Goal: Task Accomplishment & Management: Complete application form

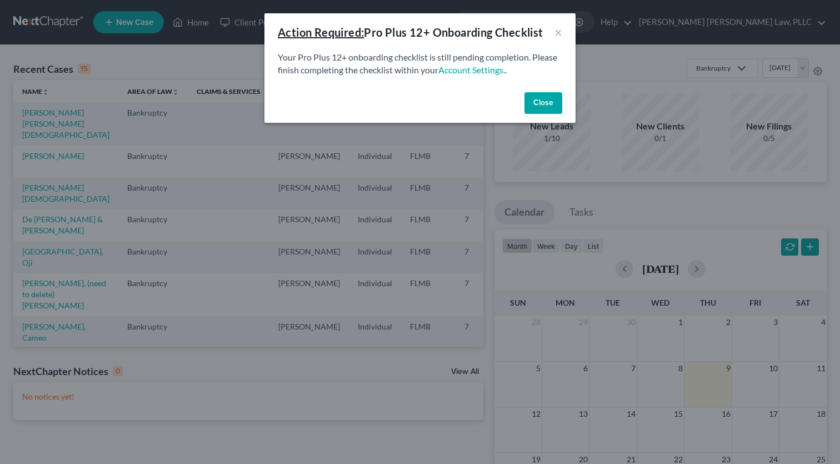
click at [543, 111] on button "Close" at bounding box center [543, 103] width 38 height 22
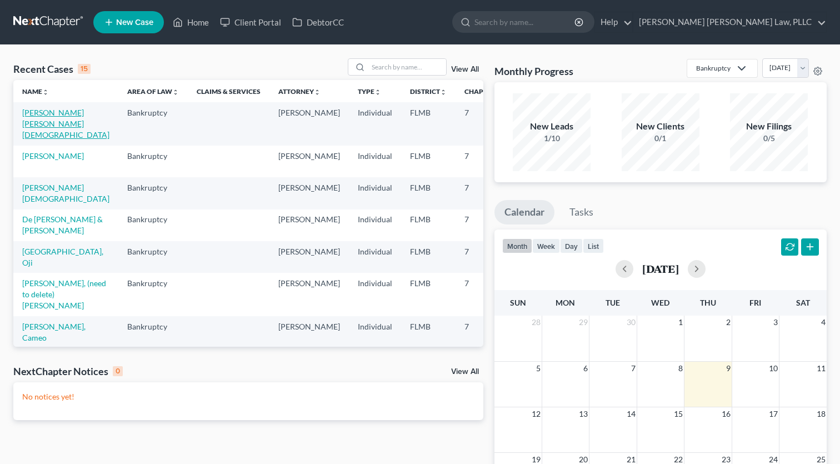
click at [33, 121] on link "[PERSON_NAME] [PERSON_NAME][DEMOGRAPHIC_DATA]" at bounding box center [65, 124] width 87 height 32
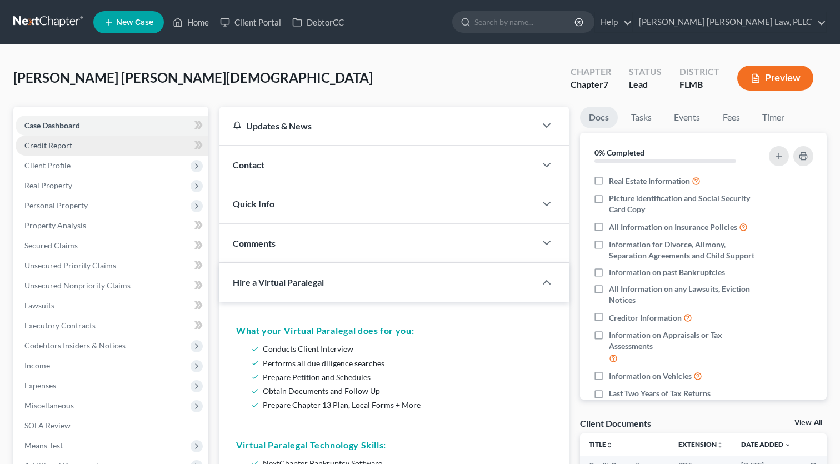
click at [64, 148] on span "Credit Report" at bounding box center [48, 145] width 48 height 9
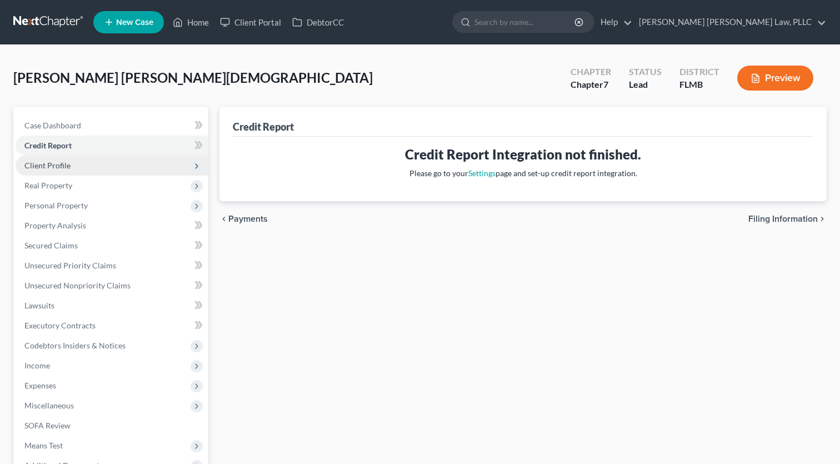
click at [57, 169] on span "Client Profile" at bounding box center [47, 165] width 46 height 9
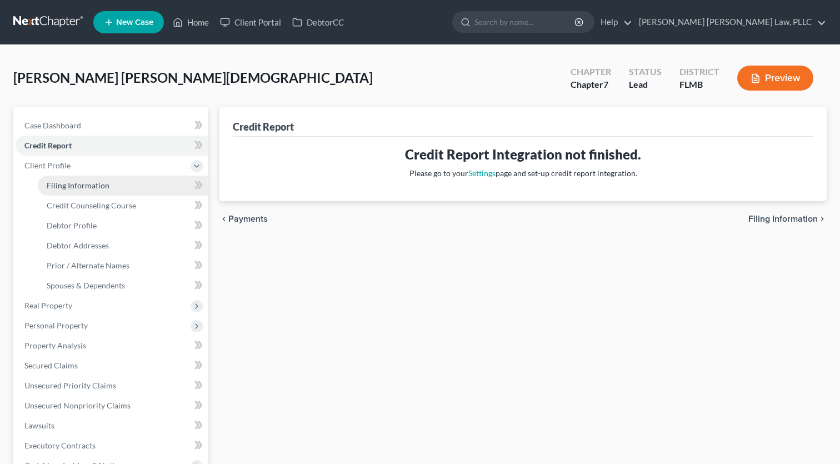
click at [66, 185] on span "Filing Information" at bounding box center [78, 185] width 63 height 9
select select "1"
select select "0"
select select "15"
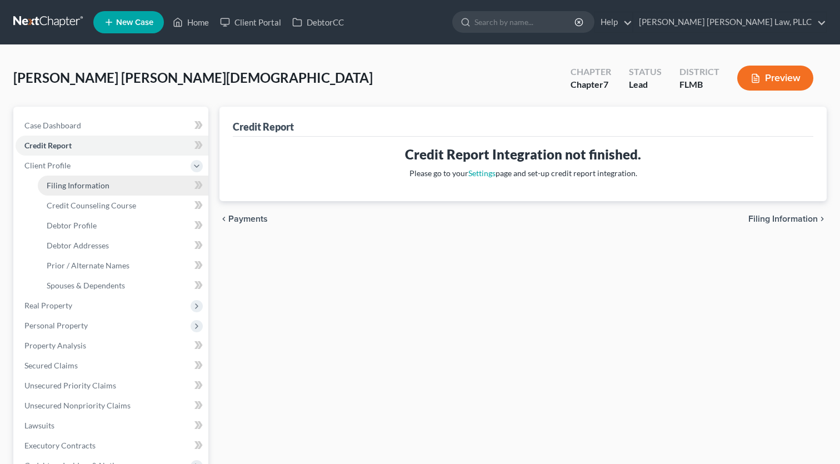
select select "9"
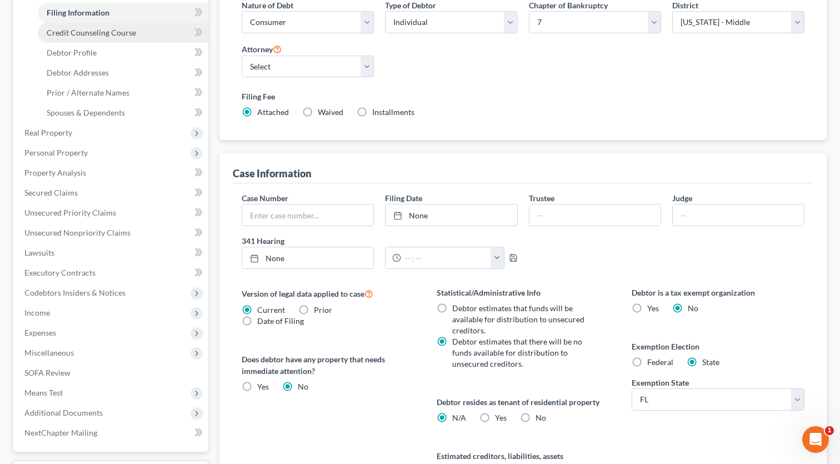
scroll to position [173, 0]
click at [68, 37] on span "Credit Counseling Course" at bounding box center [91, 32] width 89 height 9
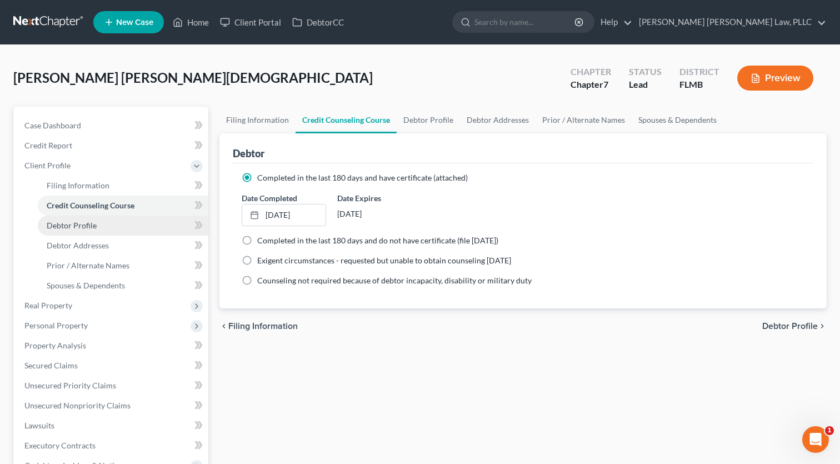
click at [64, 228] on span "Debtor Profile" at bounding box center [72, 225] width 50 height 9
select select "1"
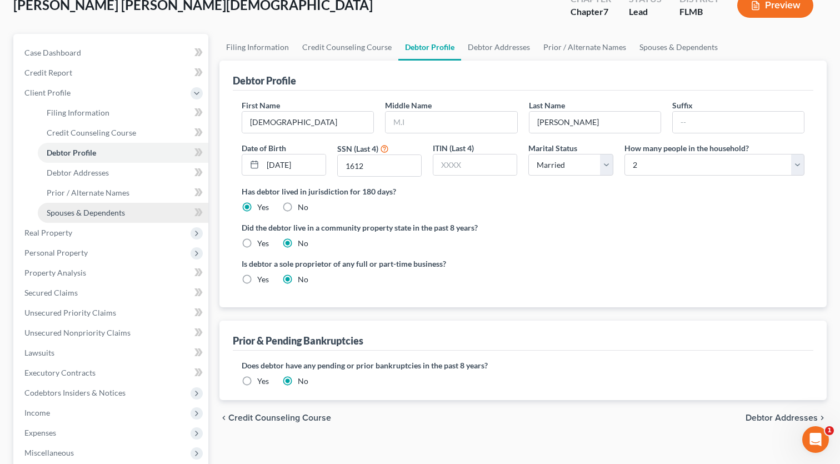
scroll to position [75, 0]
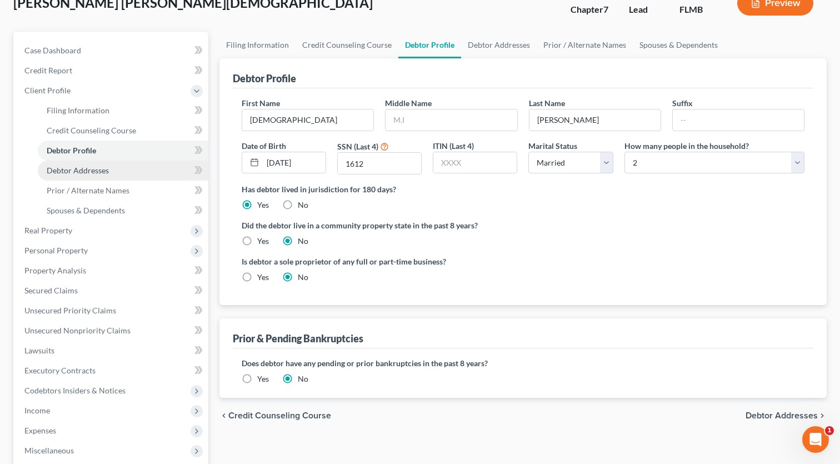
click at [65, 169] on span "Debtor Addresses" at bounding box center [78, 170] width 62 height 9
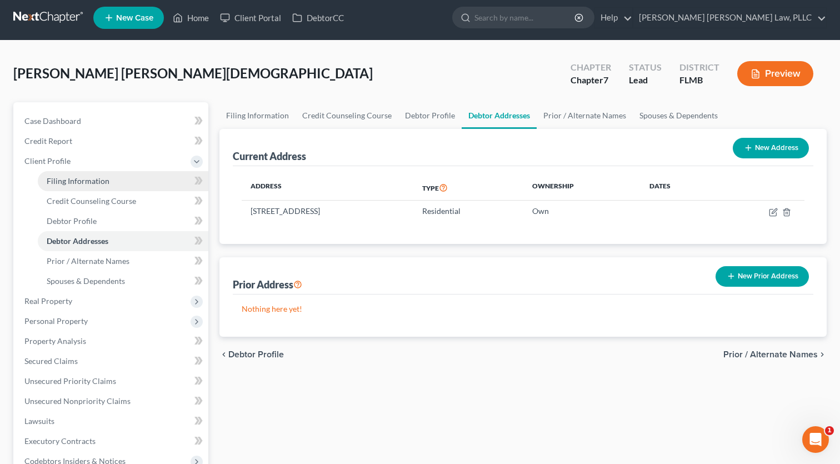
scroll to position [38, 0]
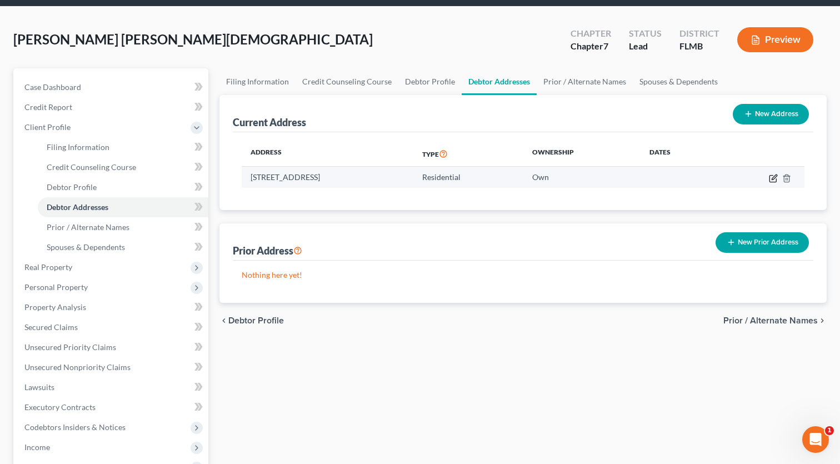
click at [770, 176] on icon "button" at bounding box center [772, 178] width 7 height 7
select select "9"
select select "0"
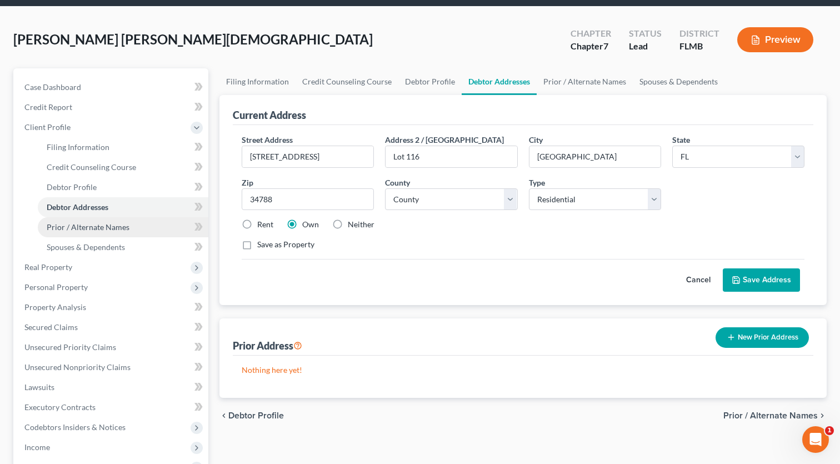
click at [105, 224] on span "Prior / Alternate Names" at bounding box center [88, 226] width 83 height 9
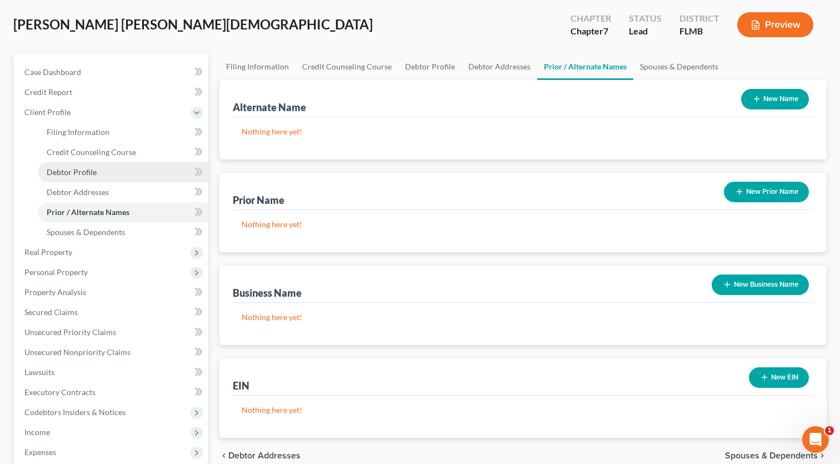
scroll to position [111, 0]
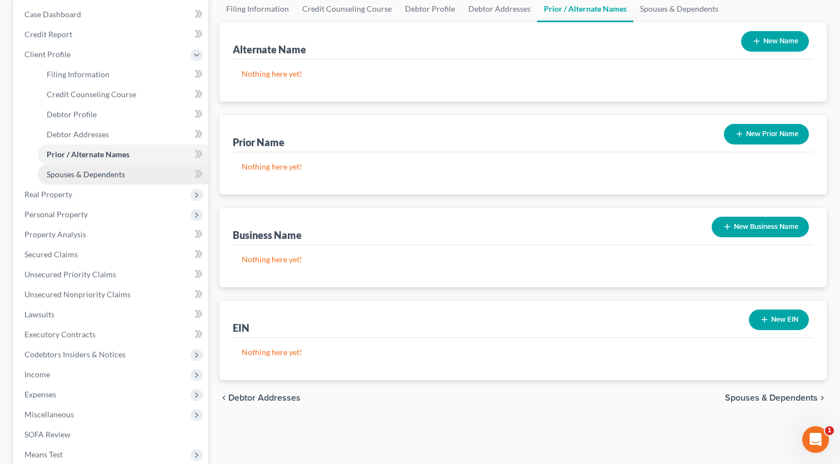
click at [91, 174] on span "Spouses & Dependents" at bounding box center [86, 173] width 78 height 9
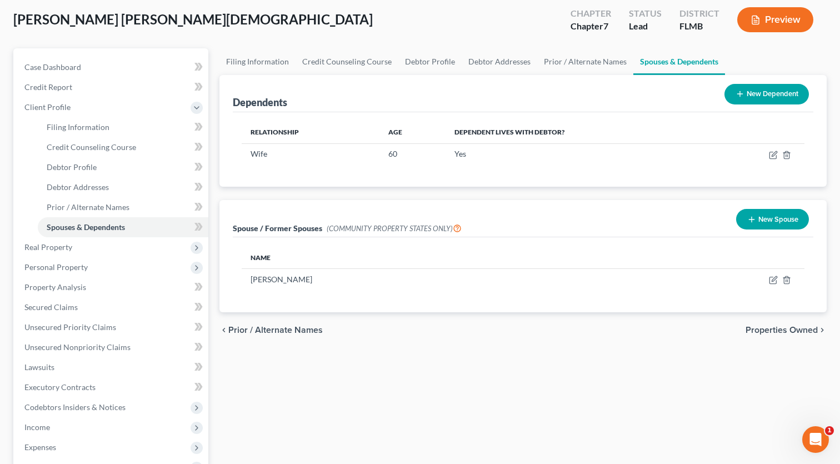
scroll to position [61, 0]
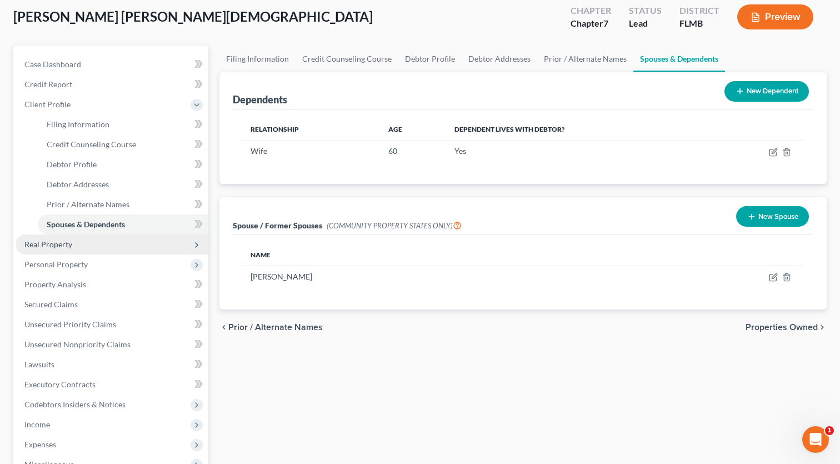
click at [58, 248] on span "Real Property" at bounding box center [48, 243] width 48 height 9
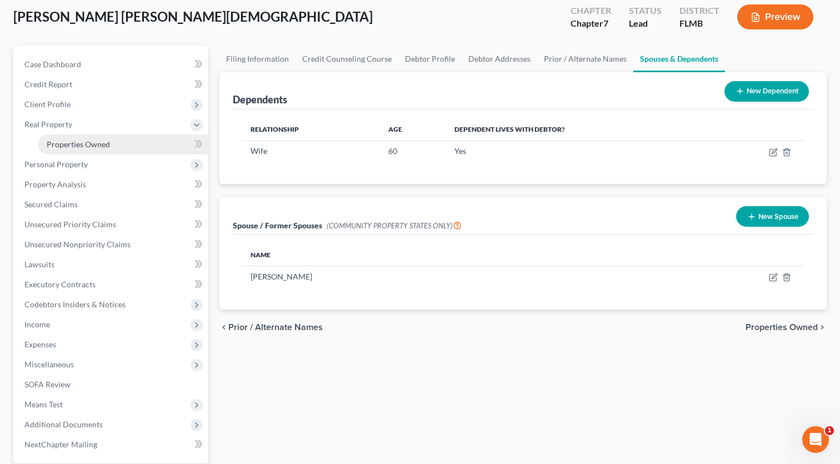
click at [74, 141] on span "Properties Owned" at bounding box center [78, 143] width 63 height 9
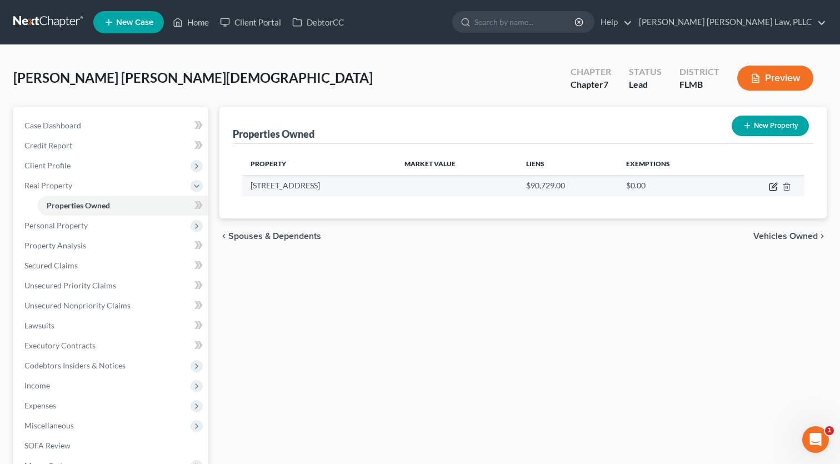
click at [771, 187] on icon "button" at bounding box center [773, 186] width 9 height 9
select select "9"
select select "0"
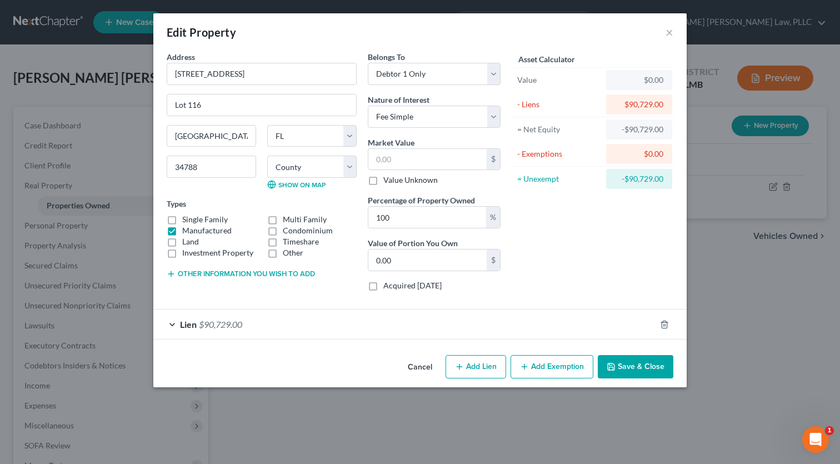
click at [195, 323] on span "Lien" at bounding box center [188, 324] width 17 height 11
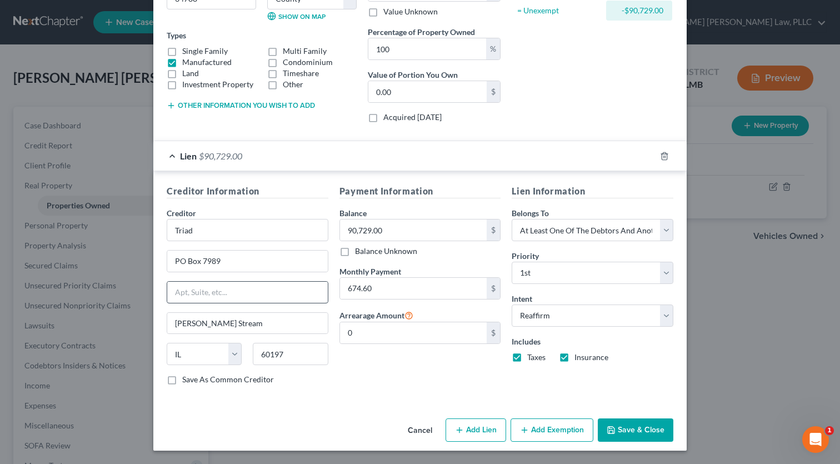
scroll to position [168, 0]
click at [654, 434] on button "Save & Close" at bounding box center [636, 430] width 76 height 23
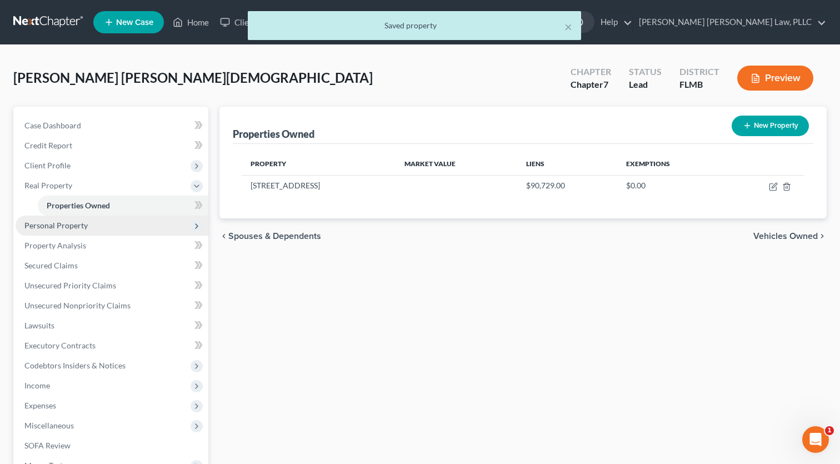
click at [91, 228] on span "Personal Property" at bounding box center [112, 226] width 193 height 20
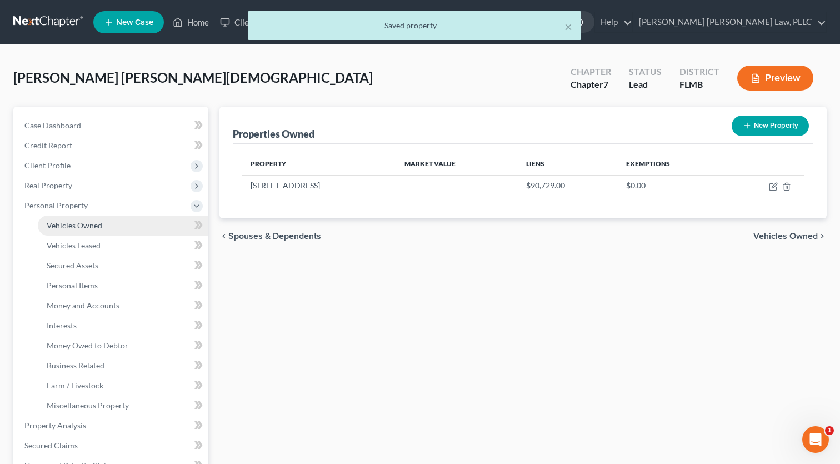
click at [94, 227] on span "Vehicles Owned" at bounding box center [75, 225] width 56 height 9
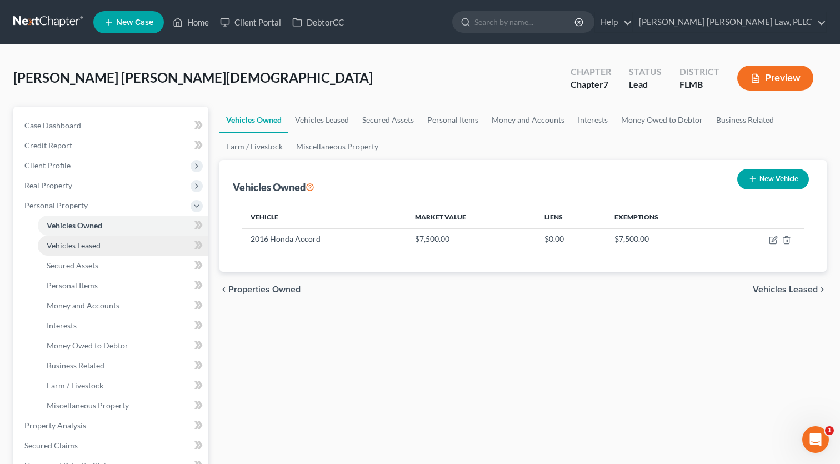
click at [91, 241] on span "Vehicles Leased" at bounding box center [74, 245] width 54 height 9
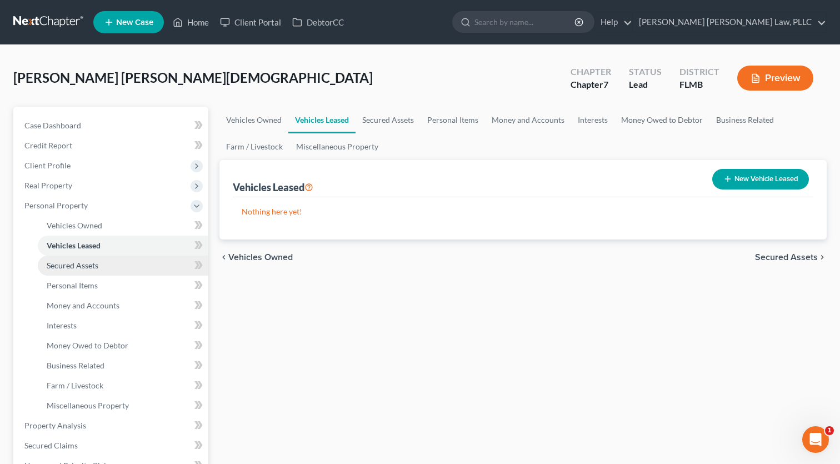
click at [86, 261] on span "Secured Assets" at bounding box center [73, 265] width 52 height 9
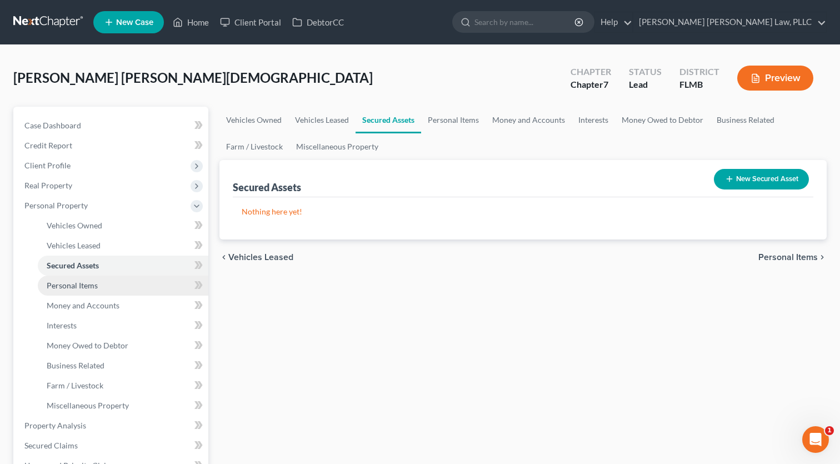
click at [87, 279] on link "Personal Items" at bounding box center [123, 286] width 171 height 20
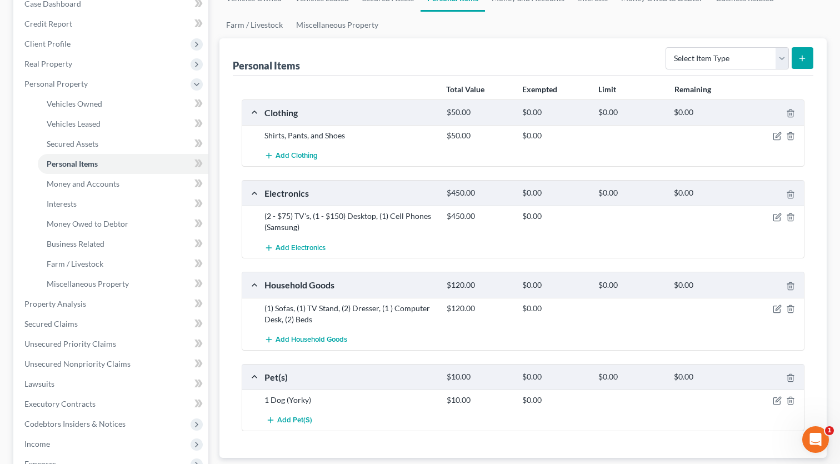
scroll to position [99, 0]
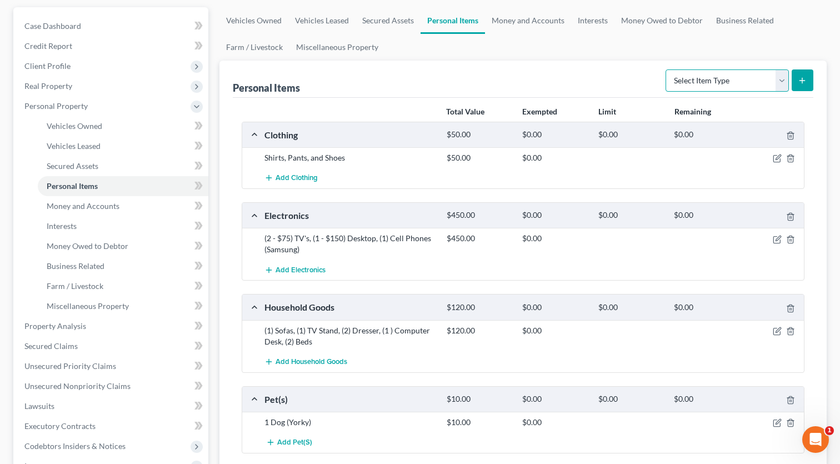
select select "firearms"
click at [798, 81] on icon "submit" at bounding box center [802, 80] width 9 height 9
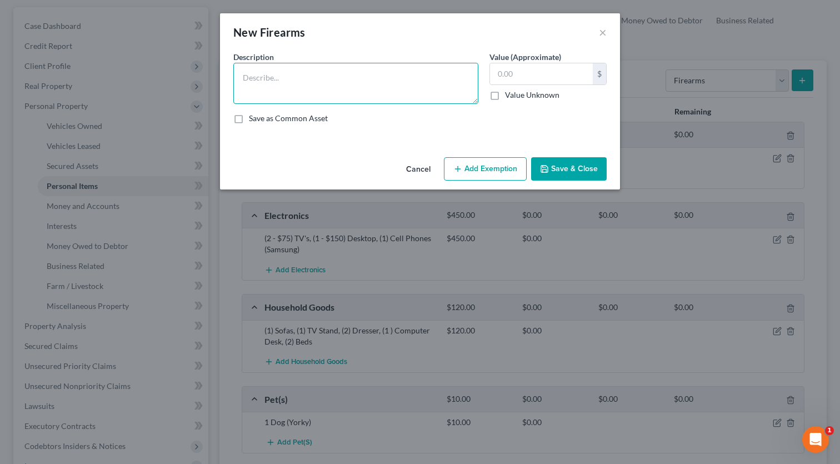
click at [285, 84] on textarea at bounding box center [355, 83] width 245 height 41
type textarea "38 Special (Prior to 2015 Firearm)"
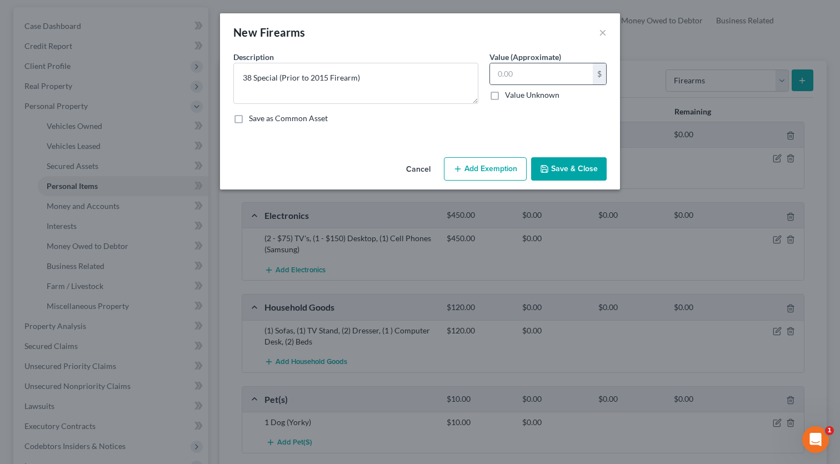
click at [509, 84] on div "$" at bounding box center [547, 74] width 117 height 22
click at [512, 77] on input "text" at bounding box center [541, 73] width 103 height 21
type input "50"
click at [477, 167] on button "Add Exemption" at bounding box center [485, 168] width 83 height 23
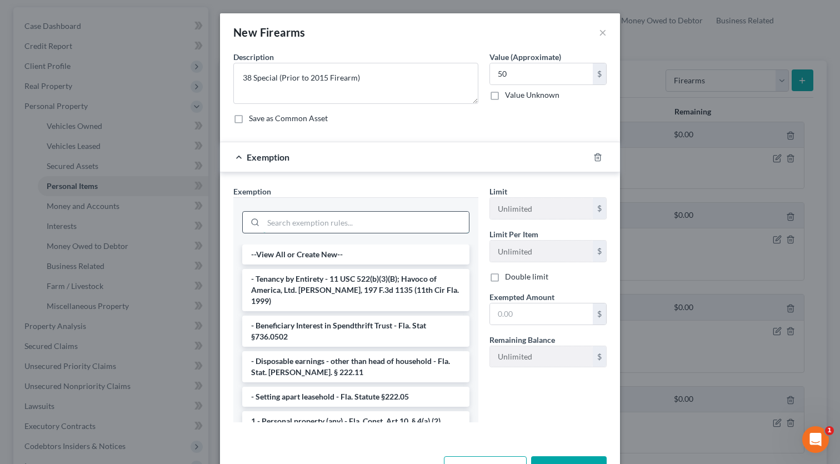
click at [309, 228] on input "search" at bounding box center [366, 222] width 206 height 21
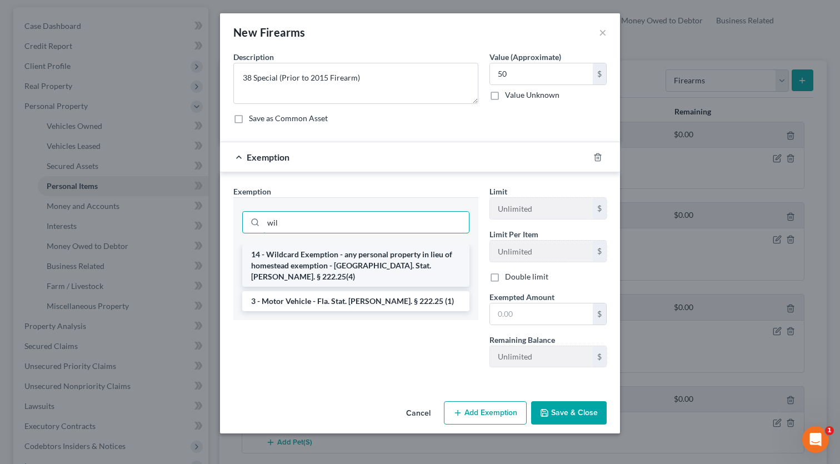
type input "wil"
click at [321, 264] on li "14 - Wildcard Exemption - any personal property in lieu of homestead exemption …" at bounding box center [355, 265] width 227 height 42
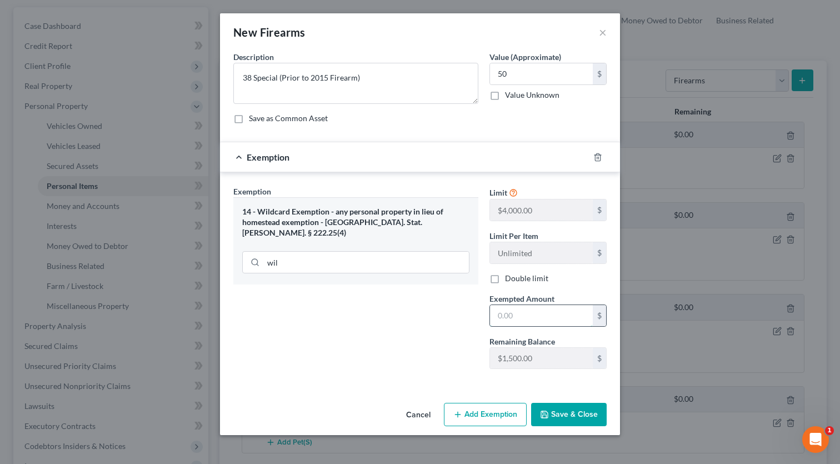
click at [513, 316] on input "text" at bounding box center [541, 315] width 103 height 21
type input "50"
click at [563, 409] on button "Save & Close" at bounding box center [569, 414] width 76 height 23
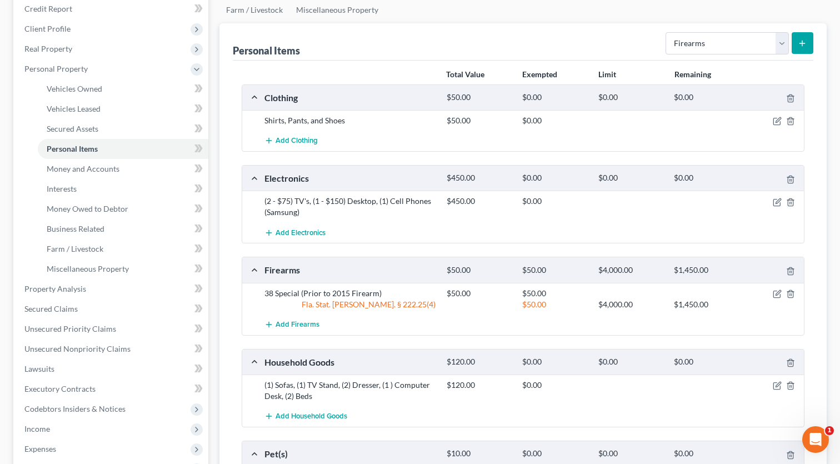
scroll to position [154, 0]
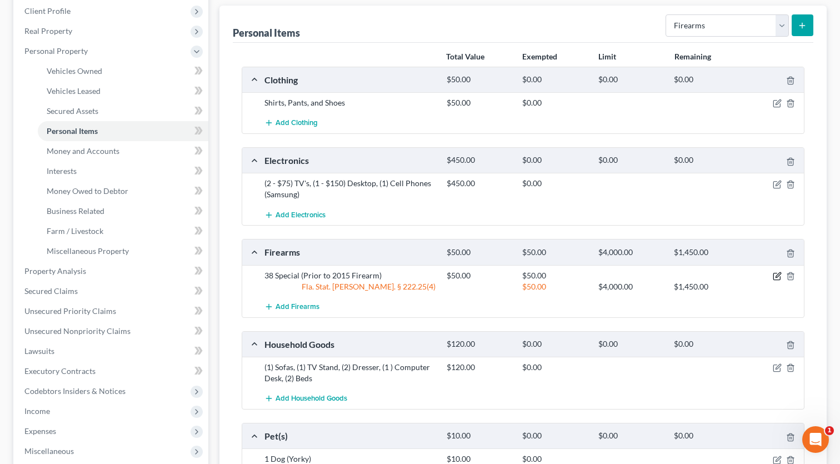
click at [776, 273] on icon "button" at bounding box center [777, 276] width 9 height 9
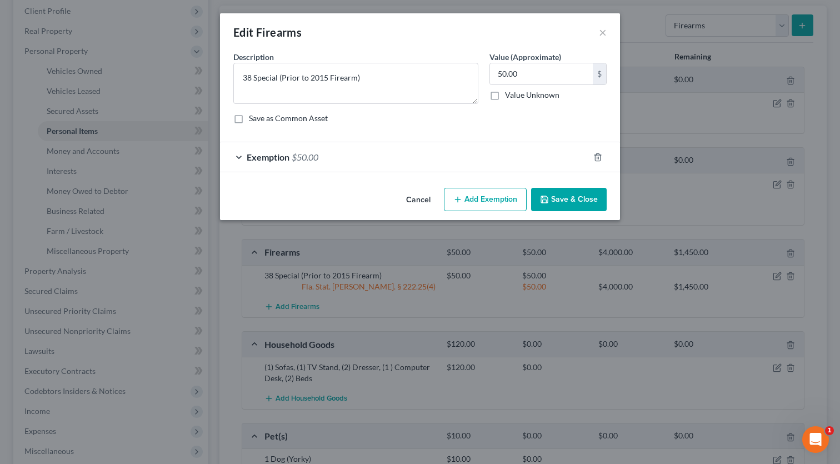
click at [331, 158] on div "Exemption $50.00" at bounding box center [404, 156] width 369 height 29
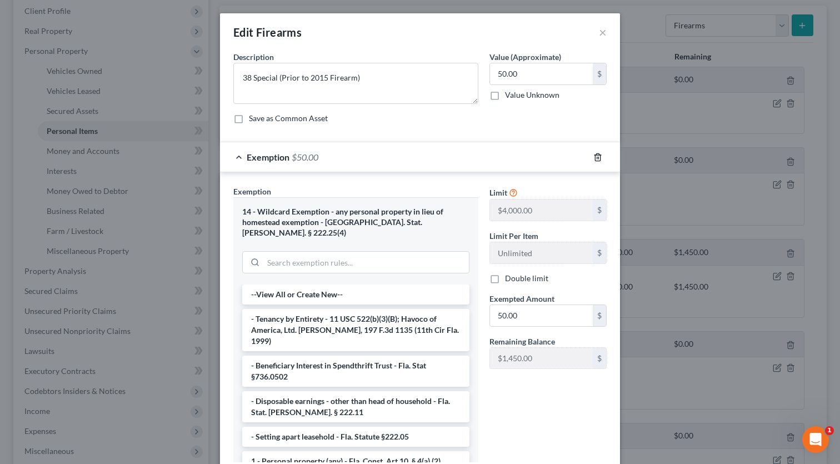
click at [597, 158] on line "button" at bounding box center [597, 158] width 0 height 2
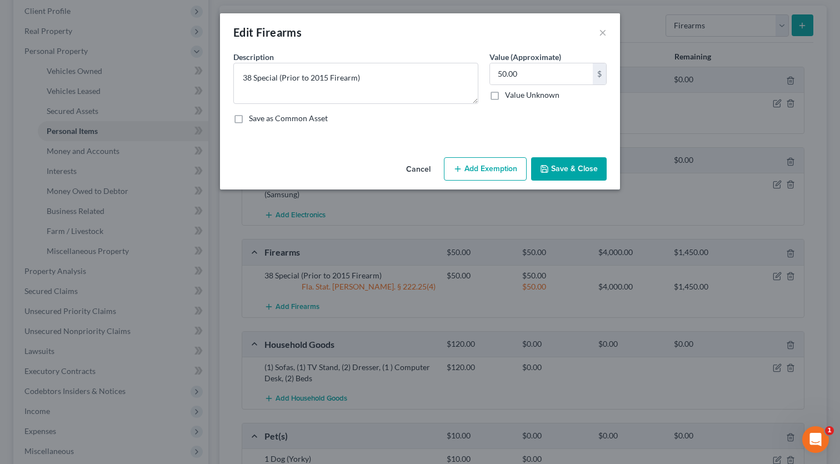
click at [489, 169] on button "Add Exemption" at bounding box center [485, 168] width 83 height 23
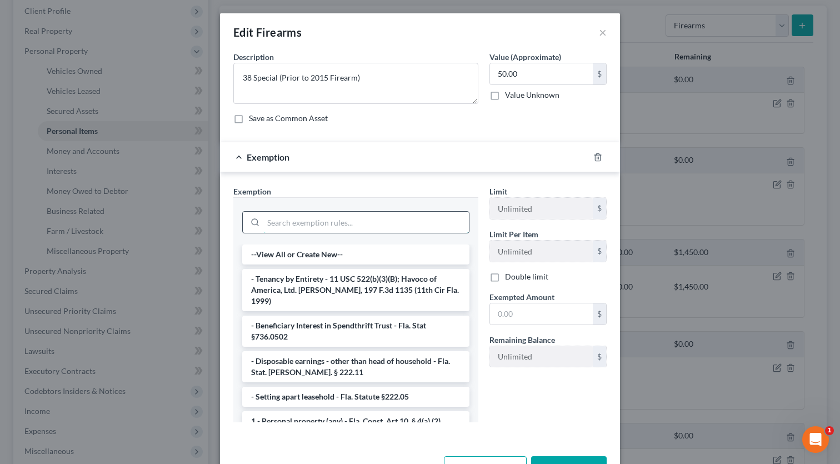
click at [388, 217] on input "search" at bounding box center [366, 222] width 206 height 21
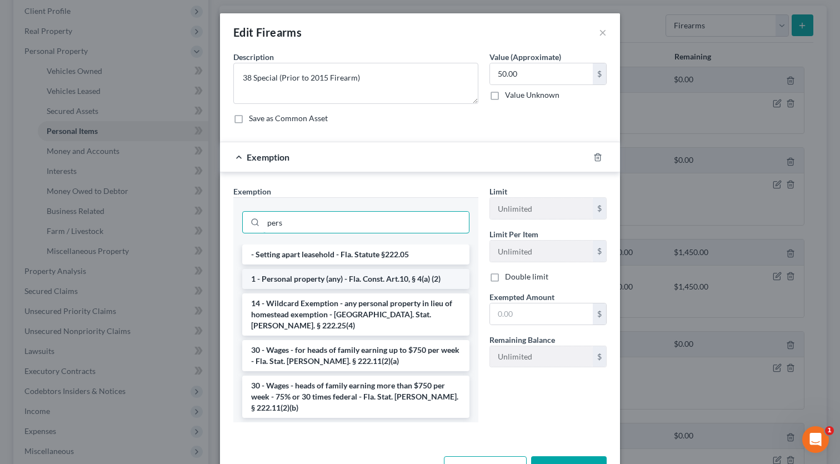
type input "pers"
click at [376, 276] on li "1 - Personal property (any) - Fla. Const. Art.10, § 4(a) (2)" at bounding box center [355, 279] width 227 height 20
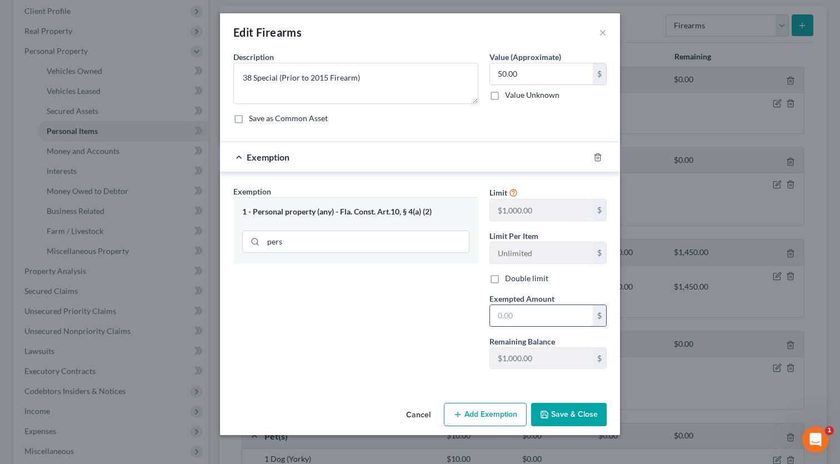
click at [520, 316] on input "text" at bounding box center [541, 315] width 103 height 21
type input "1"
type input "50"
click at [571, 421] on button "Save & Close" at bounding box center [569, 414] width 76 height 23
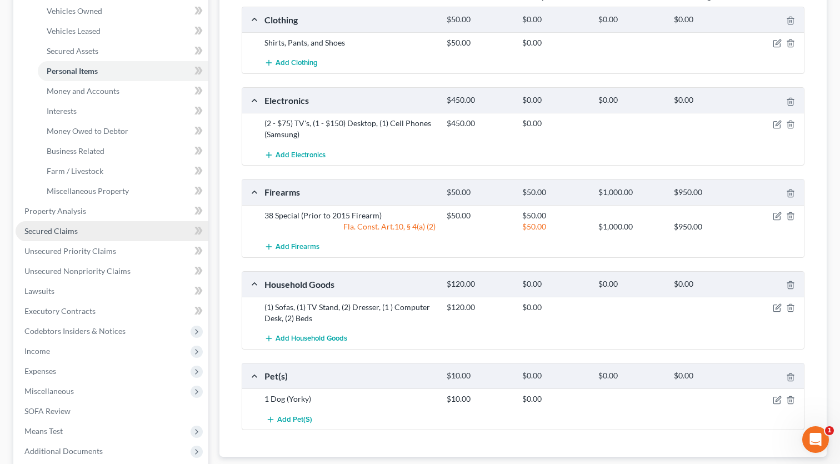
scroll to position [206, 0]
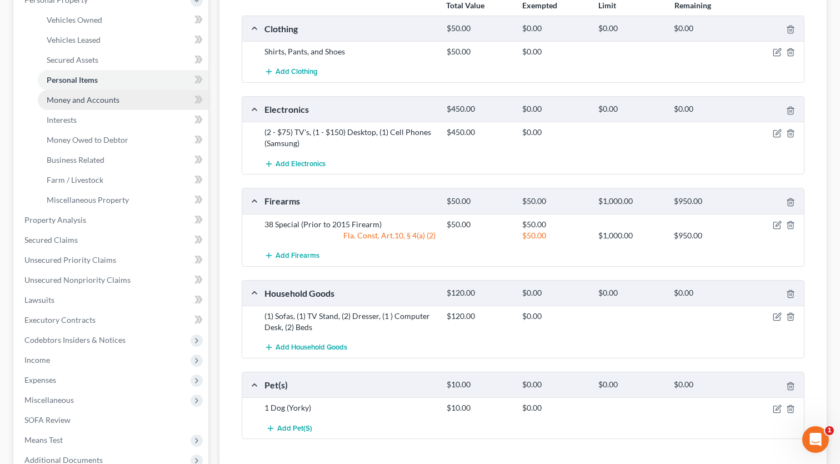
click at [82, 98] on span "Money and Accounts" at bounding box center [83, 99] width 73 height 9
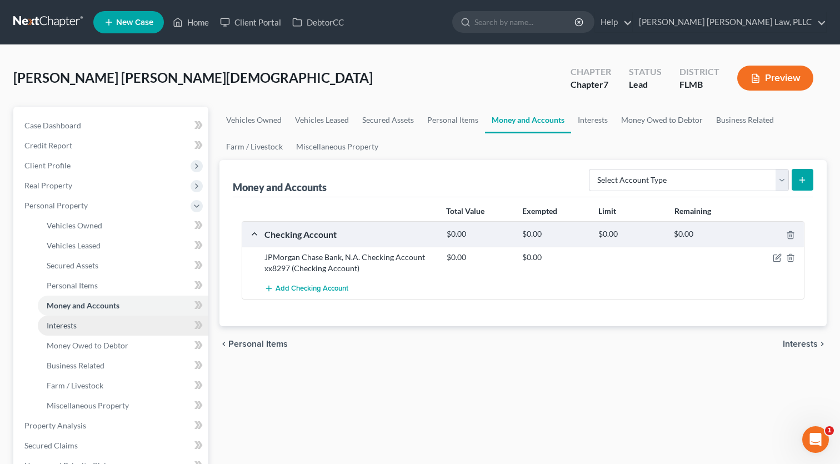
click at [93, 321] on link "Interests" at bounding box center [123, 326] width 171 height 20
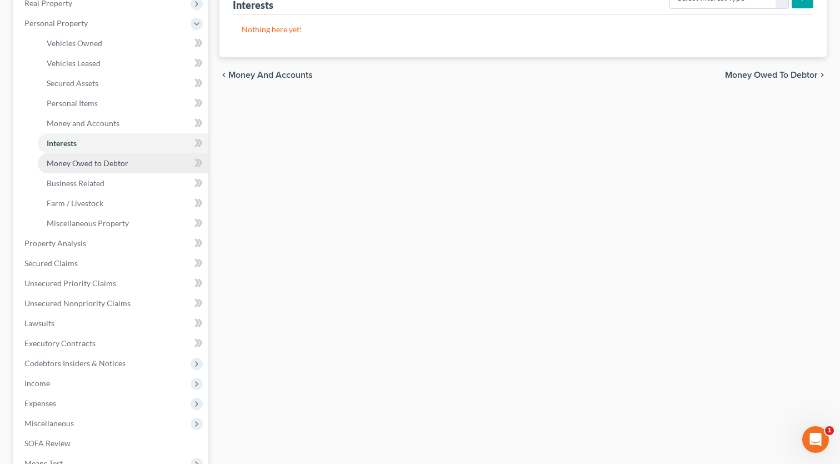
click at [77, 166] on span "Money Owed to Debtor" at bounding box center [88, 162] width 82 height 9
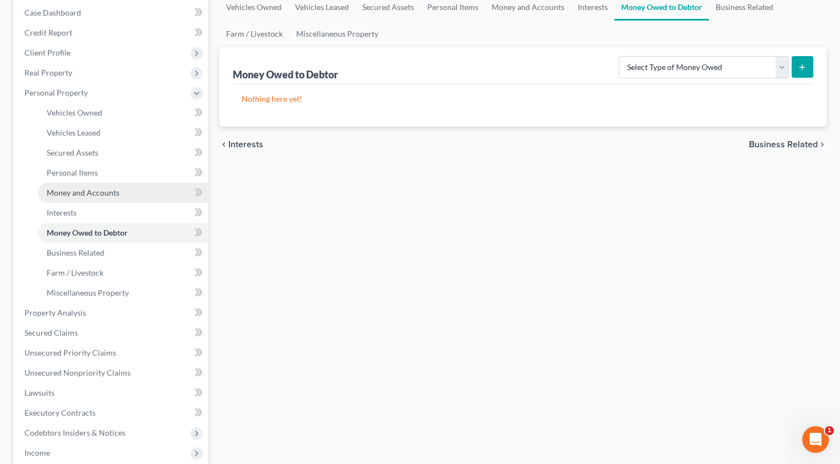
scroll to position [124, 0]
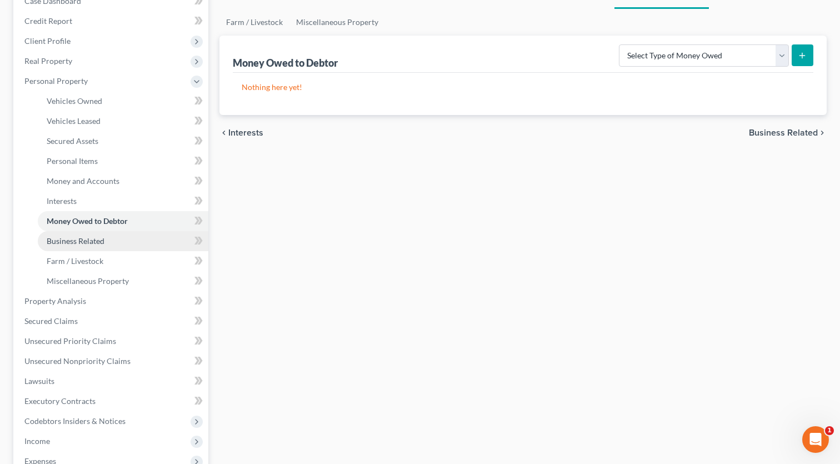
click at [75, 235] on link "Business Related" at bounding box center [123, 241] width 171 height 20
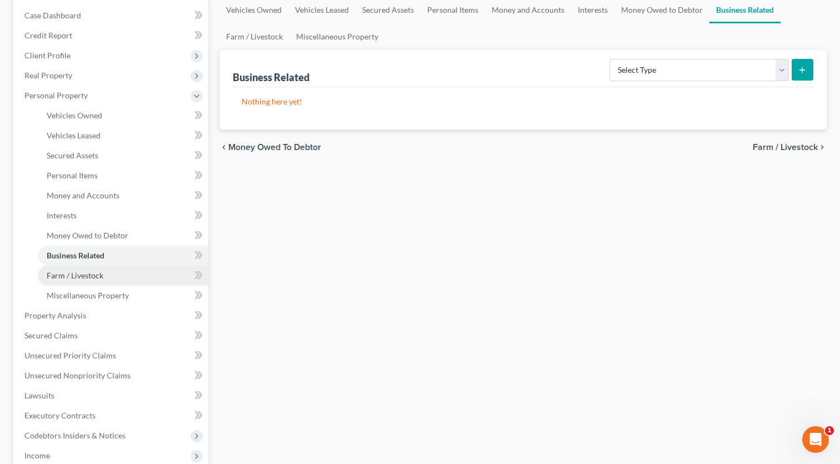
click at [76, 276] on span "Farm / Livestock" at bounding box center [75, 275] width 57 height 9
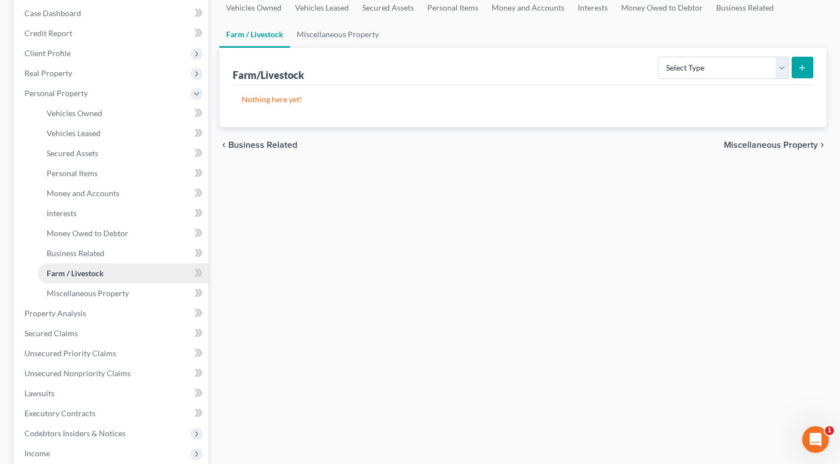
scroll to position [118, 0]
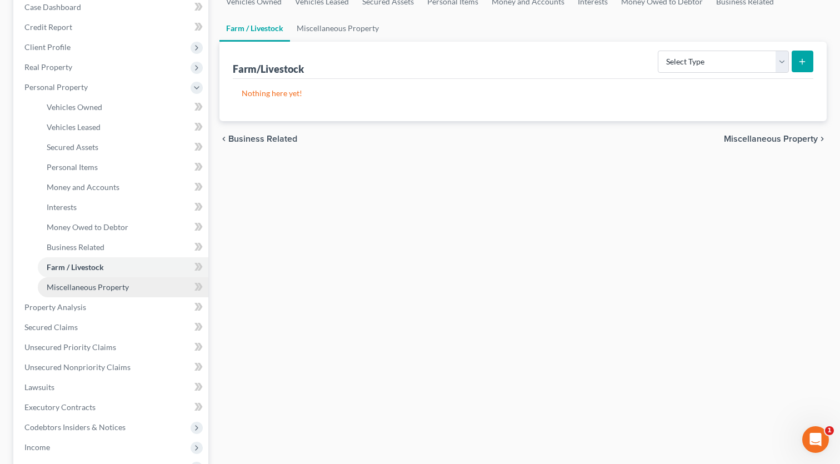
click at [77, 289] on span "Miscellaneous Property" at bounding box center [88, 286] width 82 height 9
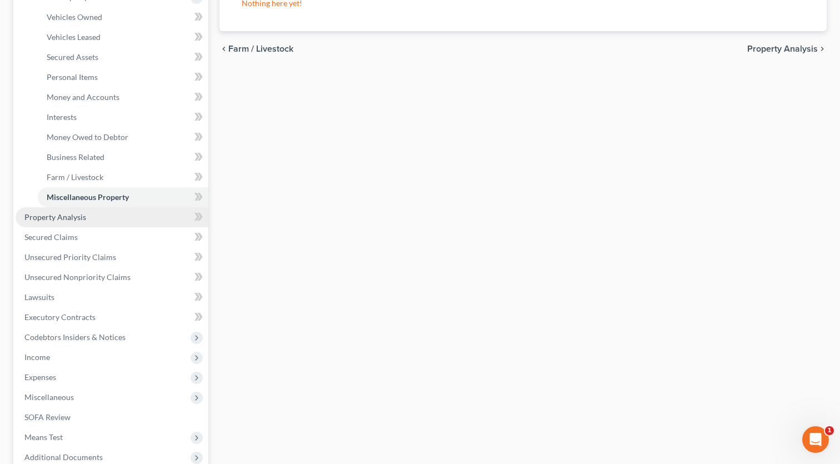
click at [74, 220] on span "Property Analysis" at bounding box center [55, 216] width 62 height 9
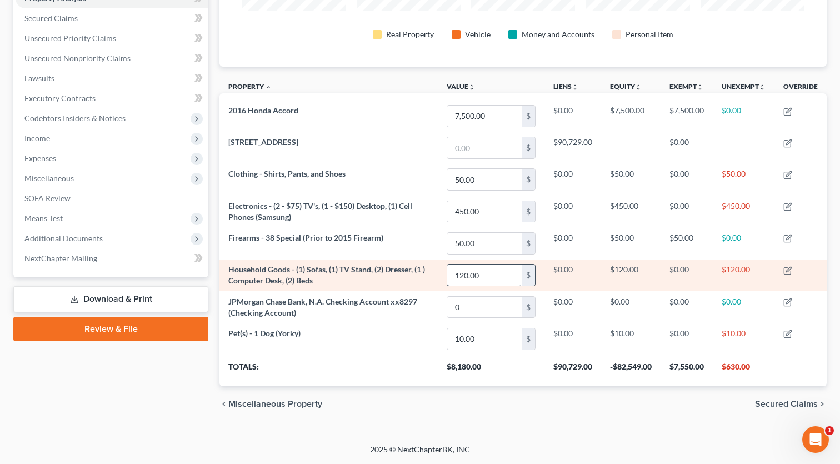
scroll to position [231, 0]
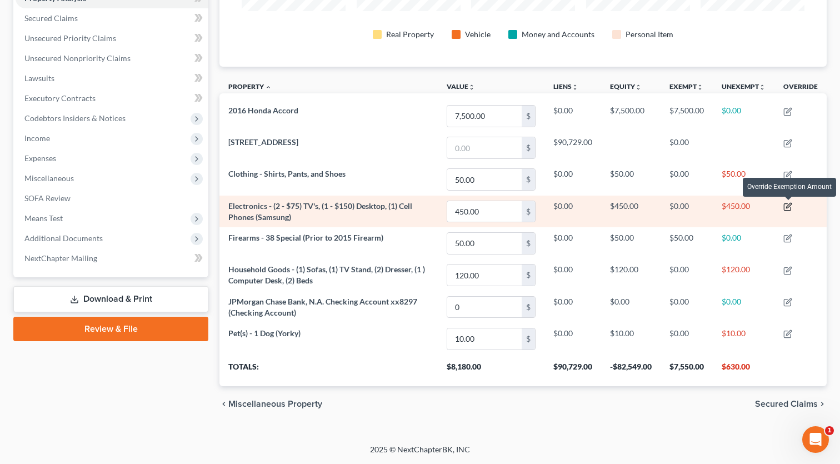
click at [786, 203] on icon "button" at bounding box center [787, 206] width 9 height 9
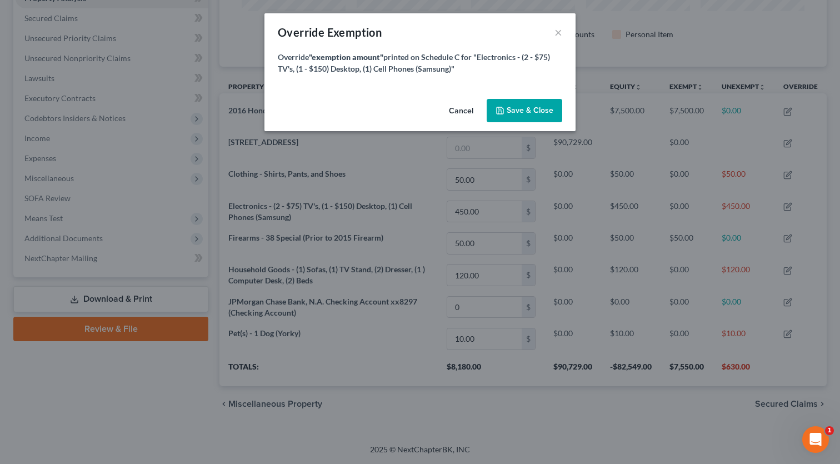
click at [461, 109] on button "Cancel" at bounding box center [461, 111] width 42 height 22
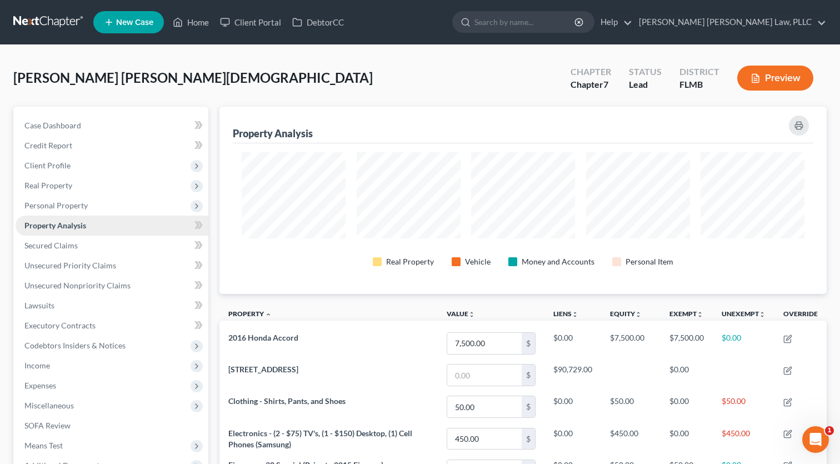
scroll to position [0, 0]
click at [55, 203] on span "Personal Property" at bounding box center [55, 205] width 63 height 9
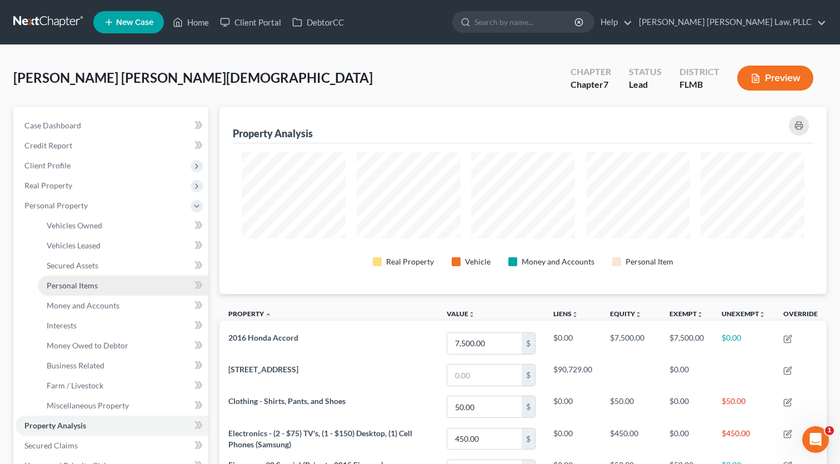
click at [90, 286] on span "Personal Items" at bounding box center [72, 285] width 51 height 9
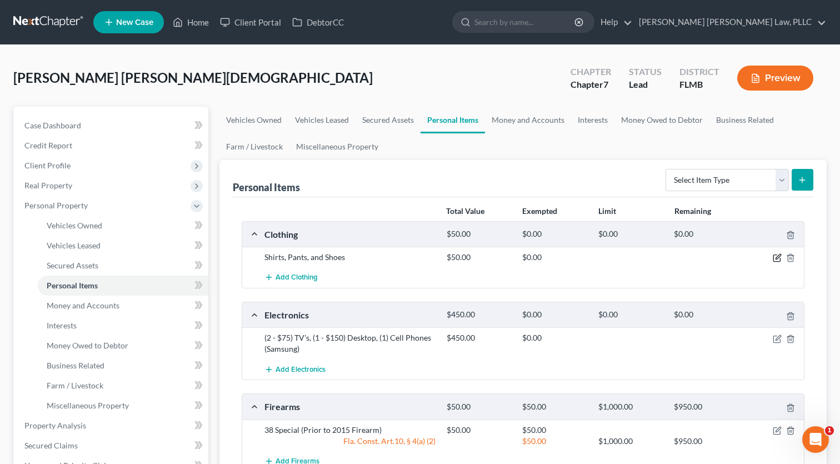
click at [777, 259] on icon "button" at bounding box center [778, 256] width 5 height 5
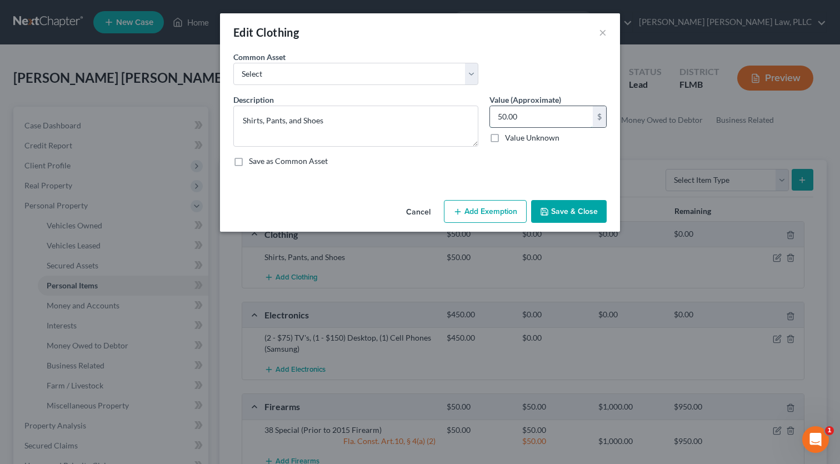
click at [537, 118] on input "50.00" at bounding box center [541, 116] width 103 height 21
click at [484, 212] on button "Add Exemption" at bounding box center [485, 211] width 83 height 23
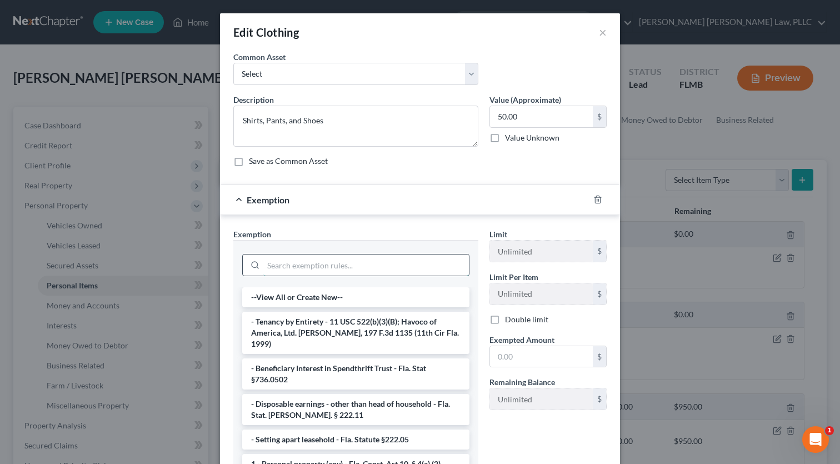
click at [395, 265] on input "search" at bounding box center [366, 264] width 206 height 21
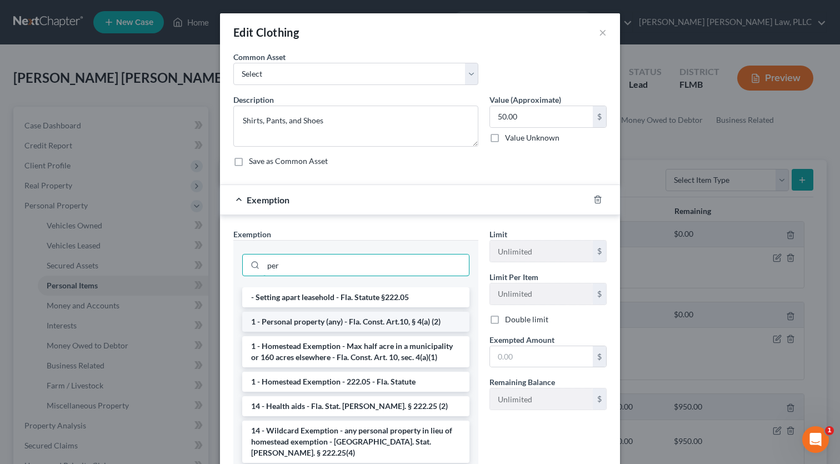
type input "per"
click at [373, 323] on li "1 - Personal property (any) - Fla. Const. Art.10, § 4(a) (2)" at bounding box center [355, 322] width 227 height 20
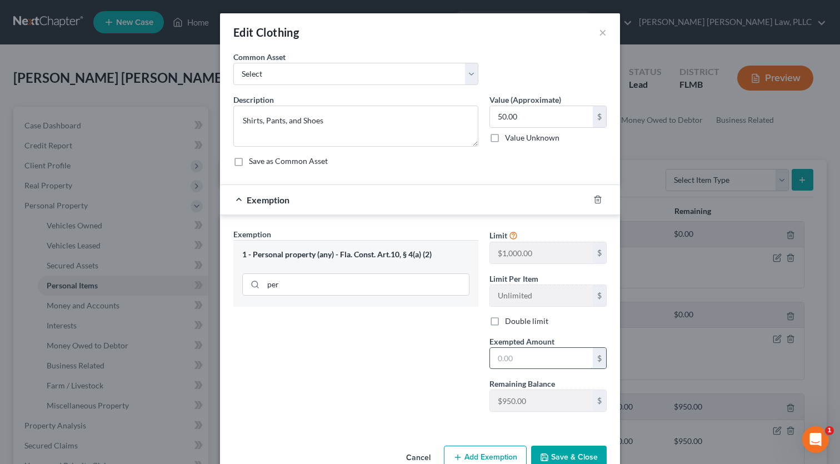
click at [521, 365] on input "text" at bounding box center [541, 358] width 103 height 21
type input "50"
click at [559, 448] on button "Save & Close" at bounding box center [569, 457] width 76 height 23
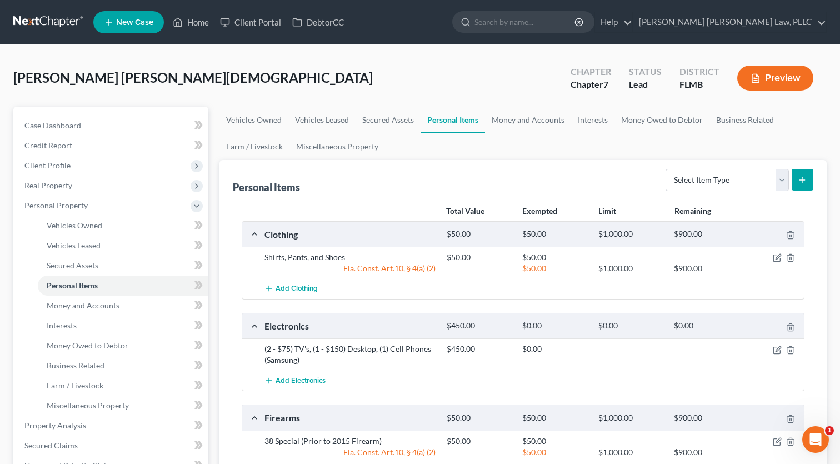
scroll to position [56, 0]
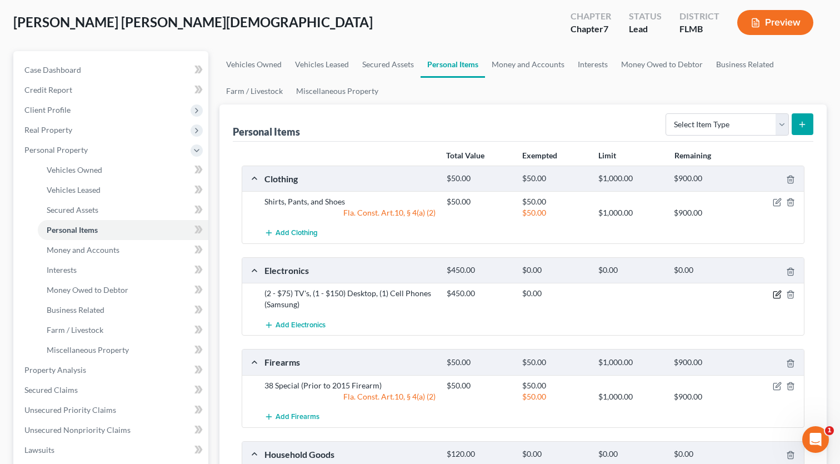
click at [776, 296] on icon "button" at bounding box center [777, 294] width 9 height 9
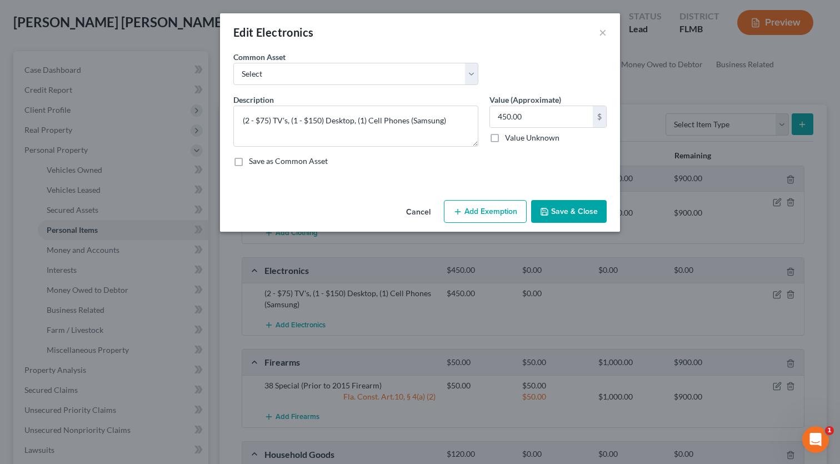
click at [482, 209] on button "Add Exemption" at bounding box center [485, 211] width 83 height 23
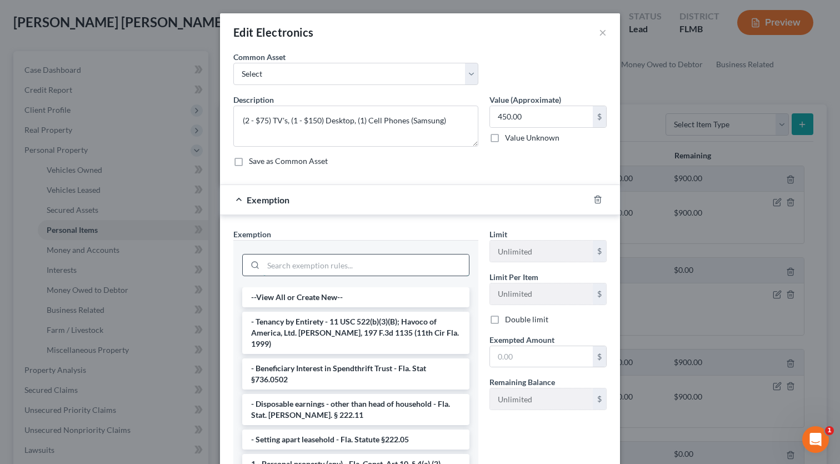
click at [397, 267] on input "search" at bounding box center [366, 264] width 206 height 21
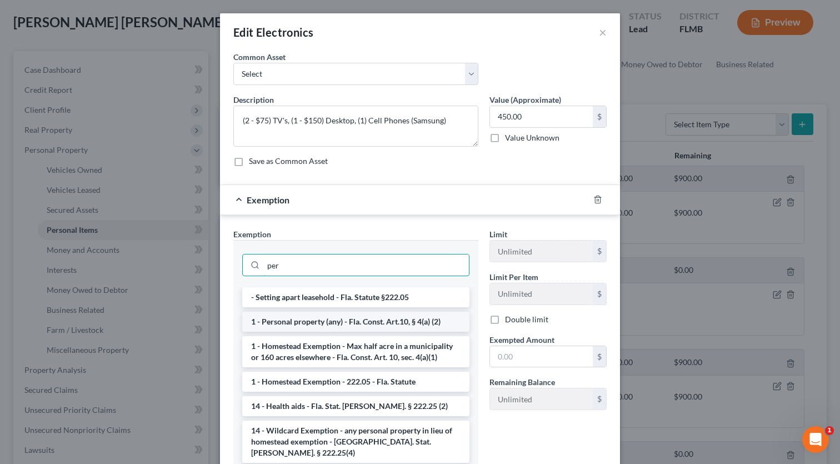
type input "per"
click at [372, 322] on li "1 - Personal property (any) - Fla. Const. Art.10, § 4(a) (2)" at bounding box center [355, 322] width 227 height 20
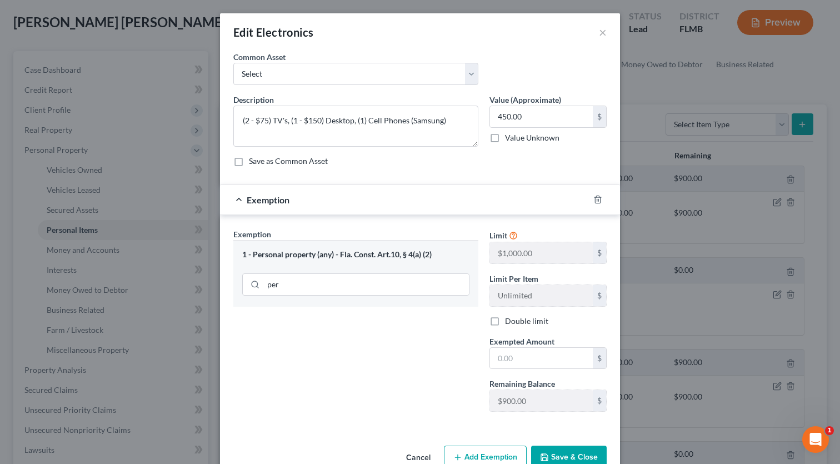
click at [536, 372] on div "Limit $1,000.00 $ Limit Per Item Unlimited $ Double limit Exempted Amount * $ R…" at bounding box center [548, 324] width 128 height 192
click at [535, 361] on input "text" at bounding box center [541, 358] width 103 height 21
type input "450"
click at [558, 454] on button "Save & Close" at bounding box center [569, 457] width 76 height 23
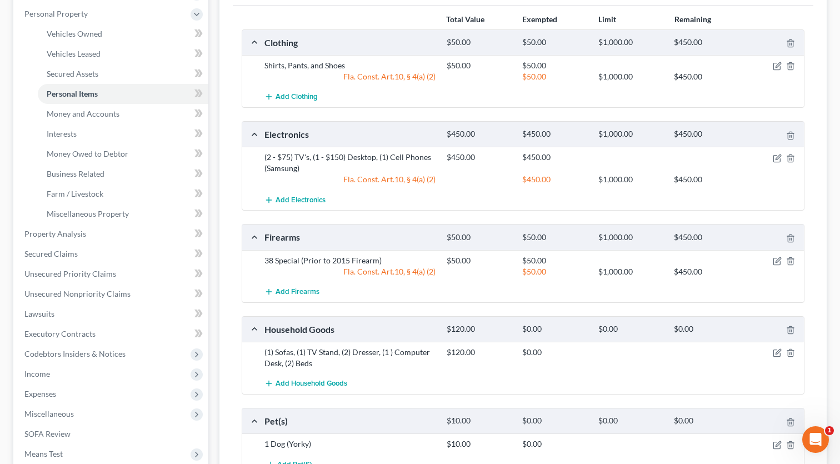
scroll to position [309, 0]
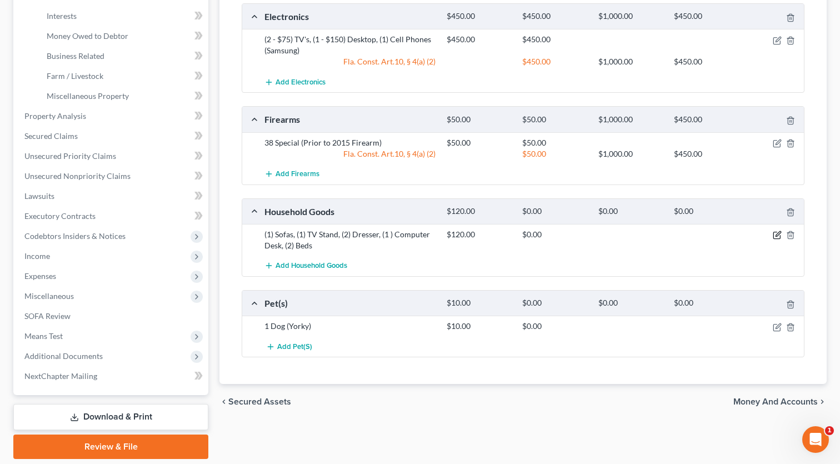
click at [774, 237] on icon "button" at bounding box center [777, 235] width 9 height 9
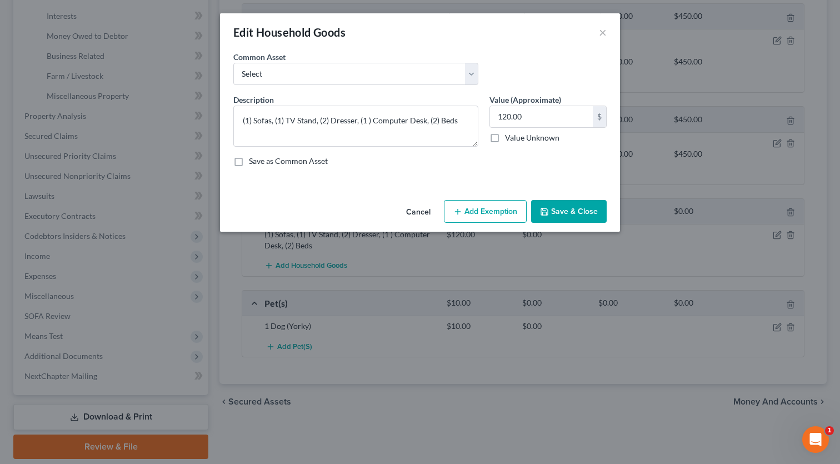
click at [463, 203] on button "Add Exemption" at bounding box center [485, 211] width 83 height 23
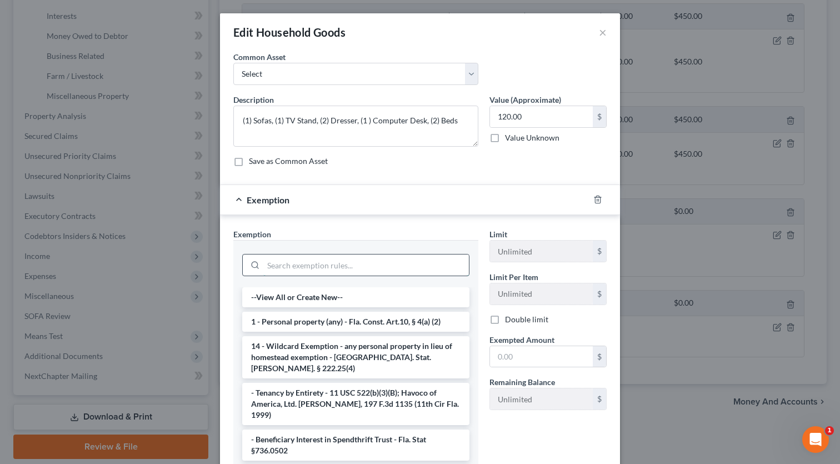
click at [356, 271] on input "search" at bounding box center [366, 264] width 206 height 21
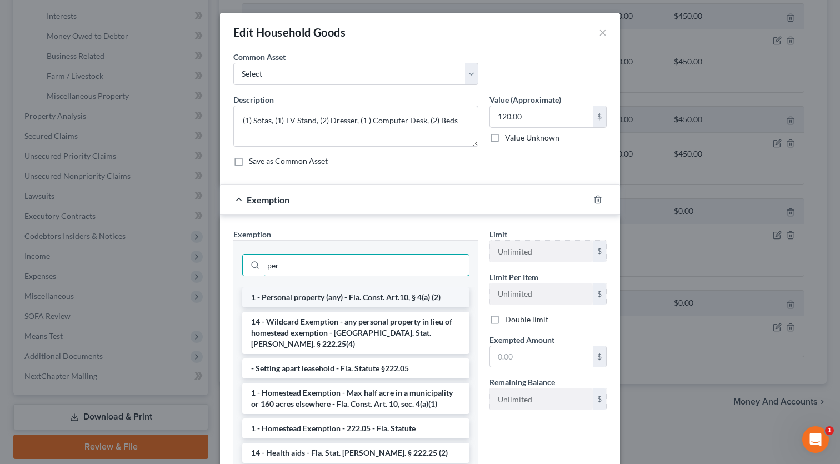
type input "per"
click at [343, 299] on li "1 - Personal property (any) - Fla. Const. Art.10, § 4(a) (2)" at bounding box center [355, 297] width 227 height 20
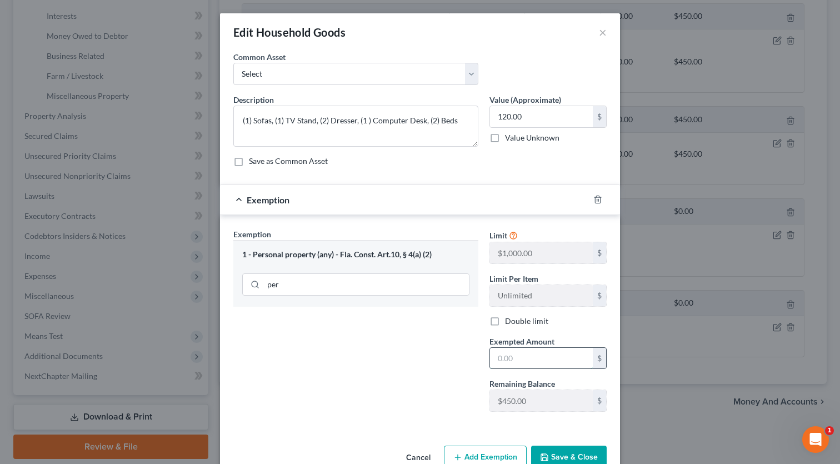
click at [516, 361] on input "text" at bounding box center [541, 358] width 103 height 21
type input "120"
click at [547, 451] on button "Save & Close" at bounding box center [569, 457] width 76 height 23
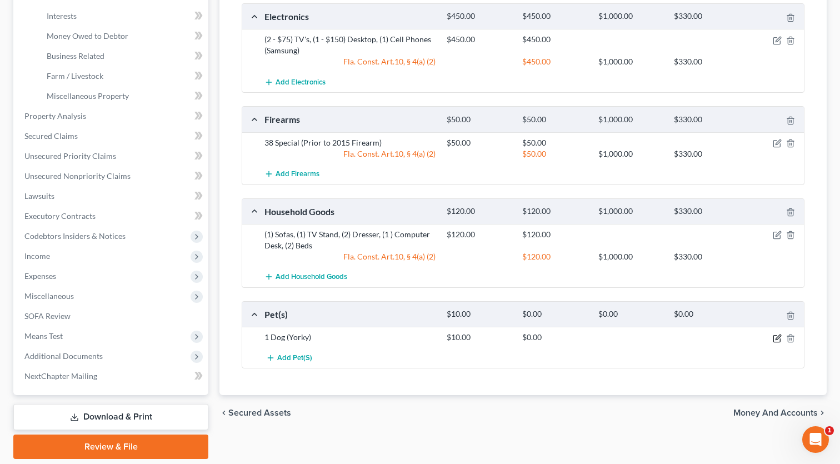
click at [776, 339] on icon "button" at bounding box center [778, 336] width 5 height 5
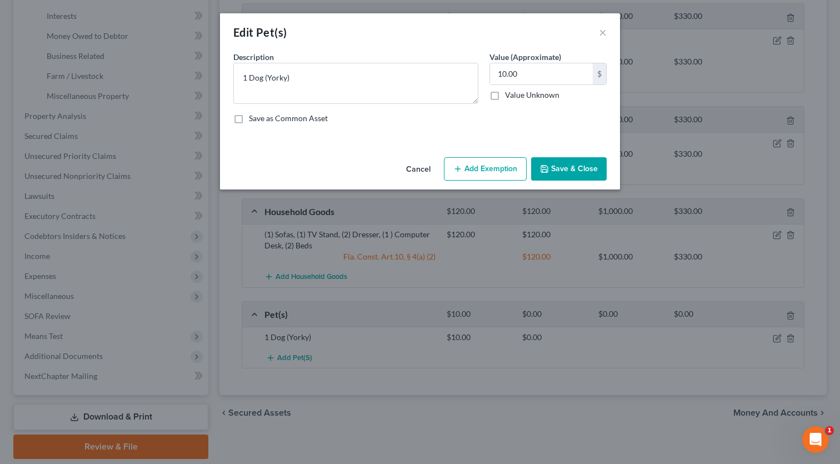
click at [463, 164] on button "Add Exemption" at bounding box center [485, 168] width 83 height 23
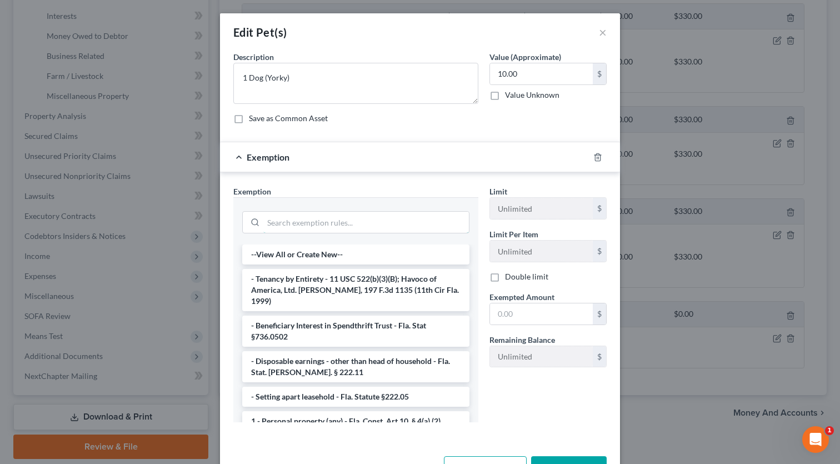
click at [381, 214] on input "search" at bounding box center [366, 222] width 206 height 21
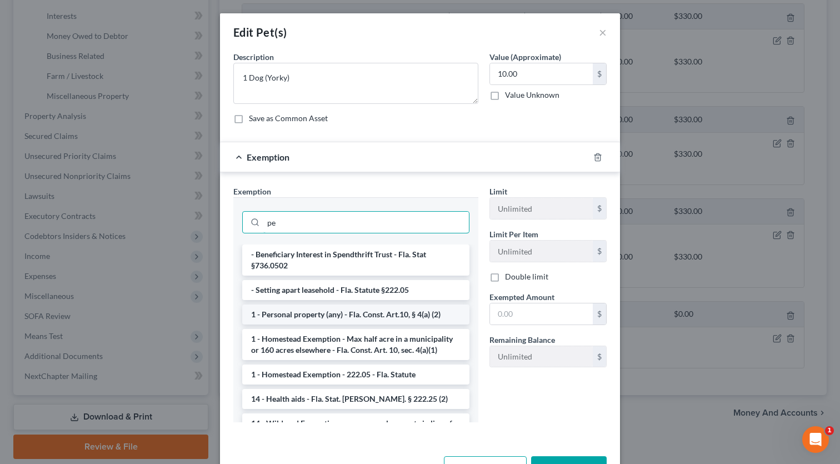
type input "pe"
click at [337, 322] on li "1 - Personal property (any) - Fla. Const. Art.10, § 4(a) (2)" at bounding box center [355, 314] width 227 height 20
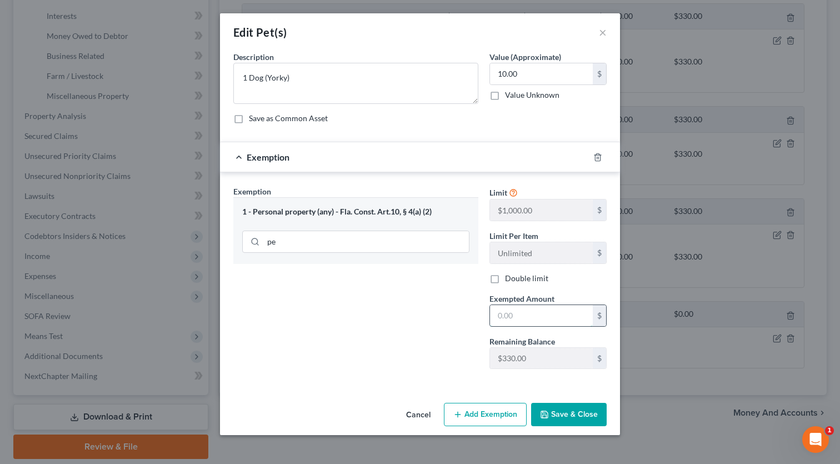
click at [537, 324] on input "text" at bounding box center [541, 315] width 103 height 21
type input "10"
click at [578, 414] on button "Save & Close" at bounding box center [569, 414] width 76 height 23
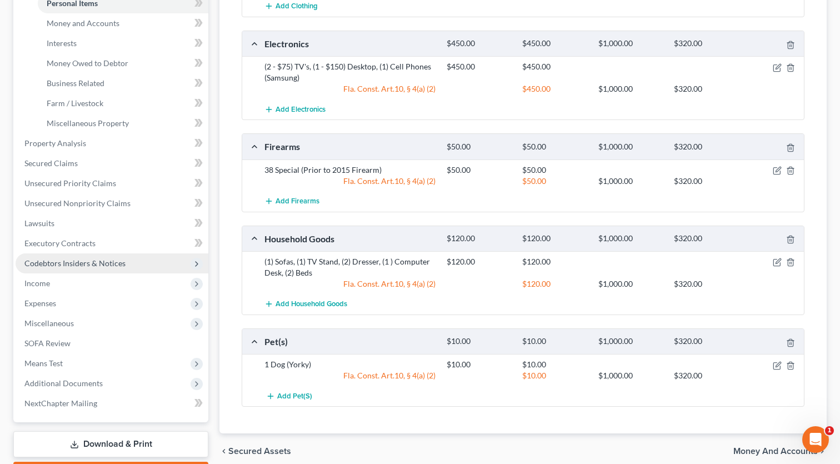
scroll to position [191, 0]
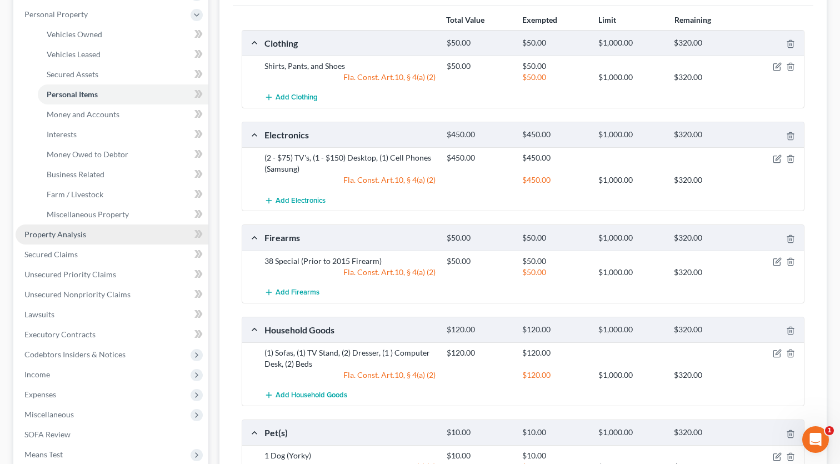
click at [87, 238] on link "Property Analysis" at bounding box center [112, 234] width 193 height 20
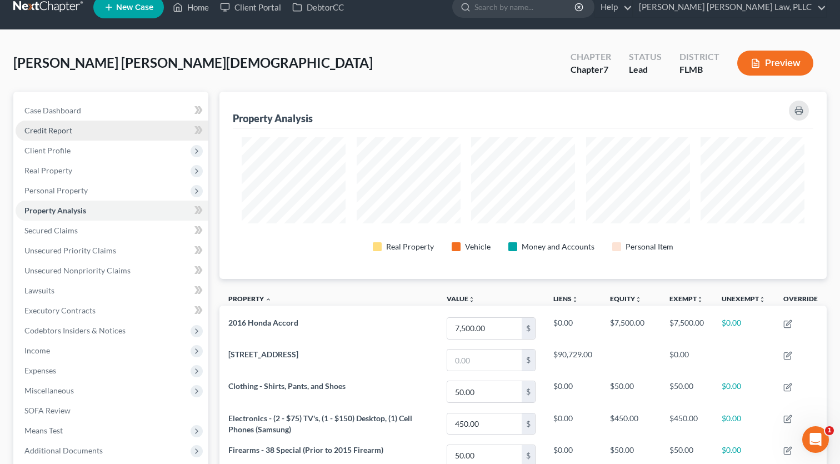
scroll to position [7, 0]
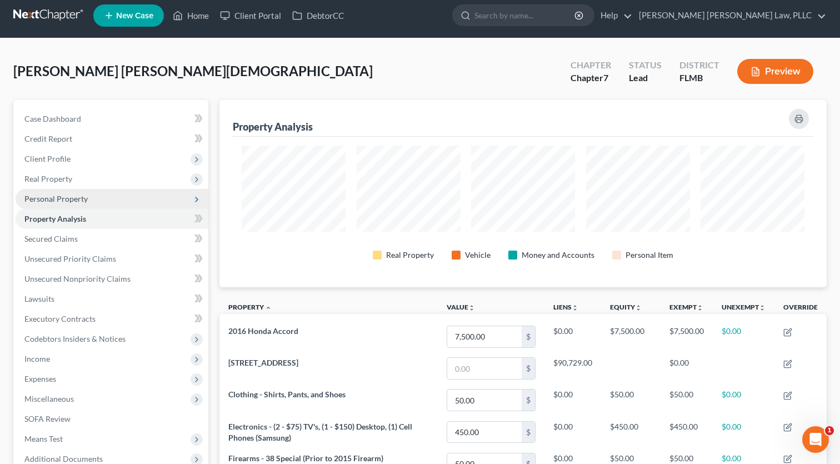
click at [73, 194] on span "Personal Property" at bounding box center [55, 198] width 63 height 9
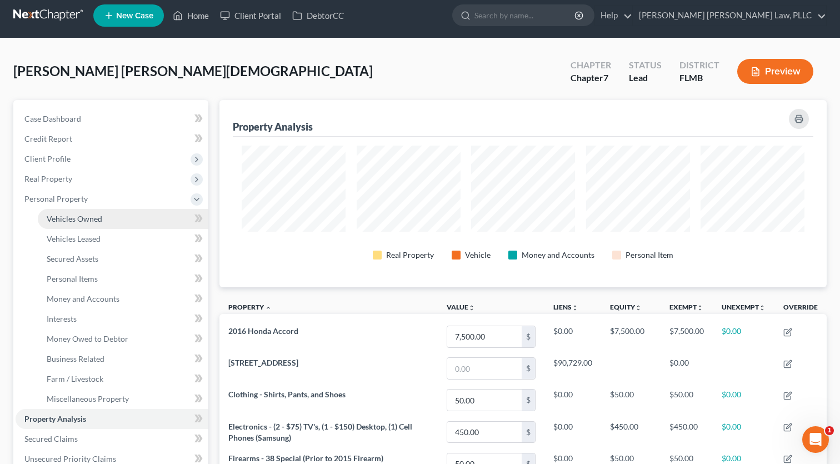
click at [78, 221] on span "Vehicles Owned" at bounding box center [75, 218] width 56 height 9
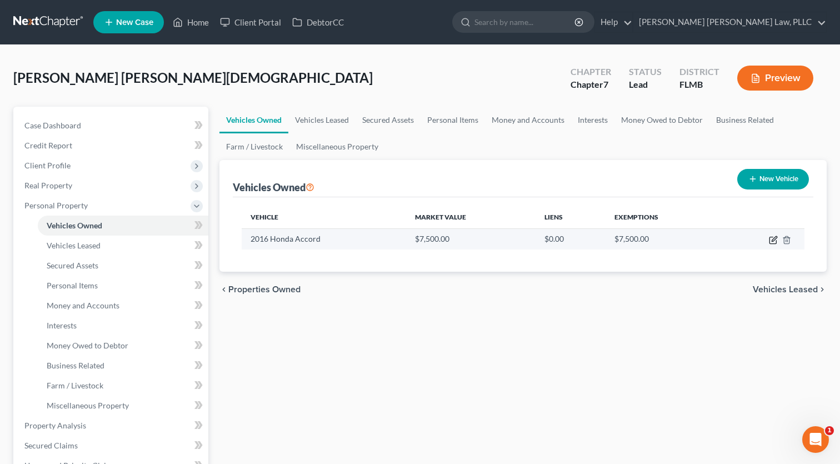
click at [771, 244] on icon "button" at bounding box center [772, 240] width 7 height 7
select select "0"
select select "10"
select select "3"
select select "0"
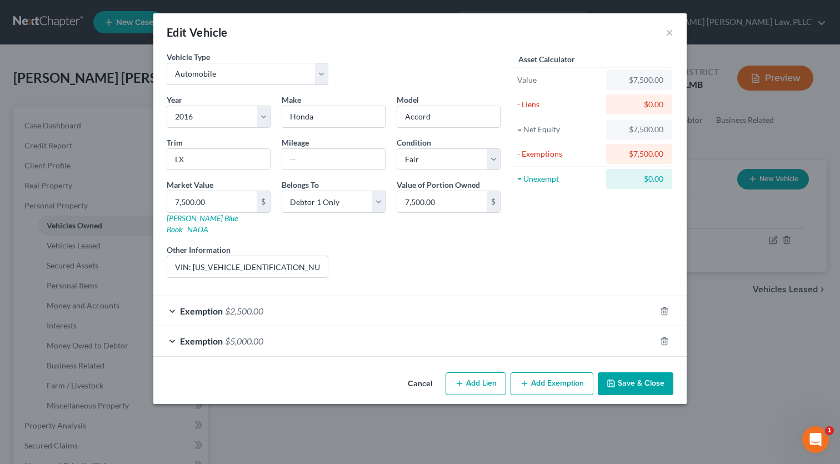
click at [376, 296] on div "Exemption $2,500.00" at bounding box center [404, 310] width 502 height 29
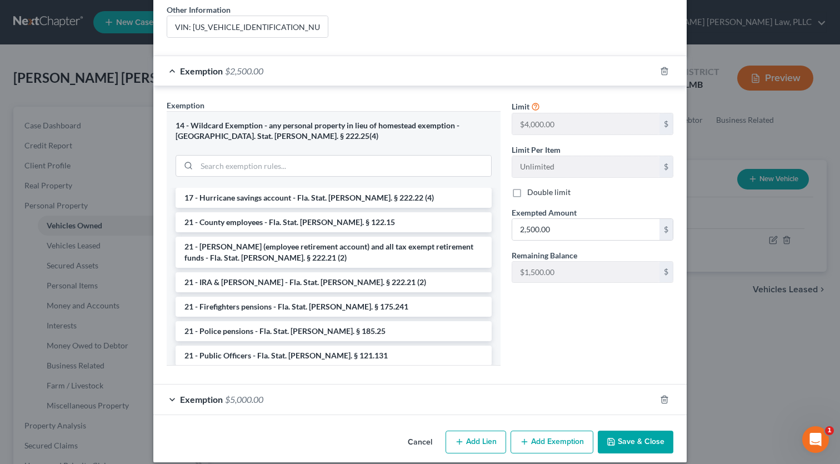
scroll to position [239, 0]
click at [238, 394] on div "Exemption $5,000.00" at bounding box center [404, 399] width 502 height 29
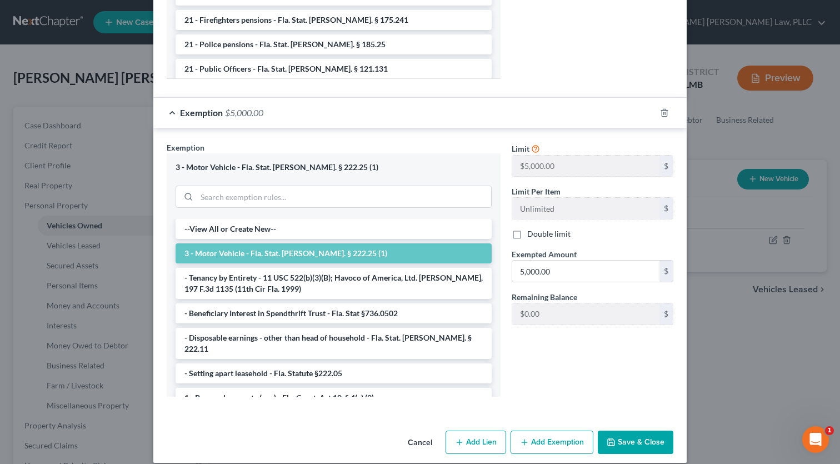
scroll to position [526, 0]
click at [426, 432] on button "Cancel" at bounding box center [420, 443] width 42 height 22
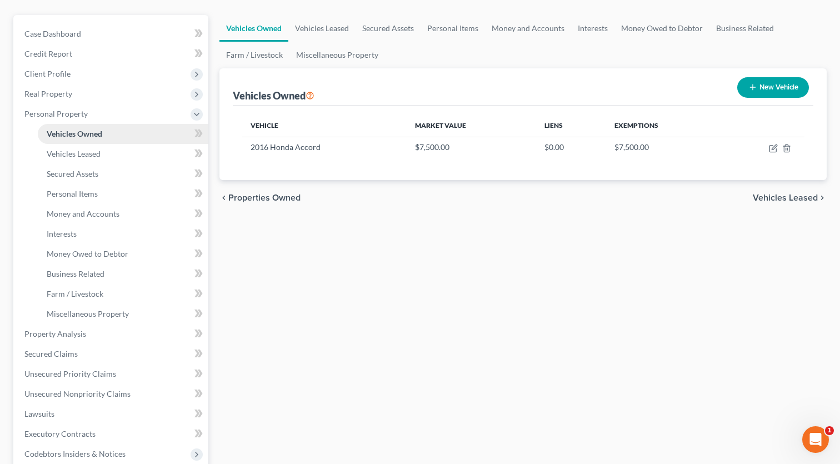
scroll to position [195, 0]
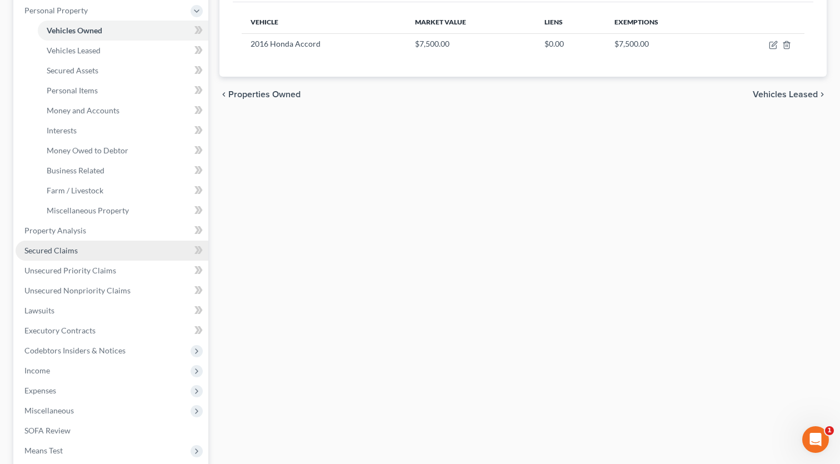
click at [82, 248] on link "Secured Claims" at bounding box center [112, 251] width 193 height 20
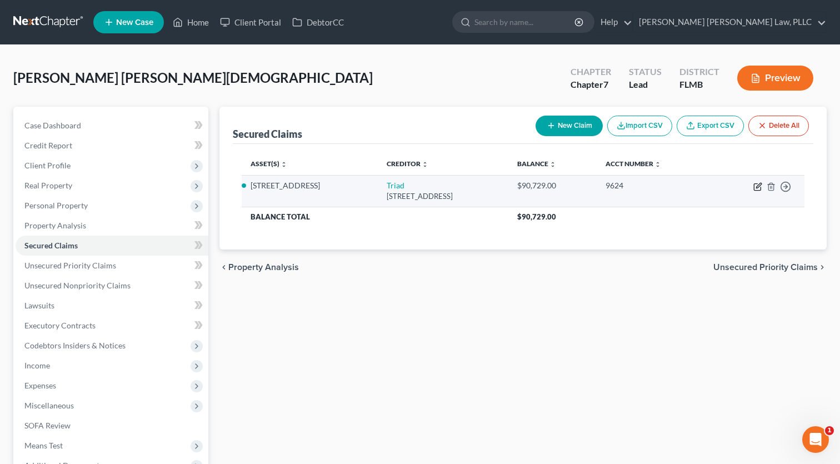
click at [757, 188] on icon "button" at bounding box center [758, 185] width 5 height 5
select select "14"
select select "2"
select select "3"
select select "0"
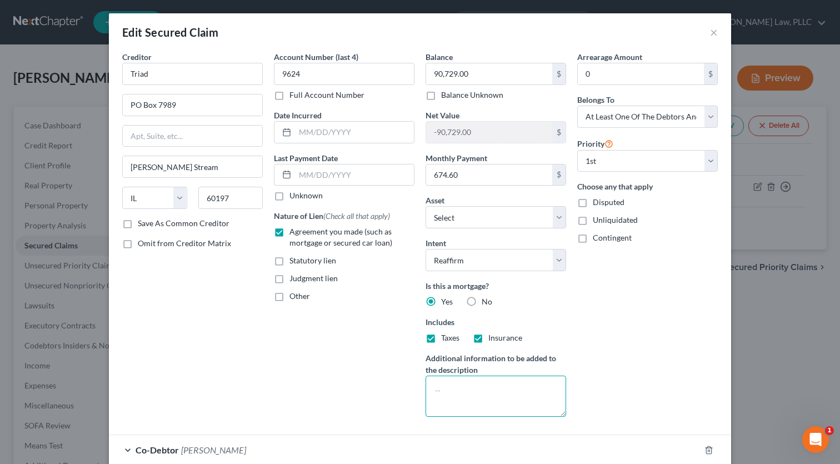
click at [461, 400] on textarea at bounding box center [496, 396] width 141 height 41
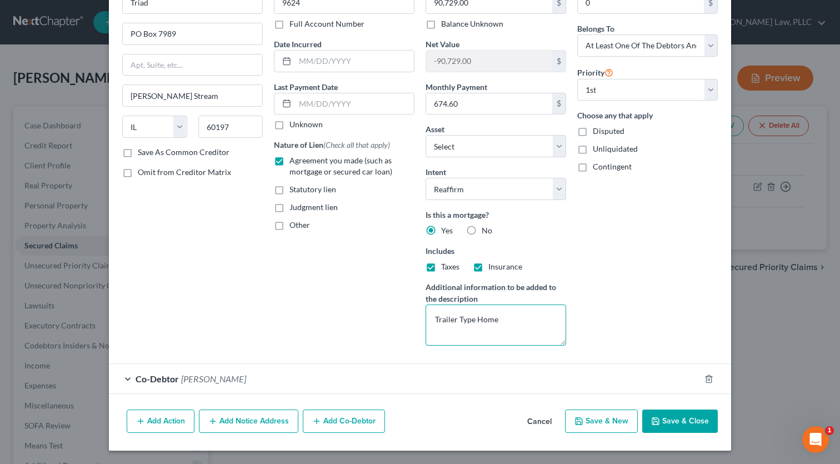
scroll to position [71, 0]
type textarea "Trailer Type Home"
click at [668, 416] on button "Save & Close" at bounding box center [680, 420] width 76 height 23
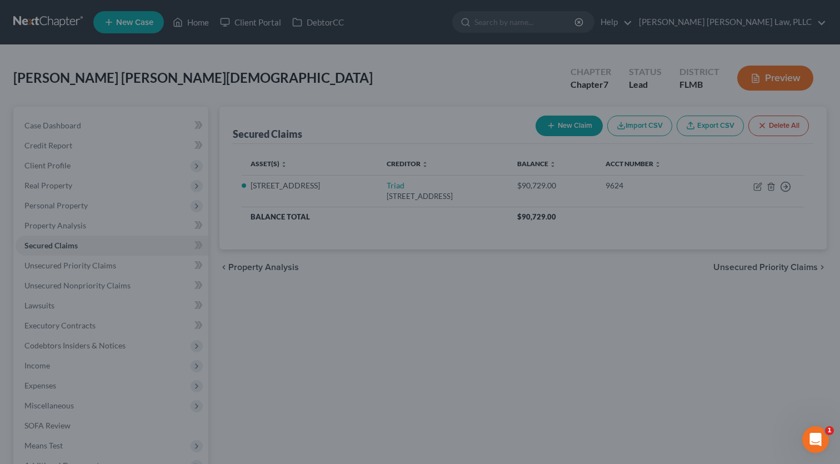
select select "2"
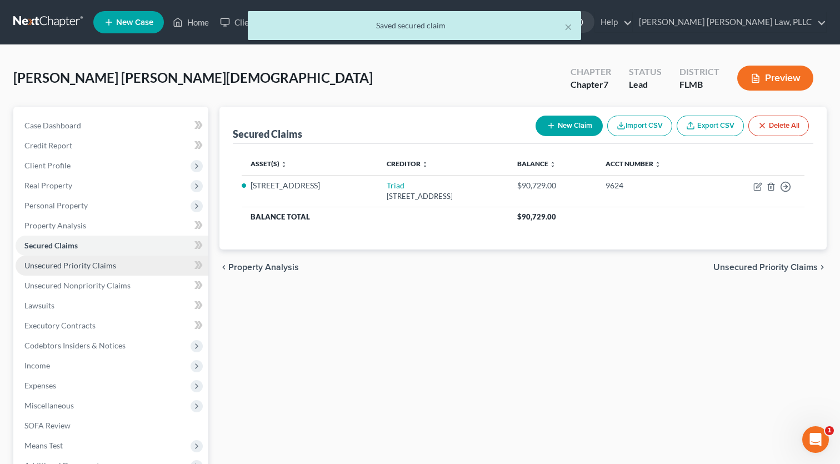
click at [97, 265] on span "Unsecured Priority Claims" at bounding box center [70, 265] width 92 height 9
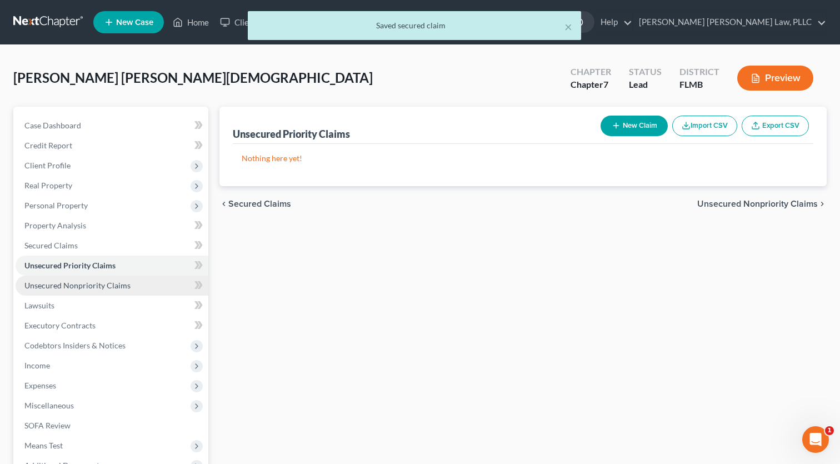
click at [134, 287] on link "Unsecured Nonpriority Claims" at bounding box center [112, 286] width 193 height 20
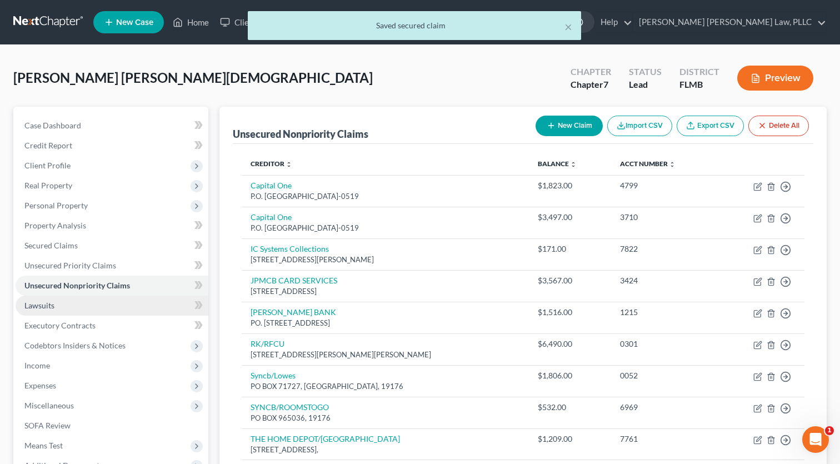
click at [134, 299] on link "Lawsuits" at bounding box center [112, 306] width 193 height 20
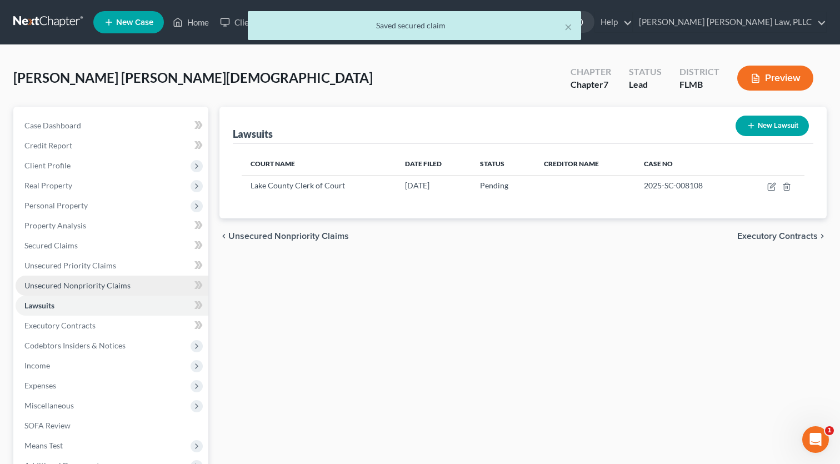
click at [134, 283] on link "Unsecured Nonpriority Claims" at bounding box center [112, 286] width 193 height 20
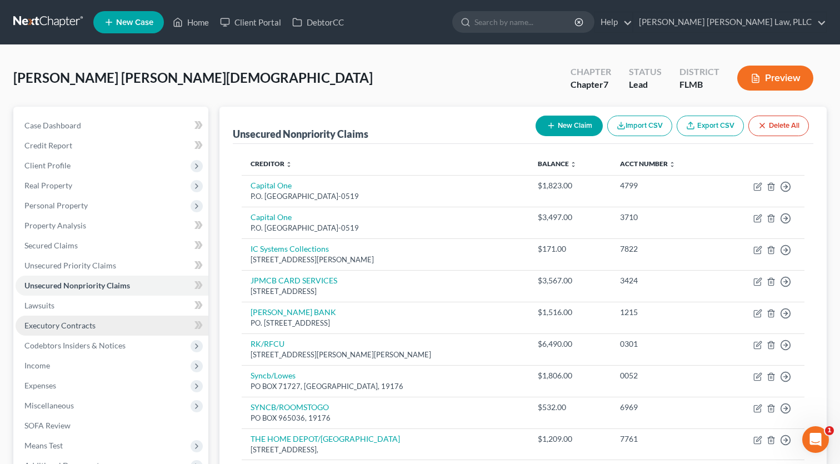
click at [124, 324] on link "Executory Contracts" at bounding box center [112, 326] width 193 height 20
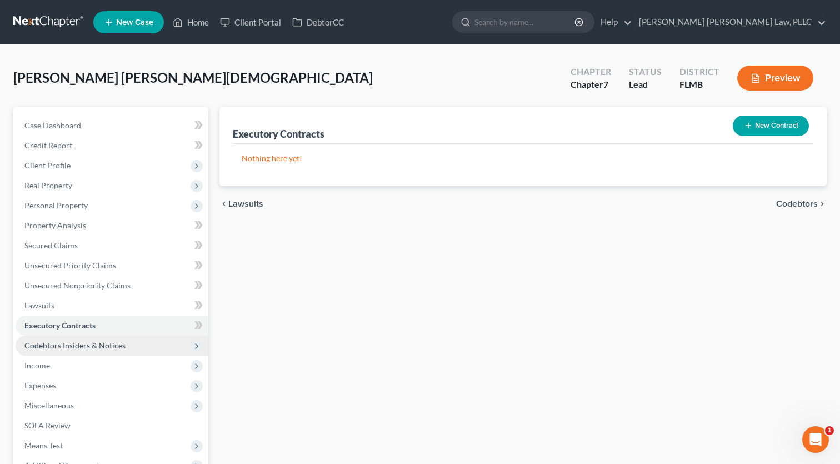
click at [124, 341] on span "Codebtors Insiders & Notices" at bounding box center [112, 346] width 193 height 20
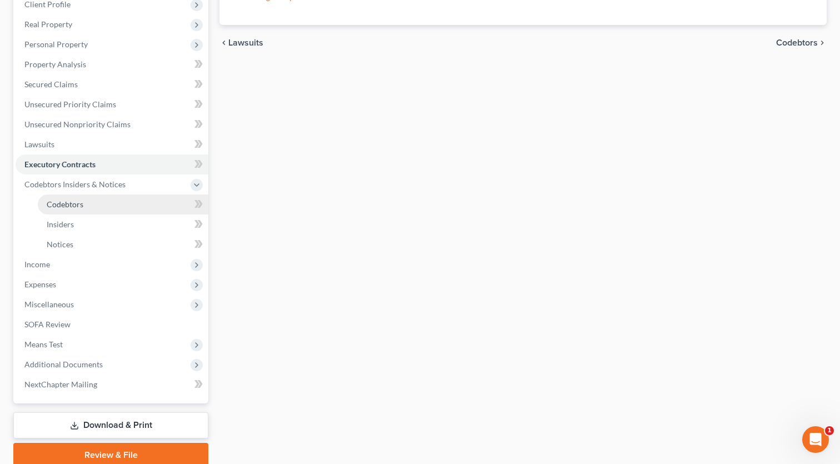
click at [101, 202] on link "Codebtors" at bounding box center [123, 204] width 171 height 20
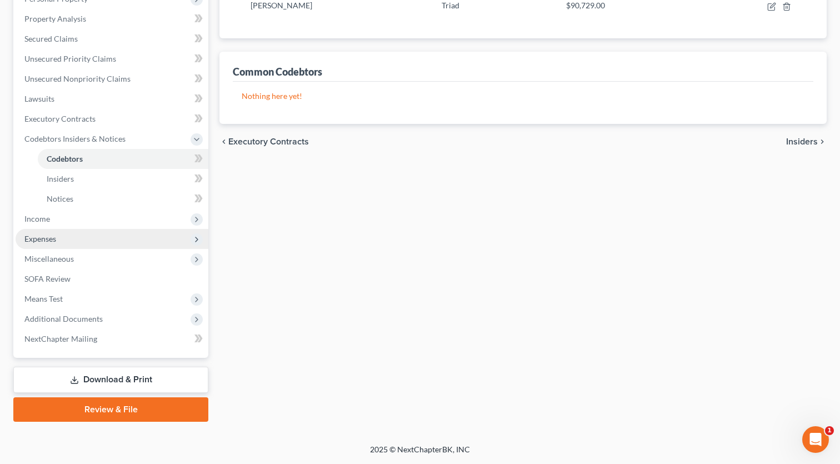
scroll to position [207, 0]
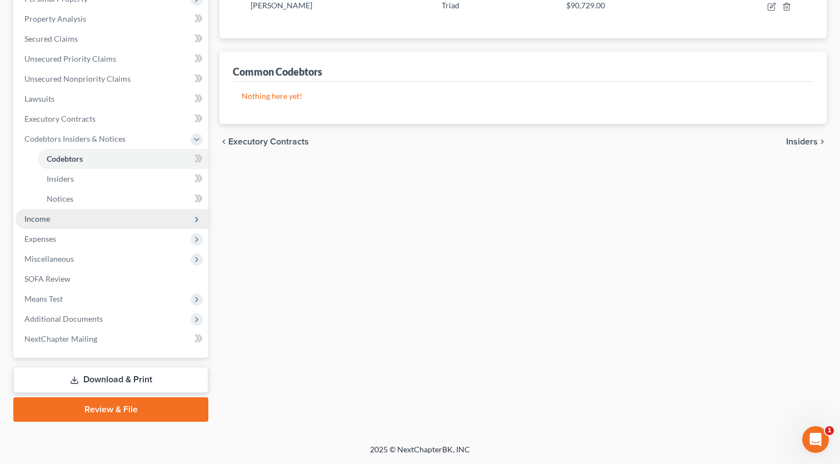
click at [81, 221] on span "Income" at bounding box center [112, 219] width 193 height 20
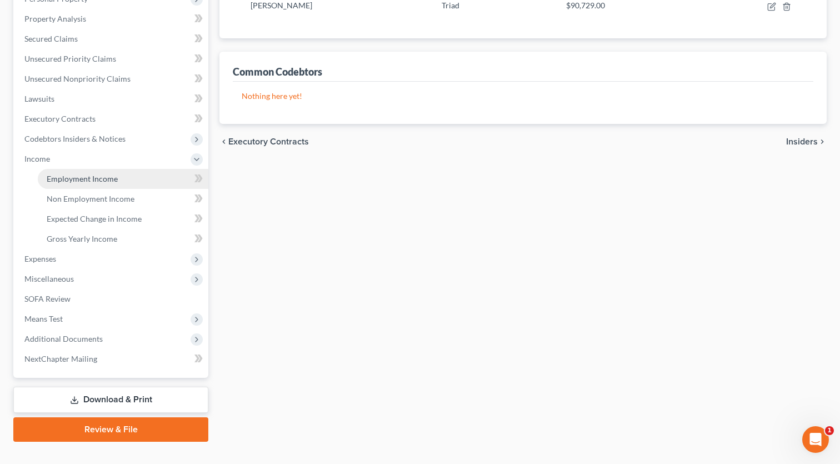
click at [104, 184] on link "Employment Income" at bounding box center [123, 179] width 171 height 20
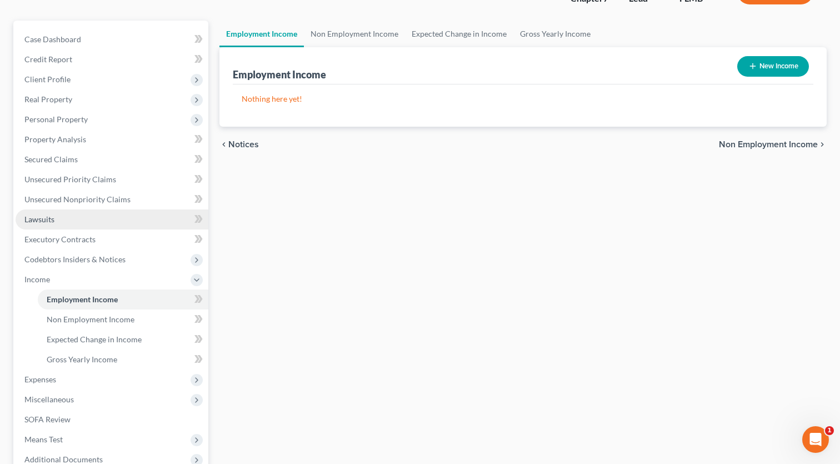
scroll to position [112, 0]
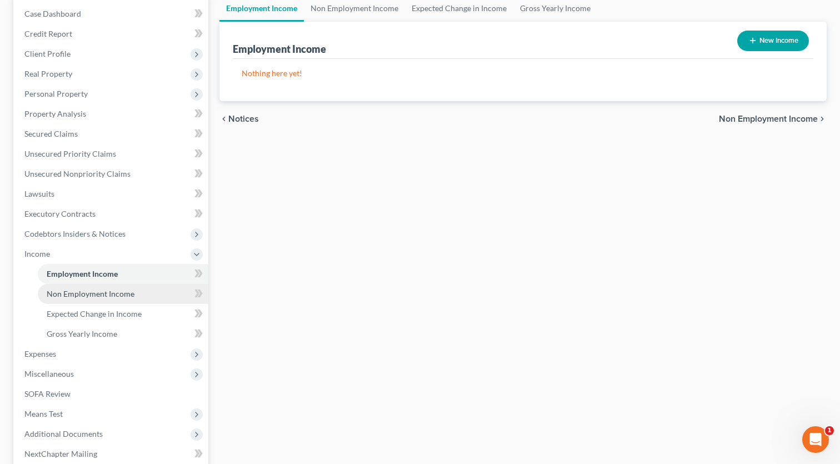
click at [104, 290] on span "Non Employment Income" at bounding box center [91, 293] width 88 height 9
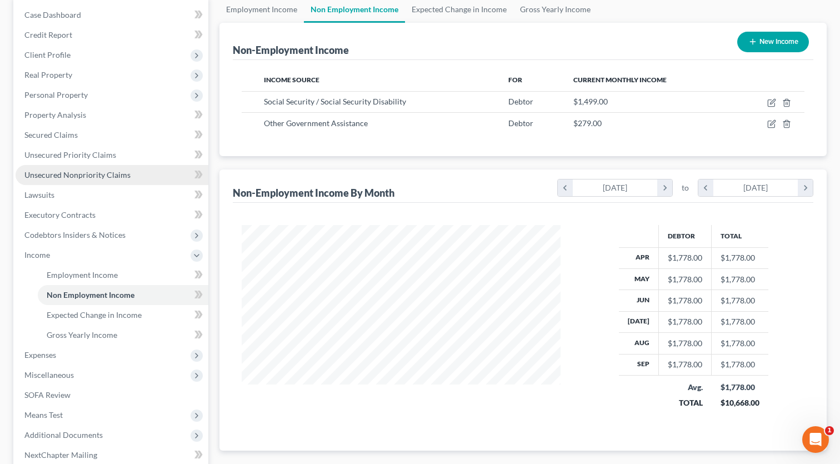
scroll to position [113, 0]
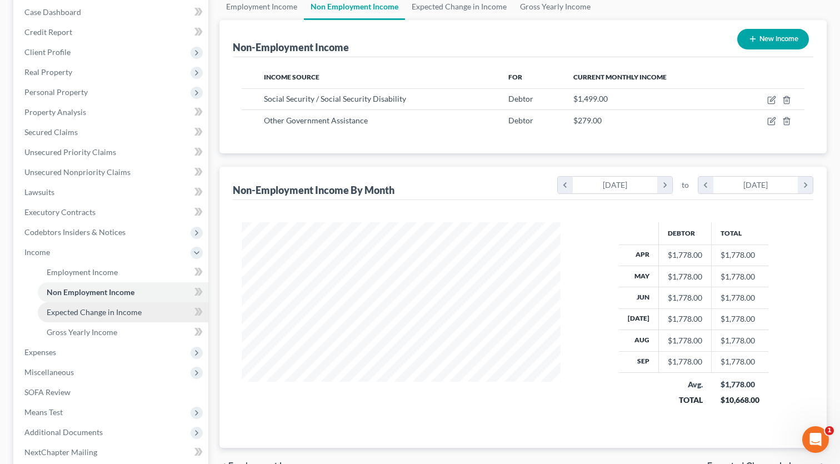
click at [100, 313] on span "Expected Change in Income" at bounding box center [94, 311] width 95 height 9
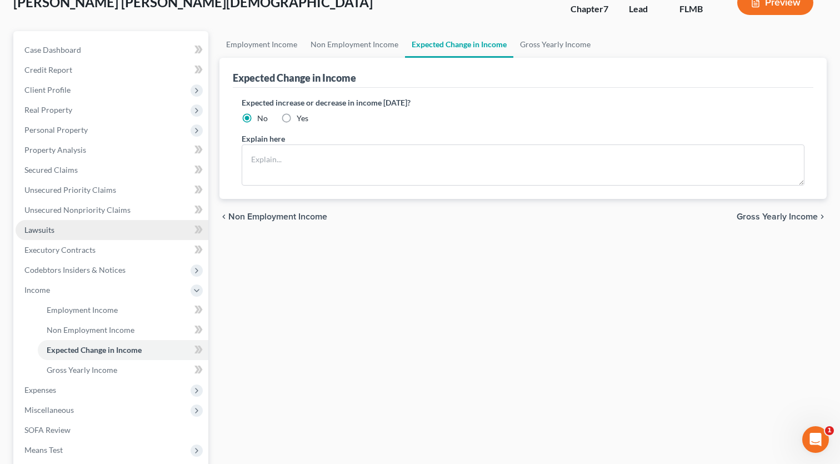
scroll to position [76, 0]
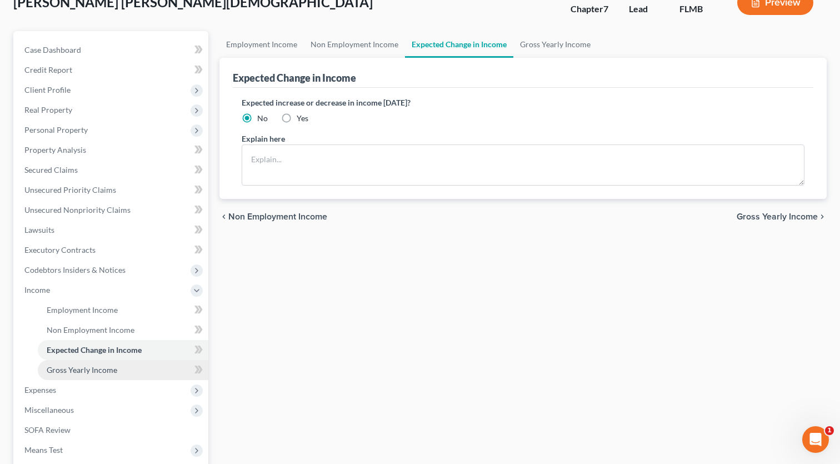
click at [112, 372] on span "Gross Yearly Income" at bounding box center [82, 369] width 71 height 9
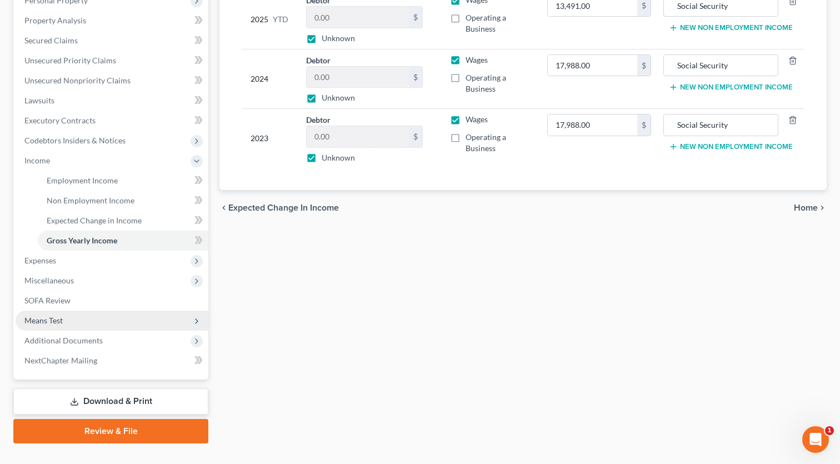
scroll to position [202, 0]
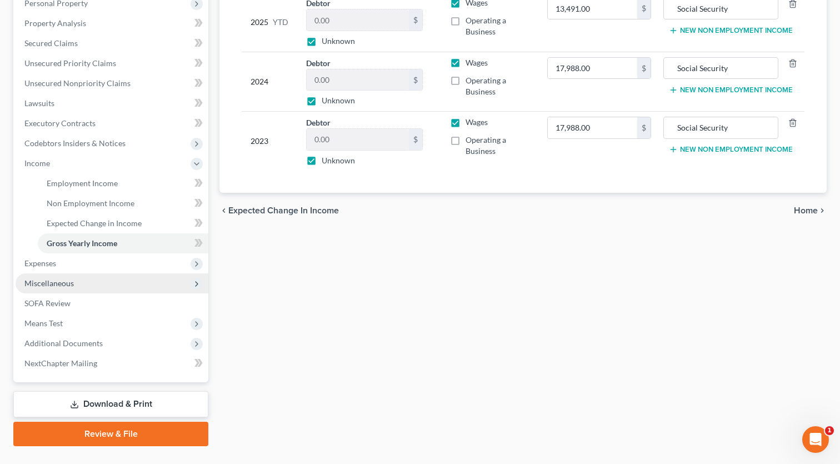
click at [59, 286] on span "Miscellaneous" at bounding box center [48, 282] width 49 height 9
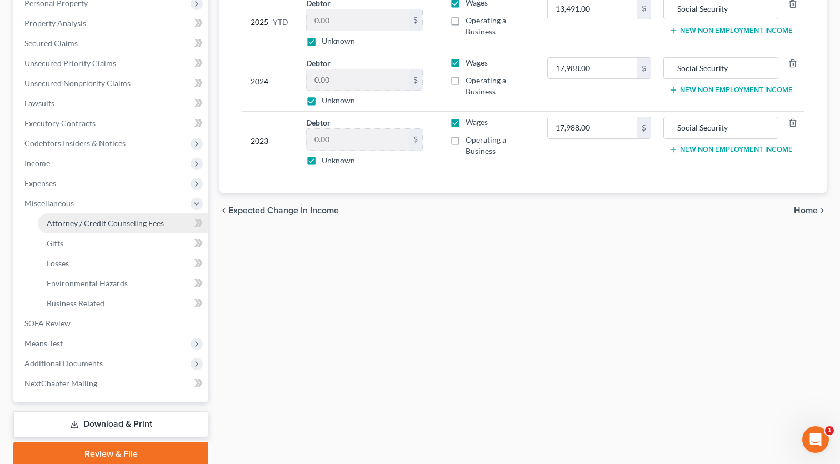
click at [108, 227] on span "Attorney / Credit Counseling Fees" at bounding box center [105, 222] width 117 height 9
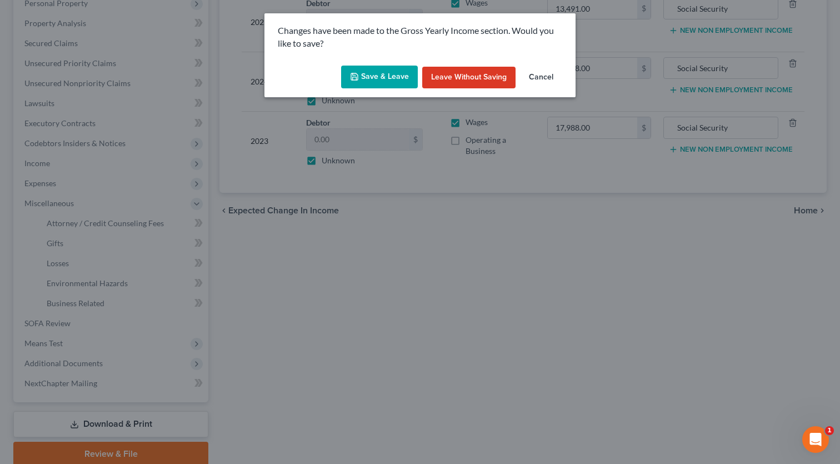
click at [374, 82] on button "Save & Leave" at bounding box center [379, 77] width 77 height 23
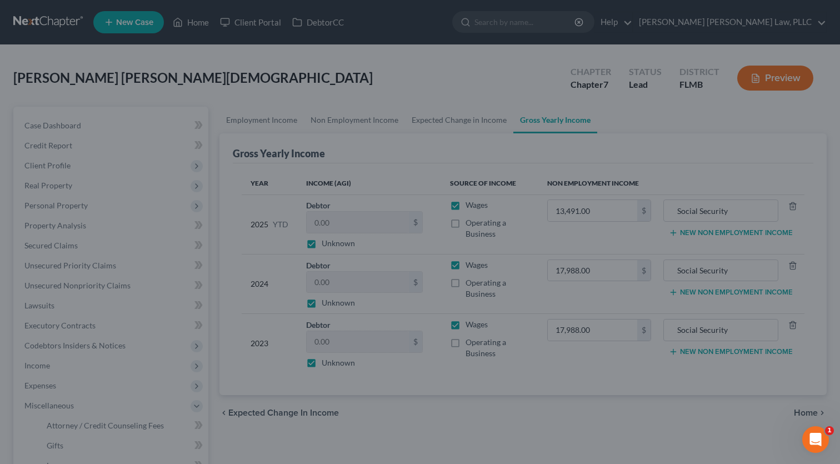
select select "0"
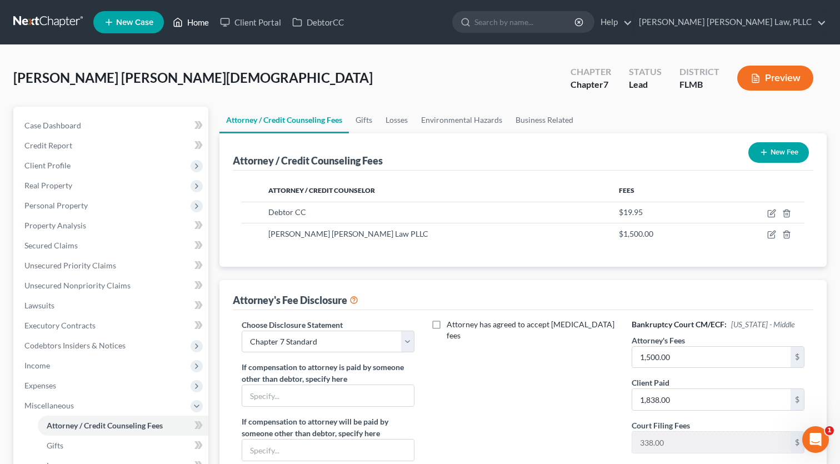
click at [190, 28] on link "Home" at bounding box center [190, 22] width 47 height 20
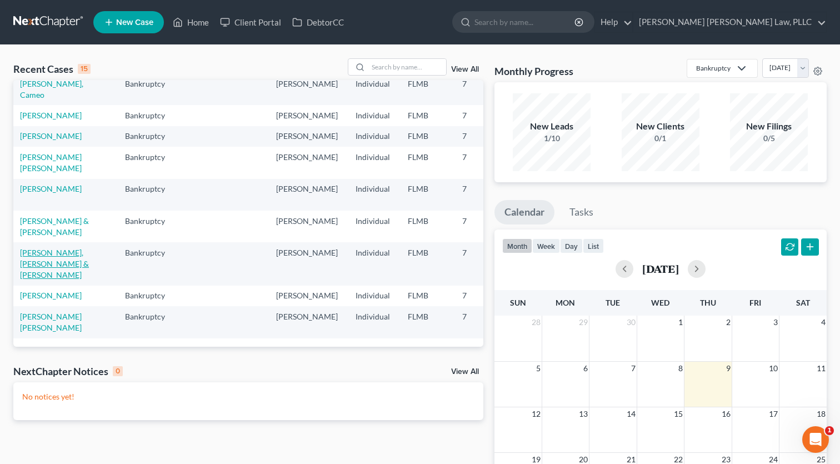
scroll to position [398, 2]
click at [576, 29] on input "search" at bounding box center [525, 22] width 102 height 21
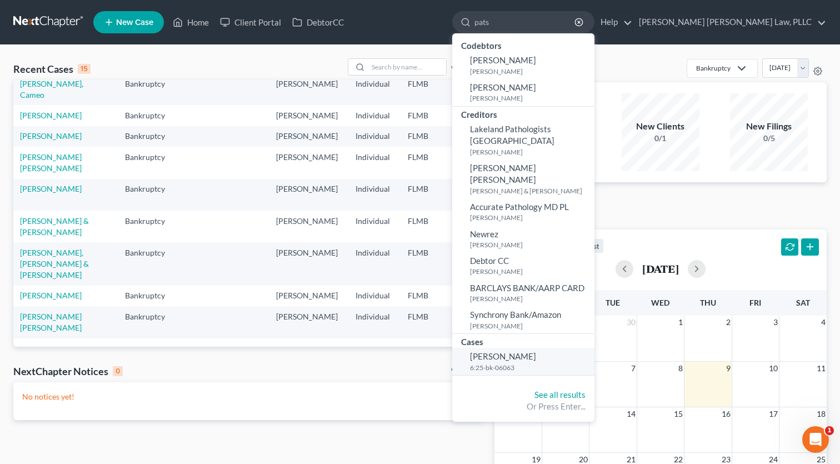
type input "pats"
click at [536, 351] on span "[PERSON_NAME]" at bounding box center [503, 356] width 66 height 10
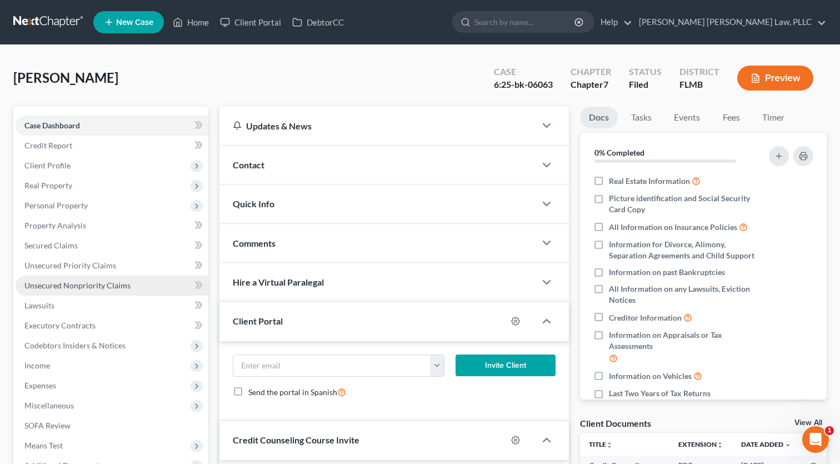
scroll to position [64, 0]
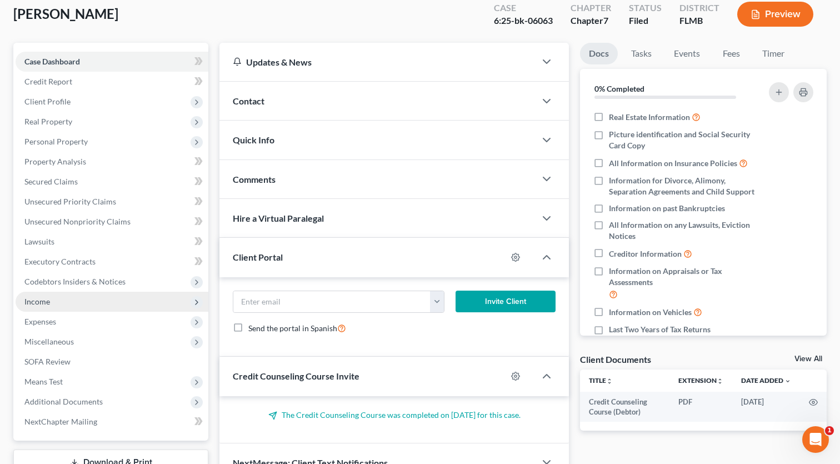
click at [58, 299] on span "Income" at bounding box center [112, 302] width 193 height 20
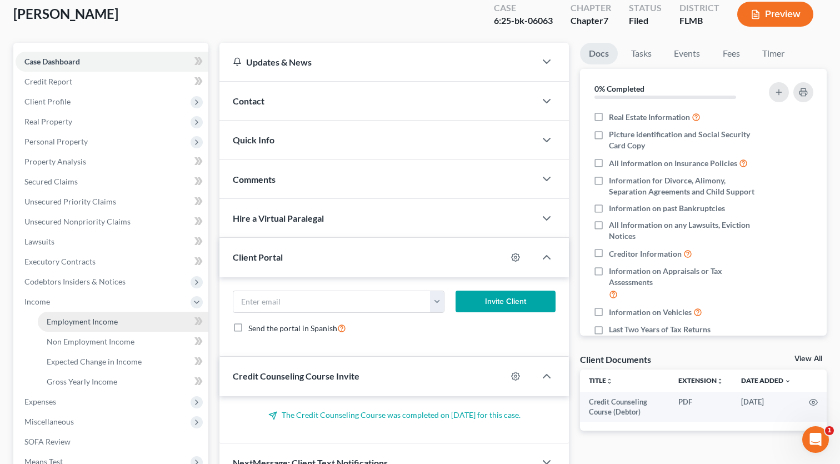
click at [61, 324] on span "Employment Income" at bounding box center [82, 321] width 71 height 9
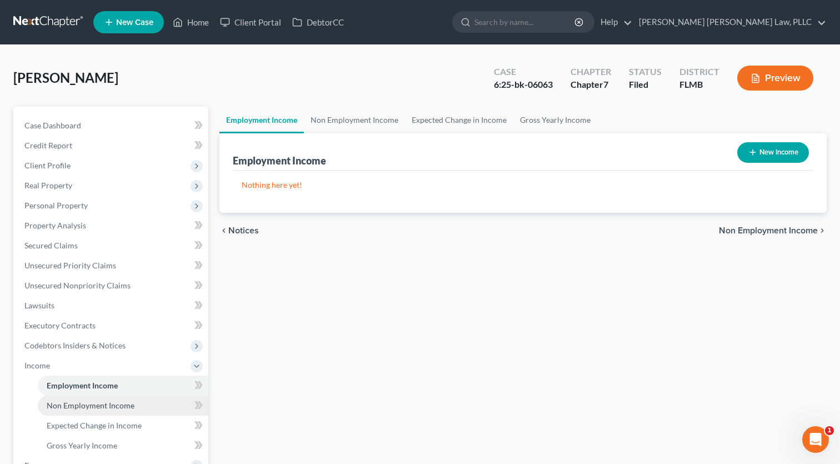
click at [85, 401] on span "Non Employment Income" at bounding box center [91, 405] width 88 height 9
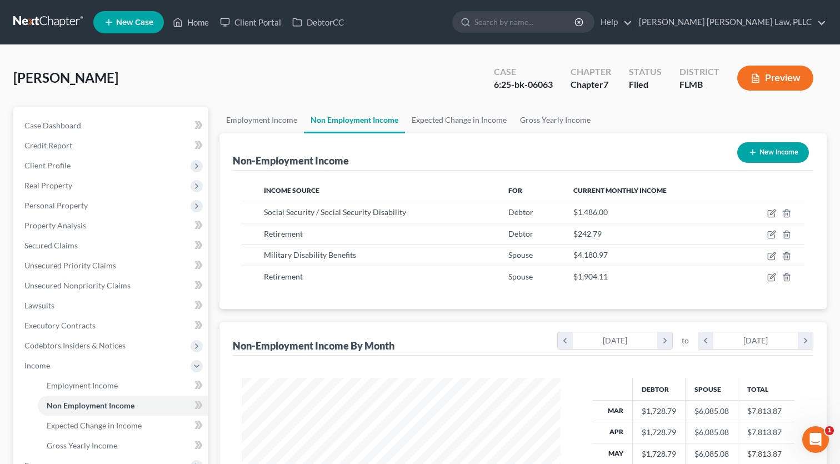
scroll to position [199, 342]
click at [56, 204] on span "Personal Property" at bounding box center [55, 205] width 63 height 9
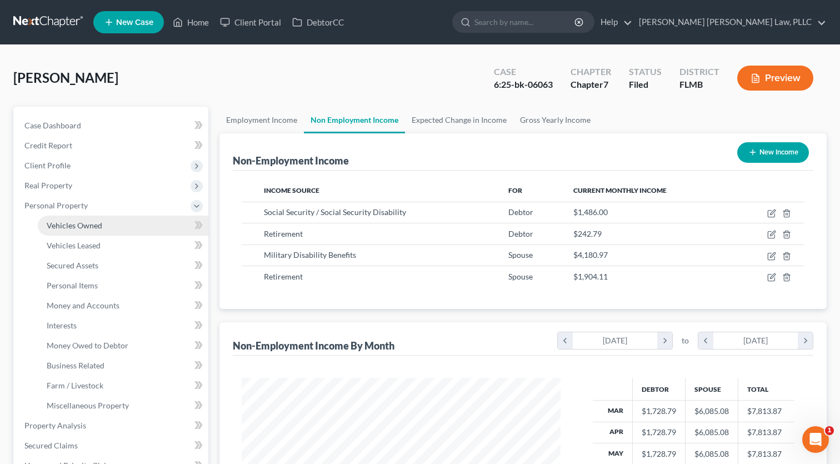
click at [62, 226] on span "Vehicles Owned" at bounding box center [75, 225] width 56 height 9
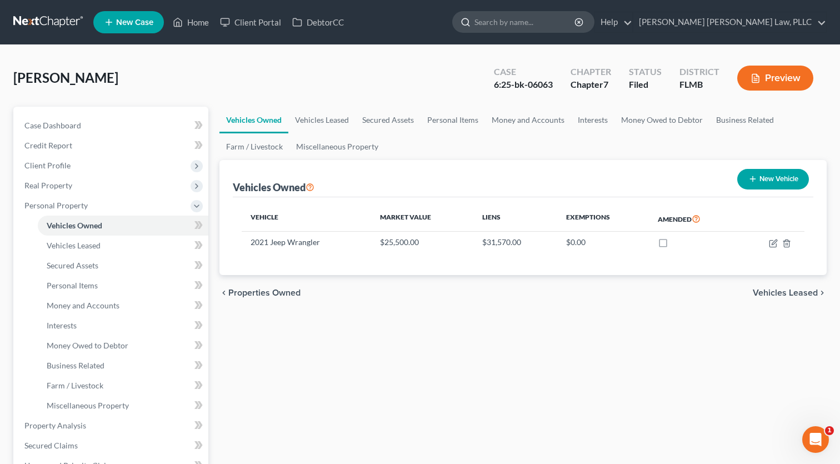
click at [576, 27] on input "search" at bounding box center [525, 22] width 102 height 21
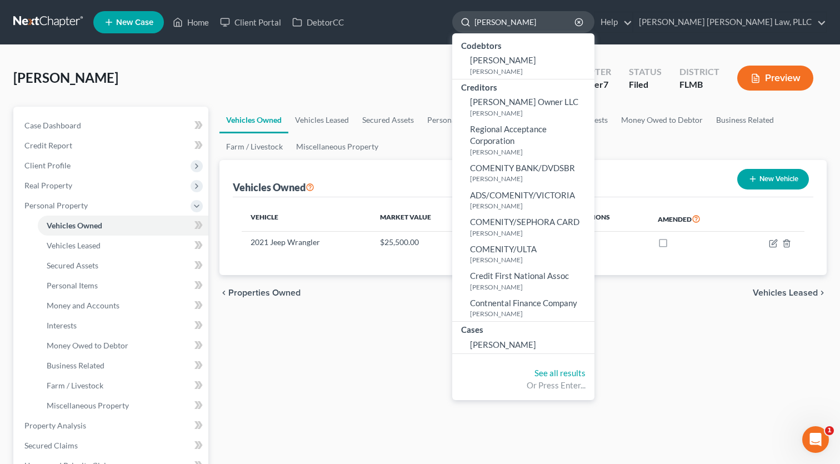
type input "[PERSON_NAME]"
drag, startPoint x: 616, startPoint y: 27, endPoint x: 603, endPoint y: 341, distance: 313.6
click at [536, 341] on span "[PERSON_NAME]" at bounding box center [503, 344] width 66 height 10
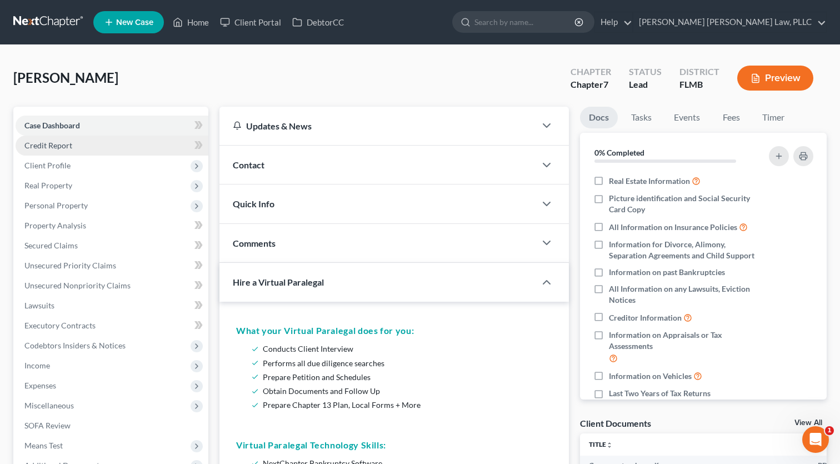
click at [85, 153] on link "Credit Report" at bounding box center [112, 146] width 193 height 20
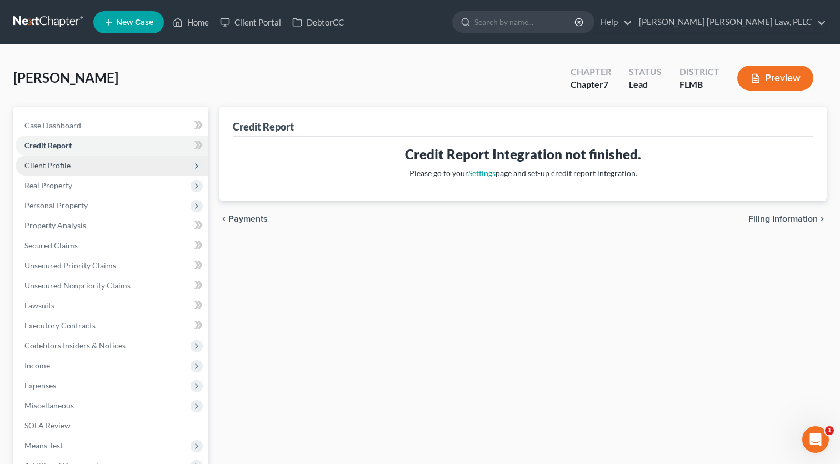
scroll to position [1, 0]
click at [56, 161] on span "Client Profile" at bounding box center [47, 164] width 46 height 9
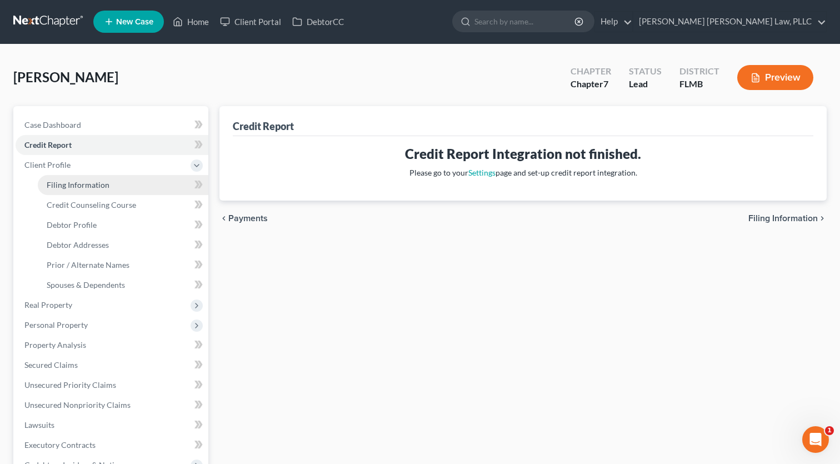
click at [75, 181] on span "Filing Information" at bounding box center [78, 184] width 63 height 9
select select "1"
select select "0"
select select "15"
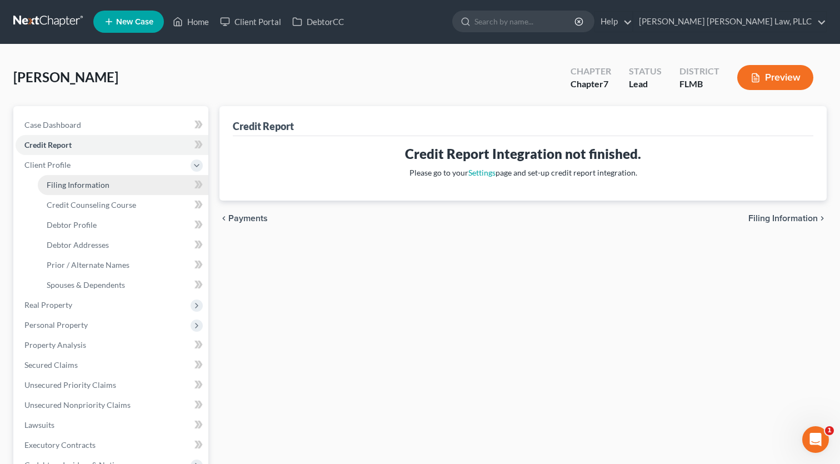
select select "0"
select select "9"
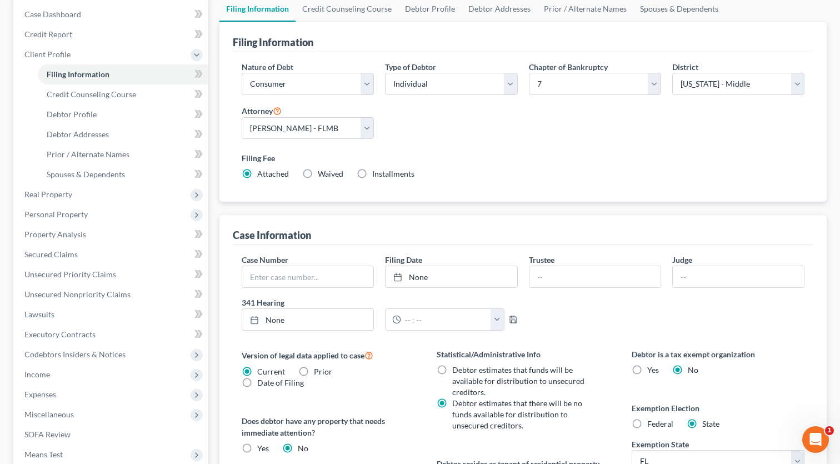
scroll to position [114, 0]
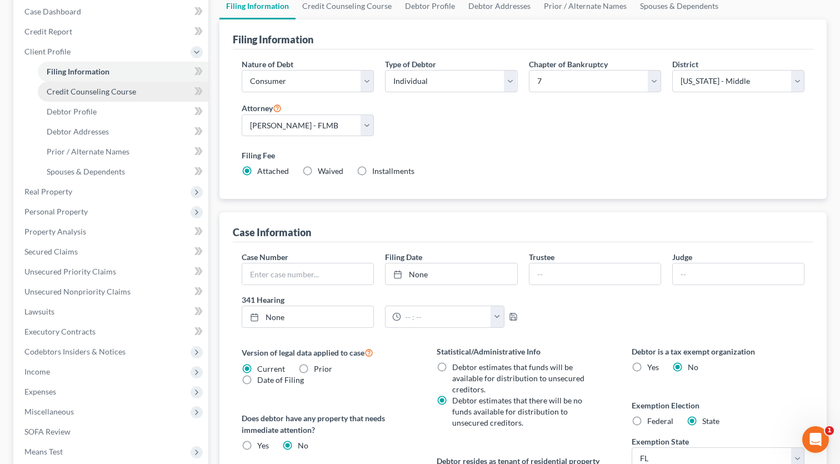
click at [106, 99] on link "Credit Counseling Course" at bounding box center [123, 92] width 171 height 20
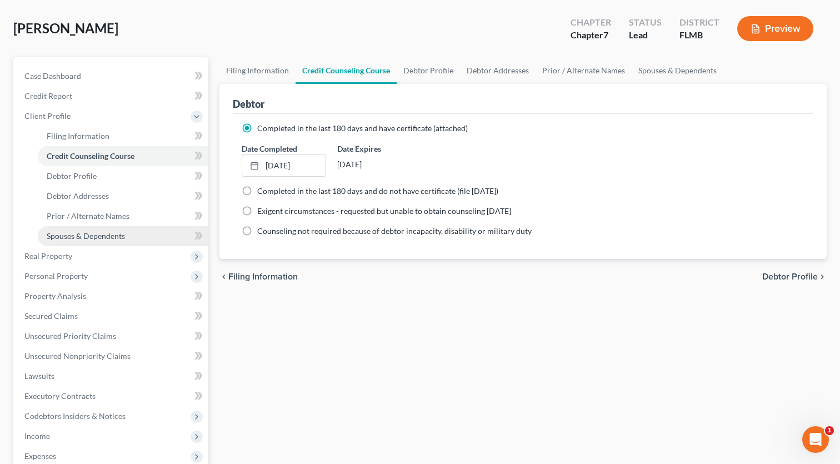
scroll to position [51, 0]
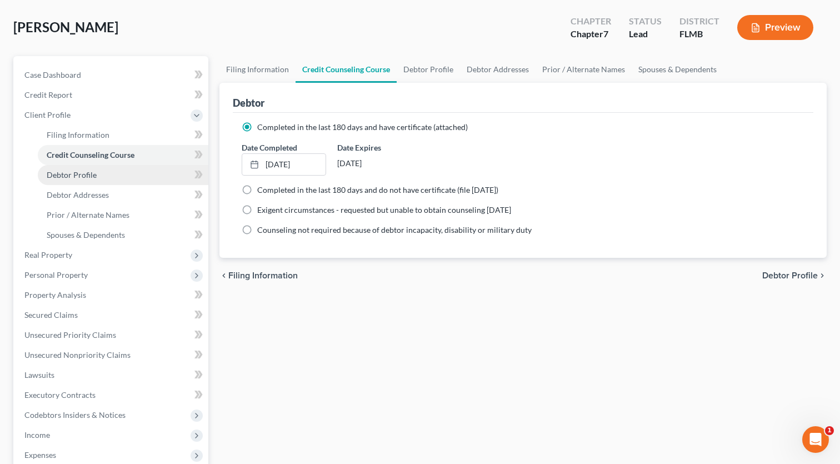
click at [86, 179] on link "Debtor Profile" at bounding box center [123, 175] width 171 height 20
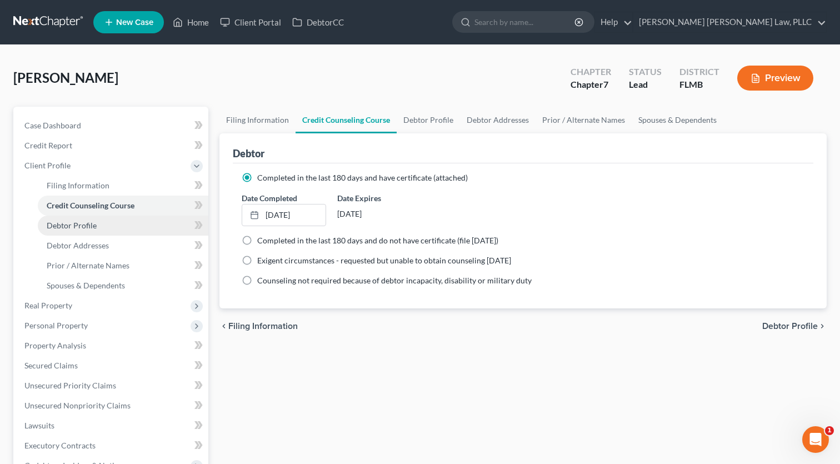
select select "0"
select select "1"
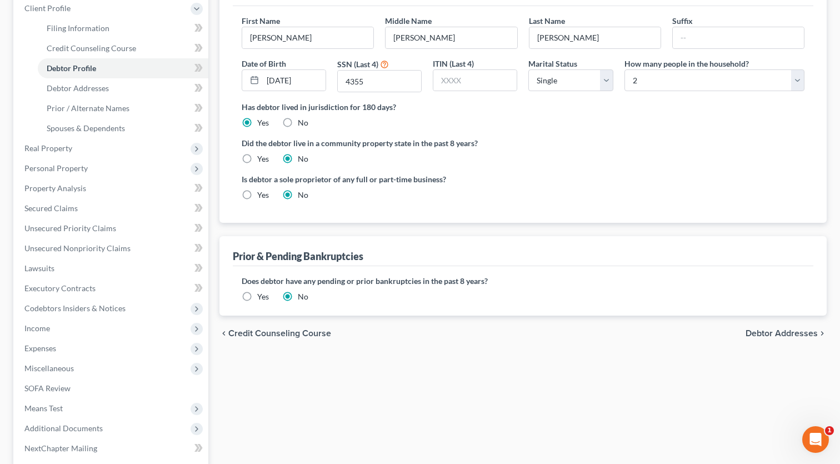
scroll to position [158, 0]
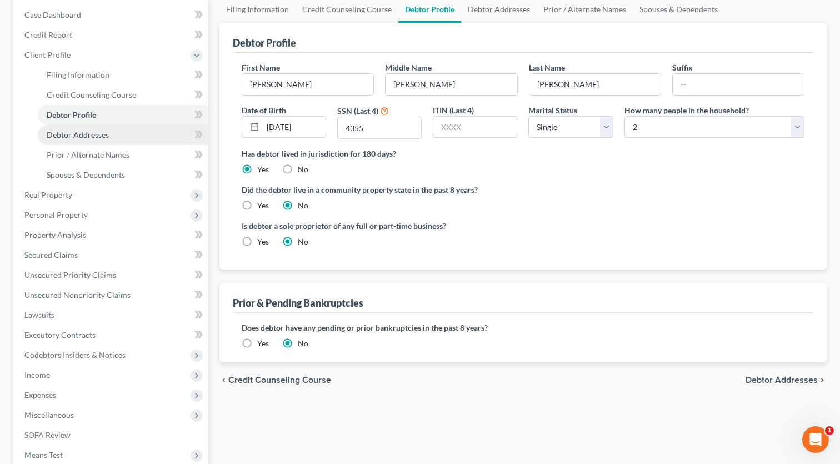
click at [82, 134] on span "Debtor Addresses" at bounding box center [78, 134] width 62 height 9
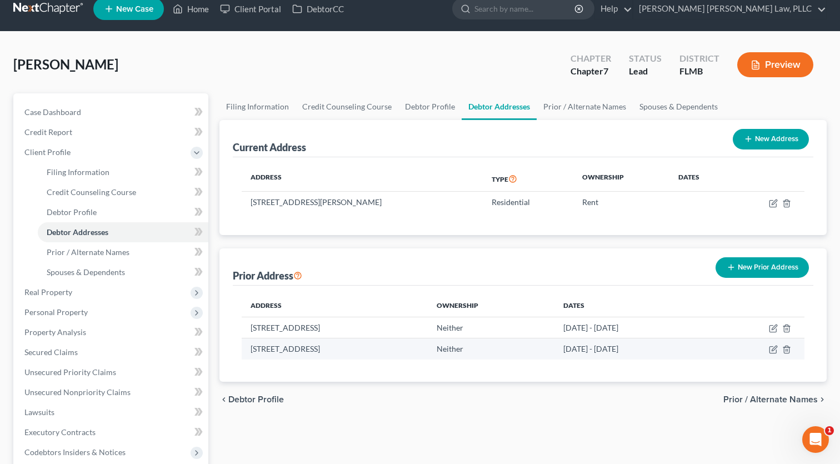
scroll to position [12, 0]
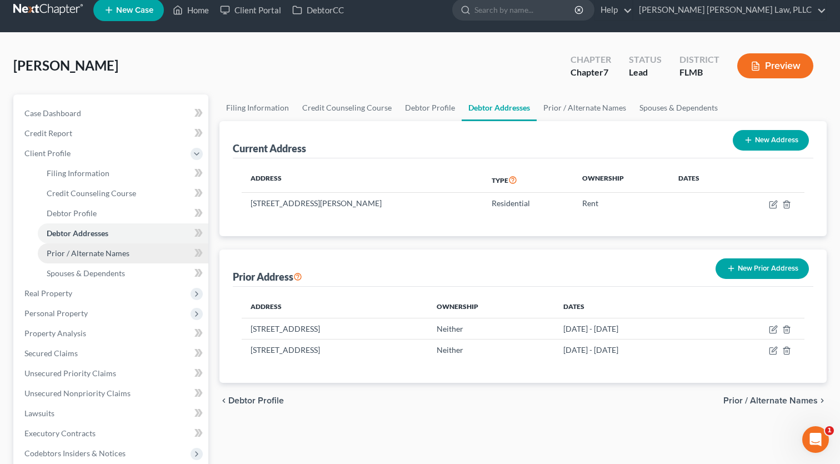
click at [84, 248] on span "Prior / Alternate Names" at bounding box center [88, 252] width 83 height 9
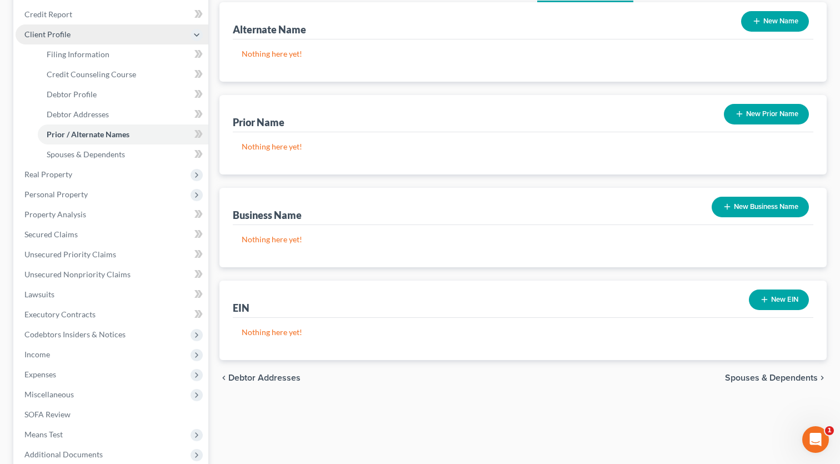
scroll to position [27, 0]
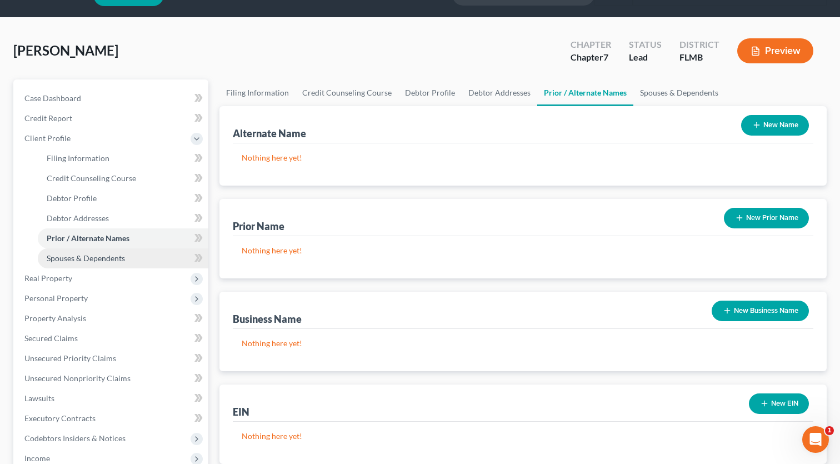
click at [69, 255] on span "Spouses & Dependents" at bounding box center [86, 257] width 78 height 9
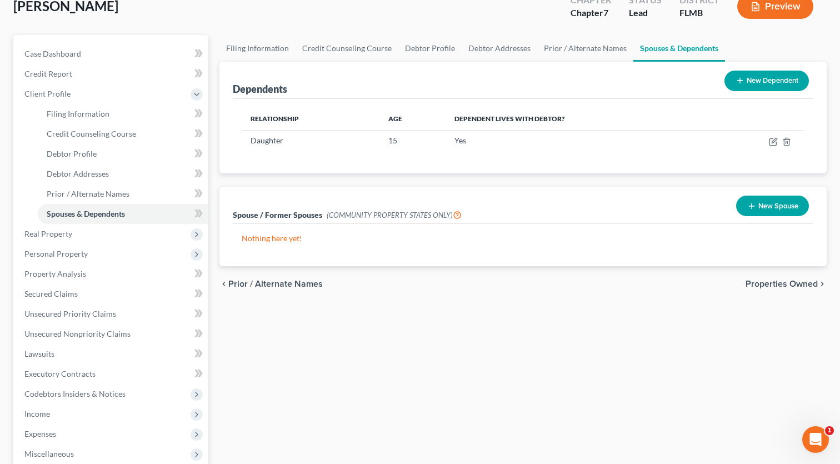
scroll to position [77, 0]
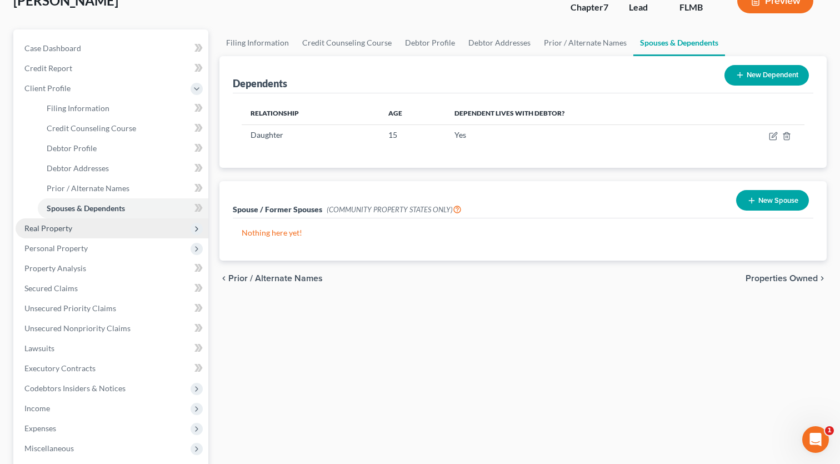
click at [73, 229] on span "Real Property" at bounding box center [112, 228] width 193 height 20
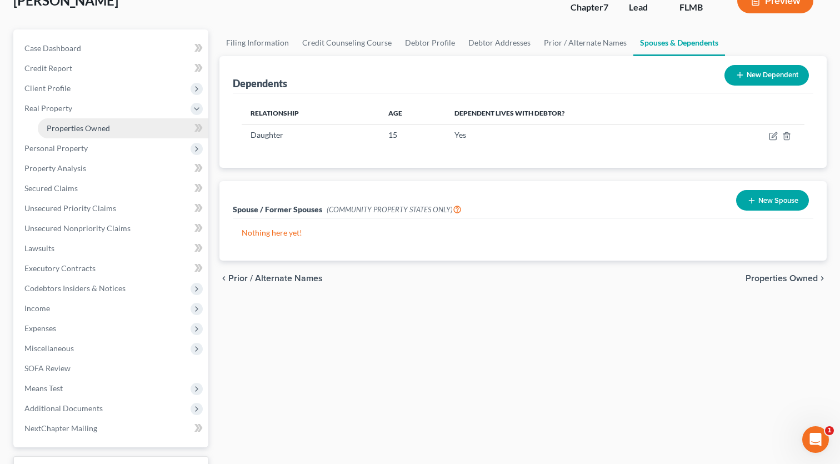
click at [82, 124] on span "Properties Owned" at bounding box center [78, 127] width 63 height 9
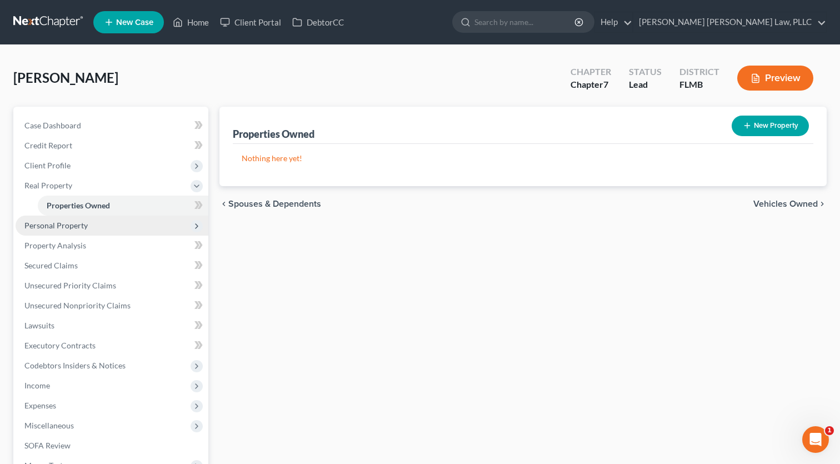
click at [74, 223] on span "Personal Property" at bounding box center [55, 225] width 63 height 9
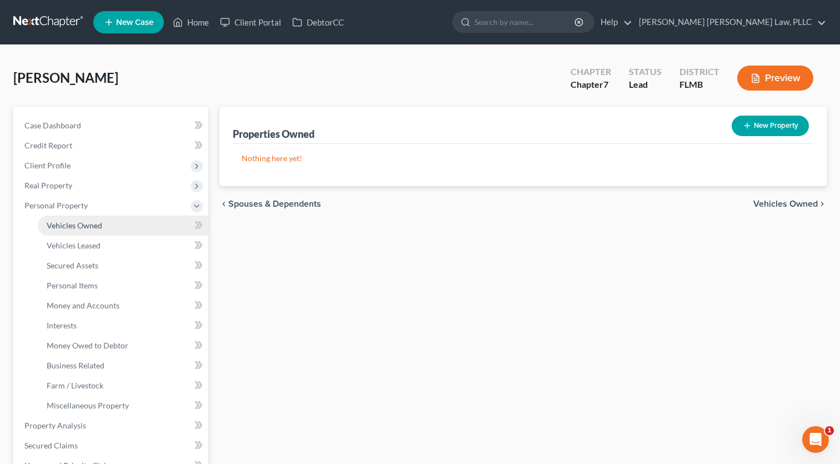
click at [81, 223] on span "Vehicles Owned" at bounding box center [75, 225] width 56 height 9
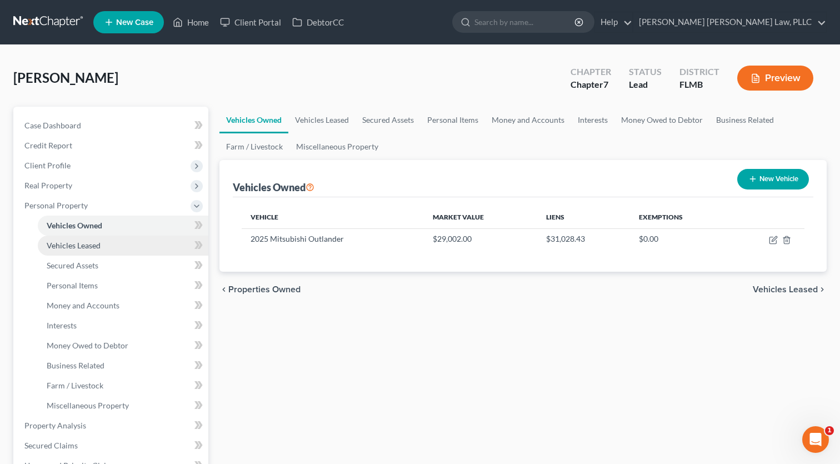
click at [86, 252] on link "Vehicles Leased" at bounding box center [123, 246] width 171 height 20
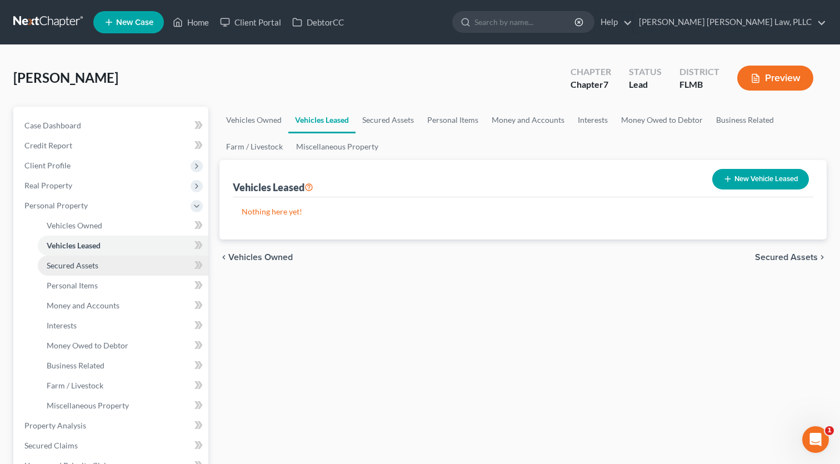
click at [92, 269] on span "Secured Assets" at bounding box center [73, 265] width 52 height 9
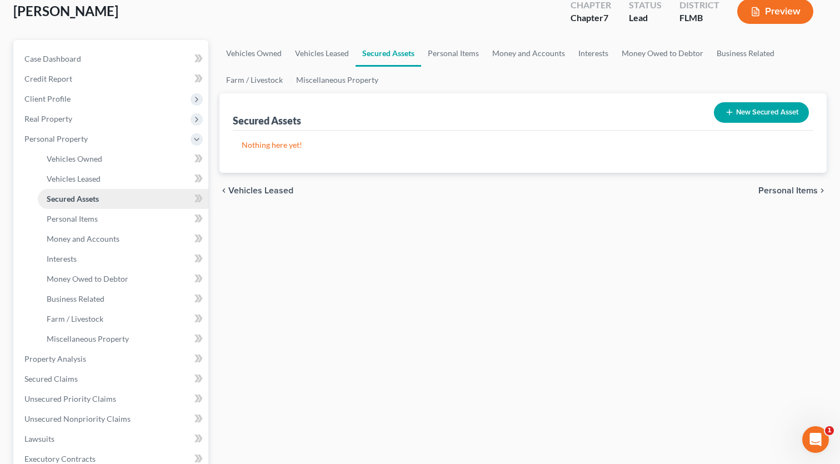
scroll to position [67, 0]
click at [84, 157] on span "Vehicles Owned" at bounding box center [75, 158] width 56 height 9
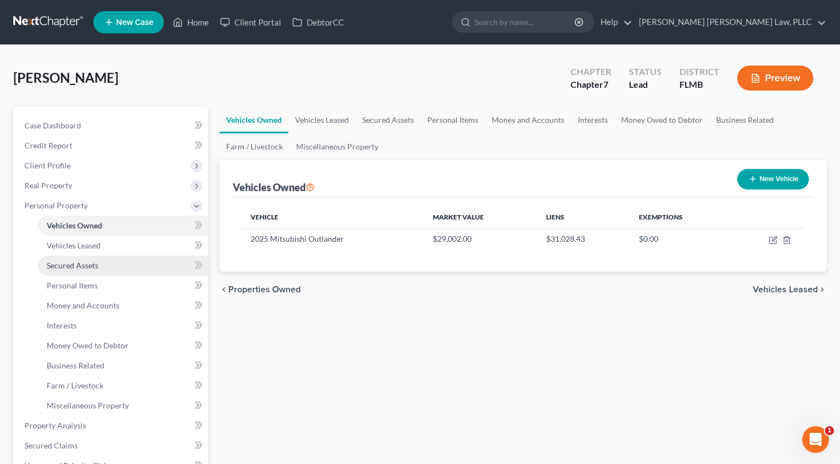
click at [77, 262] on span "Secured Assets" at bounding box center [73, 265] width 52 height 9
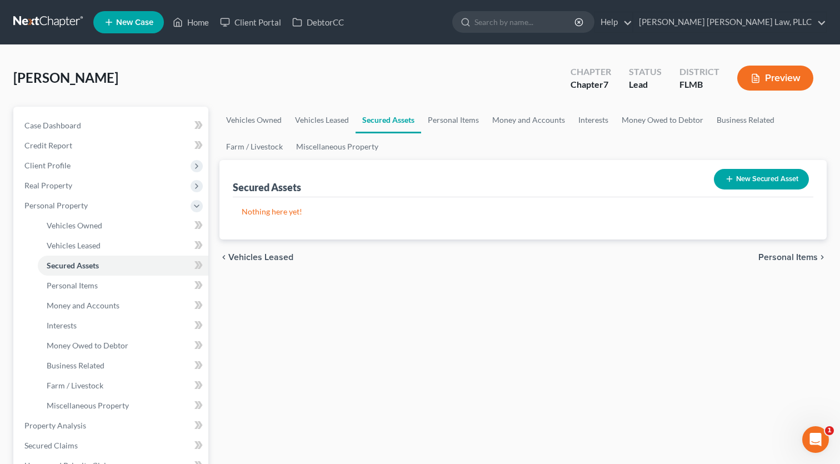
click at [744, 180] on button "New Secured Asset" at bounding box center [761, 179] width 95 height 21
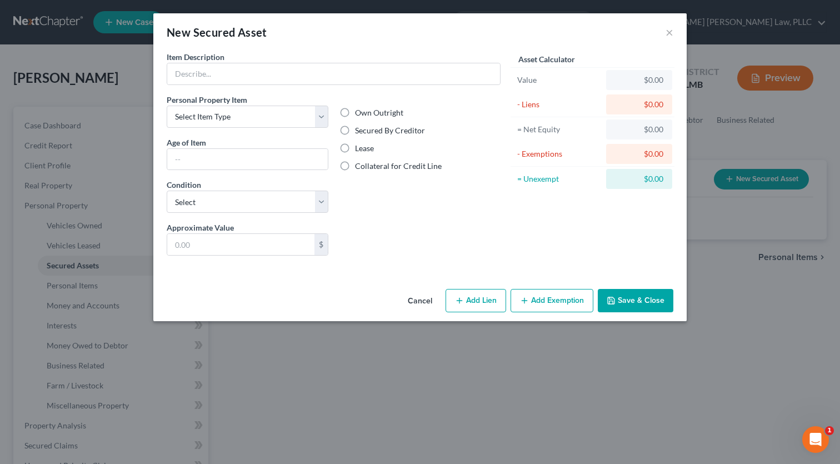
click at [424, 303] on button "Cancel" at bounding box center [420, 301] width 42 height 22
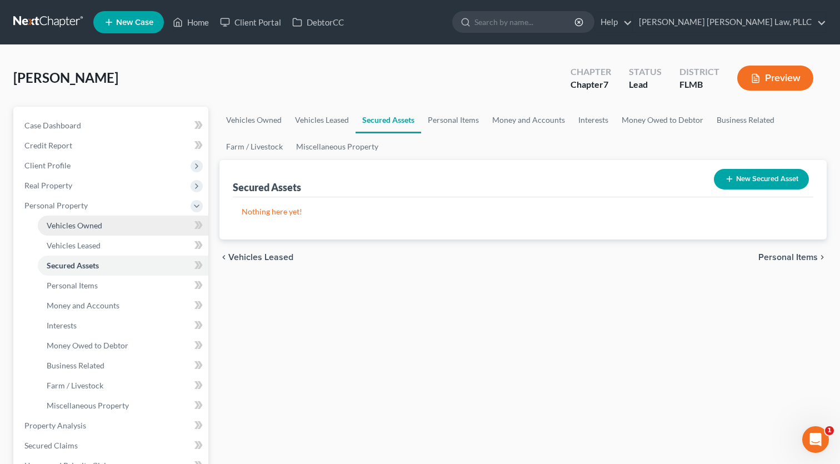
click at [79, 229] on span "Vehicles Owned" at bounding box center [75, 225] width 56 height 9
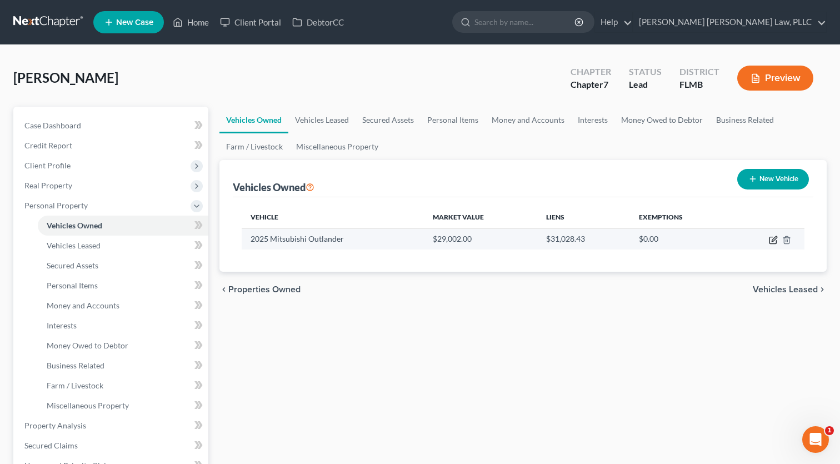
click at [772, 241] on icon "button" at bounding box center [774, 238] width 5 height 5
select select "0"
select select "1"
select select "0"
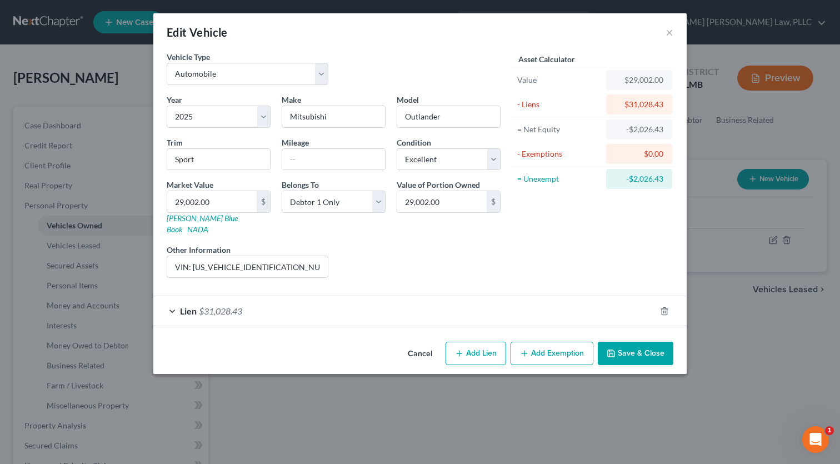
click at [169, 301] on div "Lien $31,028.43" at bounding box center [404, 310] width 502 height 29
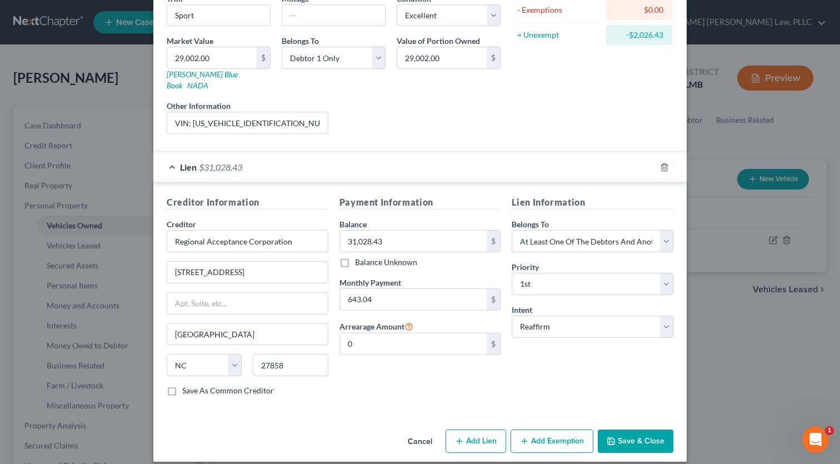
scroll to position [143, 0]
click at [418, 434] on button "Cancel" at bounding box center [420, 442] width 42 height 22
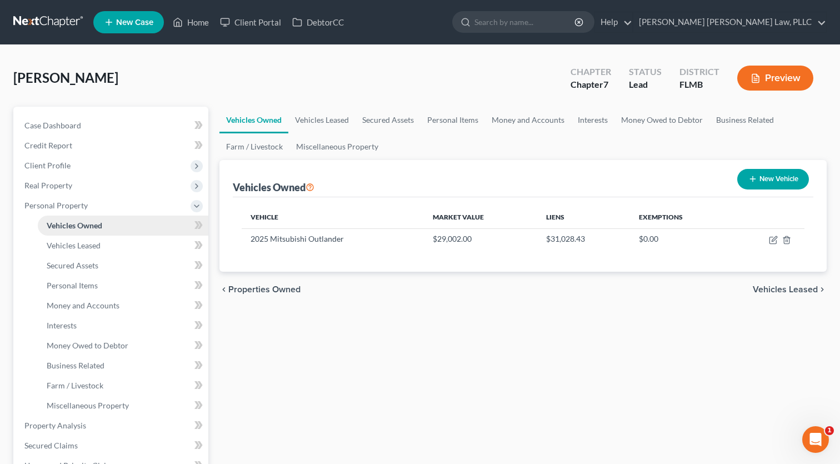
click at [68, 232] on link "Vehicles Owned" at bounding box center [123, 226] width 171 height 20
click at [780, 242] on td at bounding box center [768, 238] width 73 height 21
click at [776, 242] on icon "button" at bounding box center [773, 240] width 9 height 9
select select "0"
select select "1"
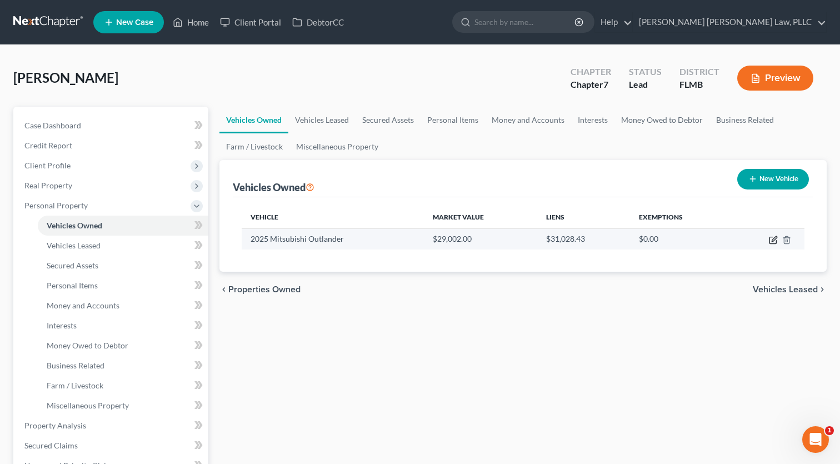
select select "0"
select select "28"
select select "3"
select select "0"
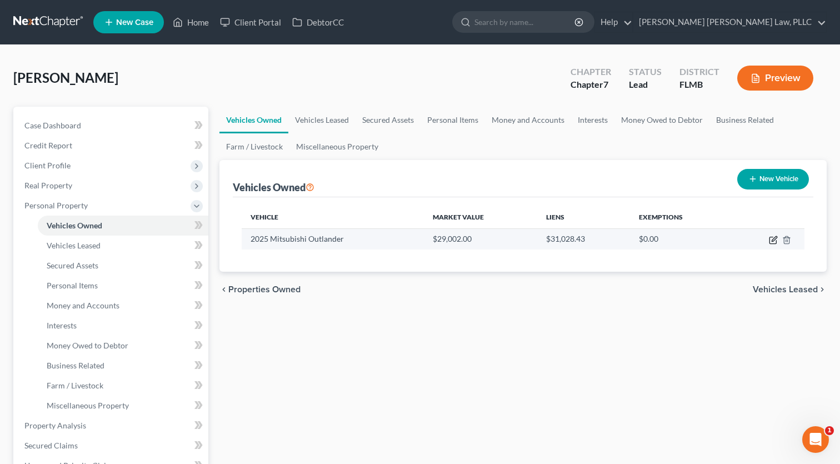
select select "2"
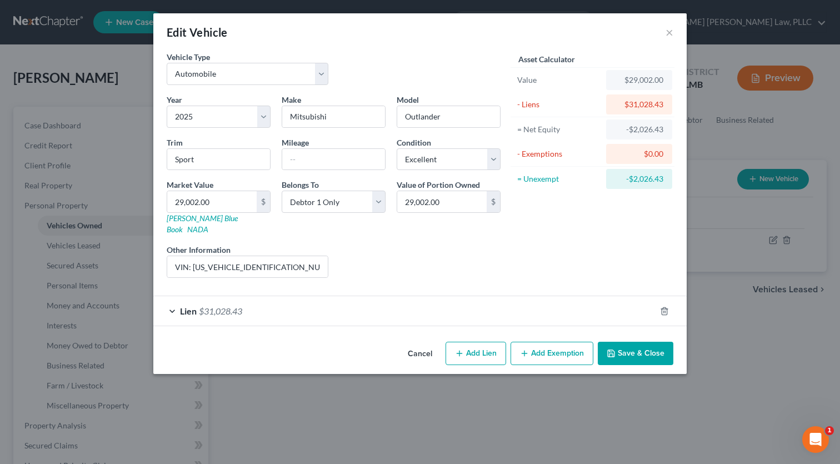
click at [219, 306] on span "$31,028.43" at bounding box center [220, 311] width 43 height 11
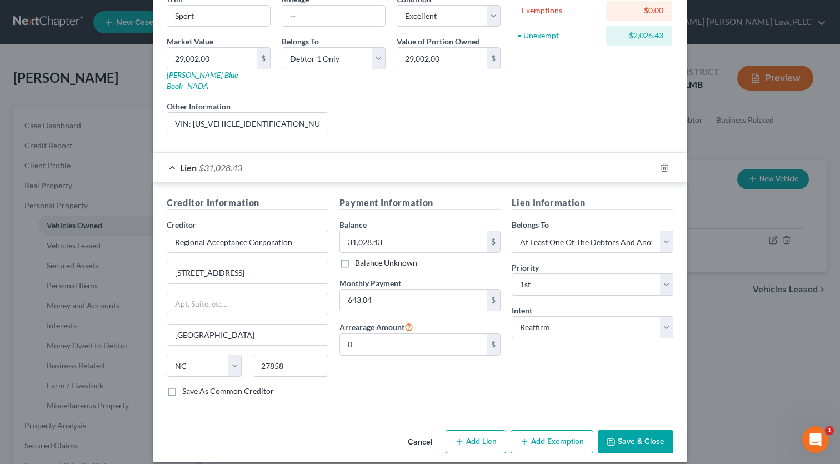
drag, startPoint x: 417, startPoint y: 431, endPoint x: 439, endPoint y: 425, distance: 23.0
click at [418, 431] on button "Cancel" at bounding box center [420, 442] width 42 height 22
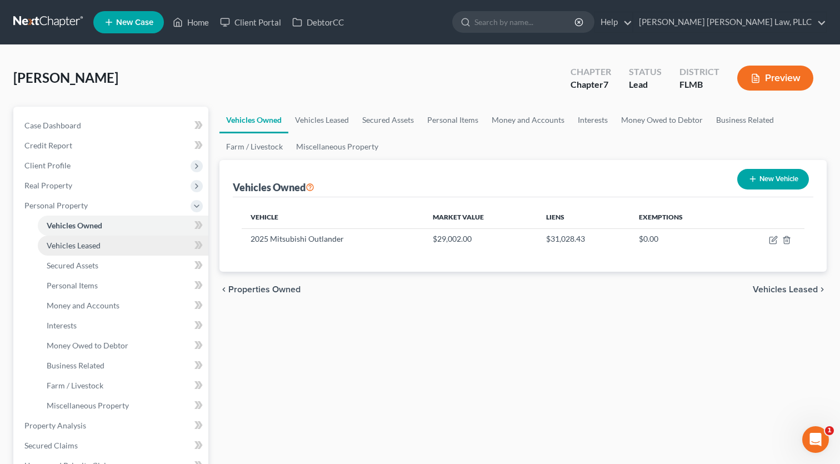
click at [47, 242] on span "Vehicles Leased" at bounding box center [74, 245] width 54 height 9
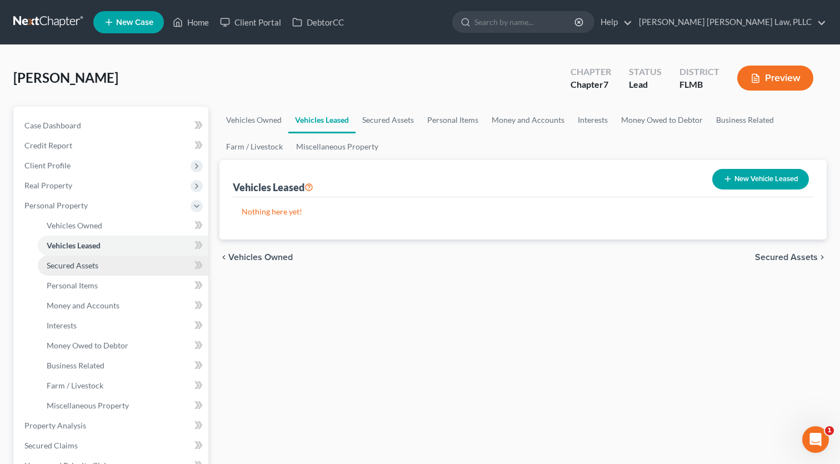
click at [68, 270] on link "Secured Assets" at bounding box center [123, 266] width 171 height 20
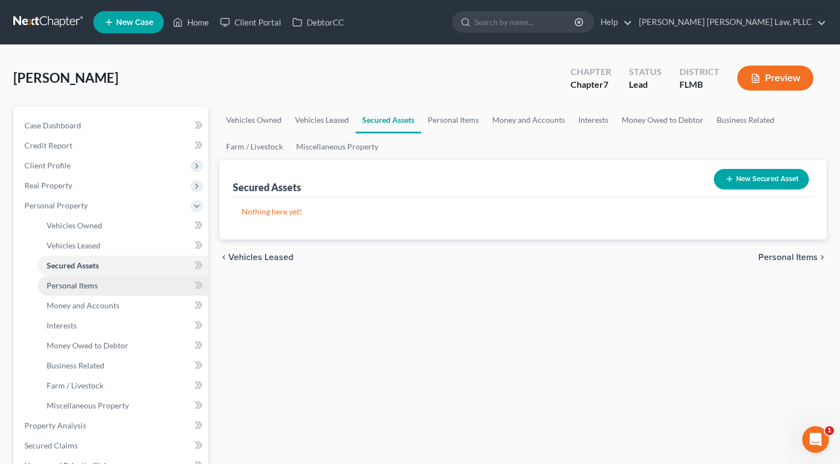
click at [69, 291] on link "Personal Items" at bounding box center [123, 286] width 171 height 20
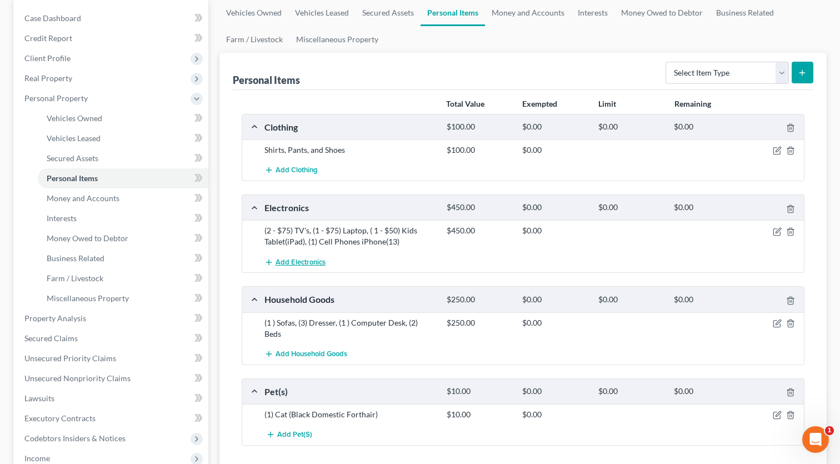
scroll to position [107, 0]
drag, startPoint x: 405, startPoint y: 244, endPoint x: 261, endPoint y: 229, distance: 144.6
click at [261, 229] on div "(2 - $75) TV's, (1 - $75) Laptop, ( 1 - $50) Kids Tablet(iPad), (1) Cell Phones…" at bounding box center [350, 236] width 182 height 22
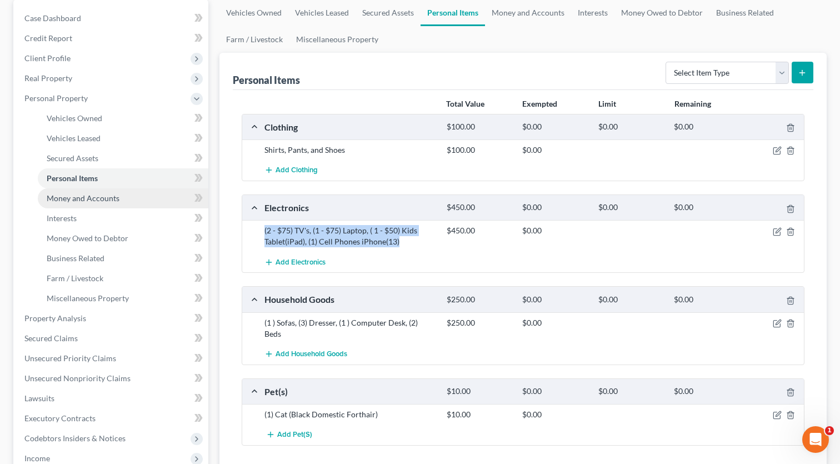
click at [66, 202] on span "Money and Accounts" at bounding box center [83, 197] width 73 height 9
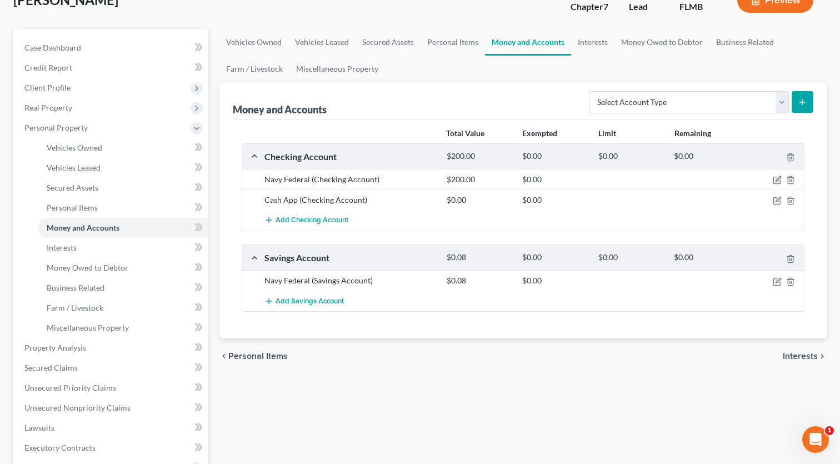
scroll to position [81, 0]
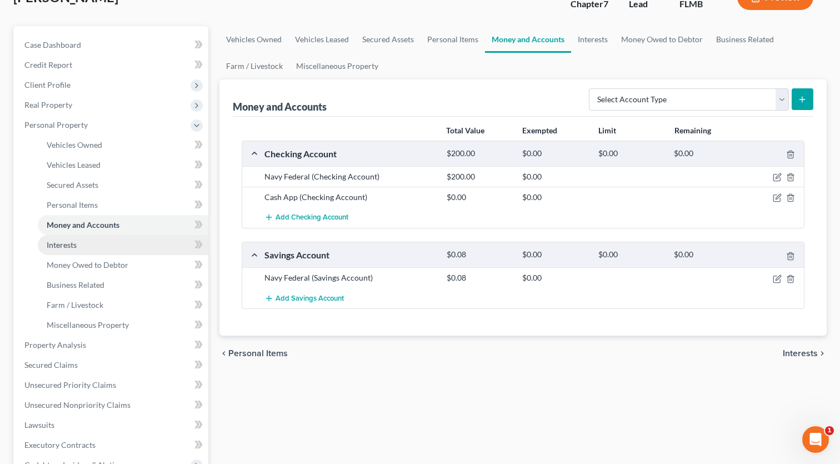
click at [76, 246] on span "Interests" at bounding box center [62, 244] width 30 height 9
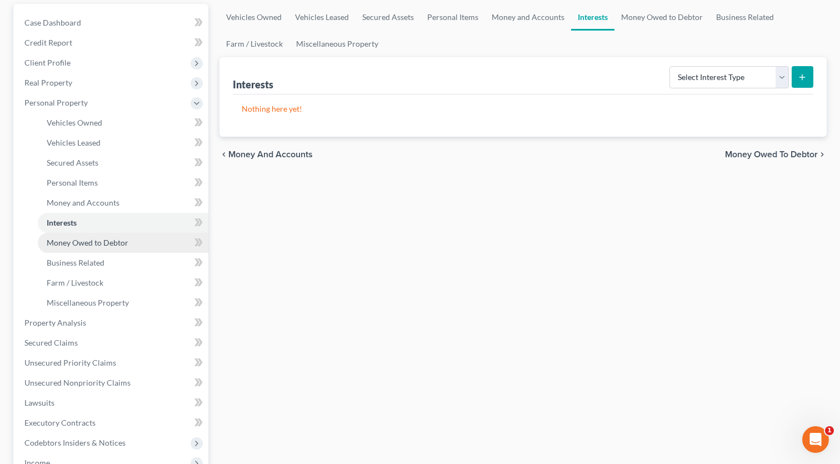
click at [73, 244] on span "Money Owed to Debtor" at bounding box center [88, 242] width 82 height 9
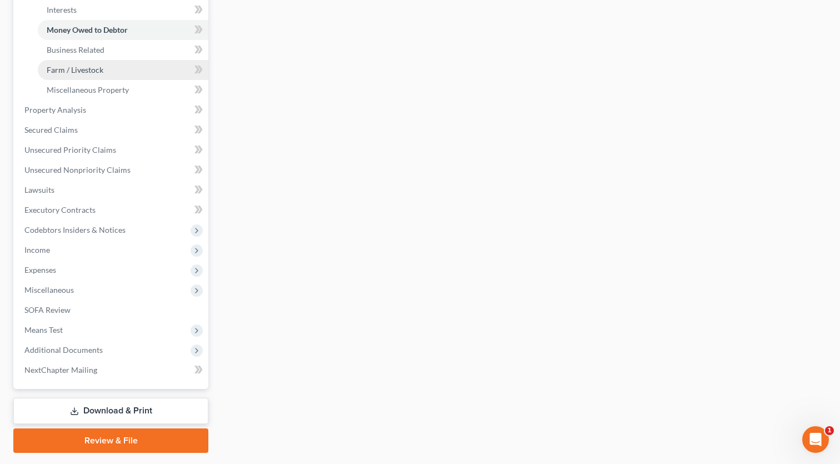
scroll to position [321, 0]
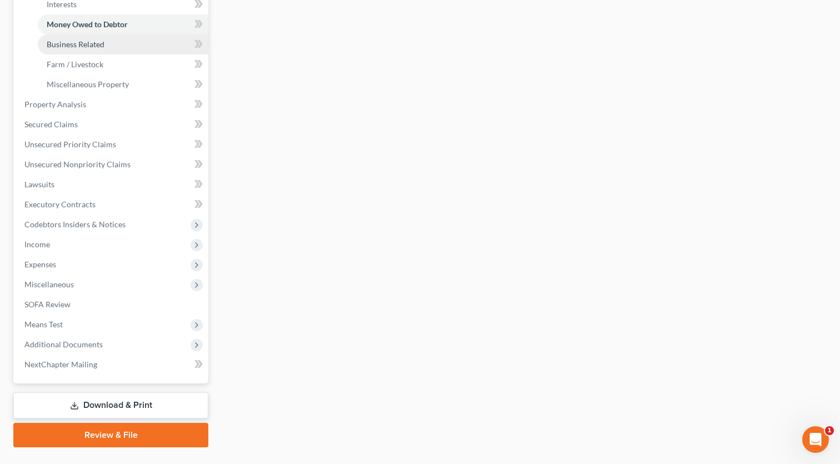
click at [73, 47] on span "Business Related" at bounding box center [76, 43] width 58 height 9
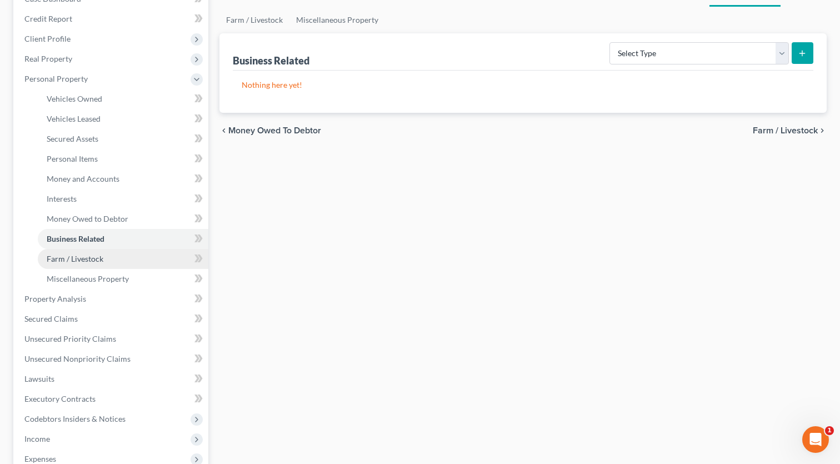
click at [74, 257] on span "Farm / Livestock" at bounding box center [75, 258] width 57 height 9
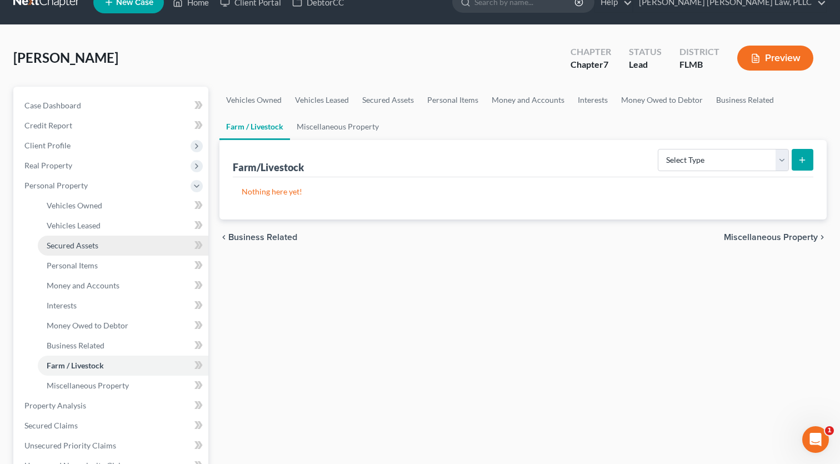
scroll to position [12, 0]
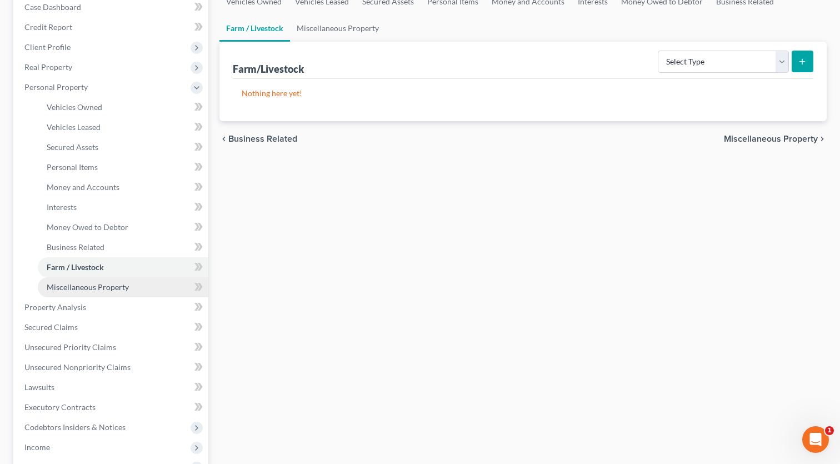
click at [72, 287] on span "Miscellaneous Property" at bounding box center [88, 286] width 82 height 9
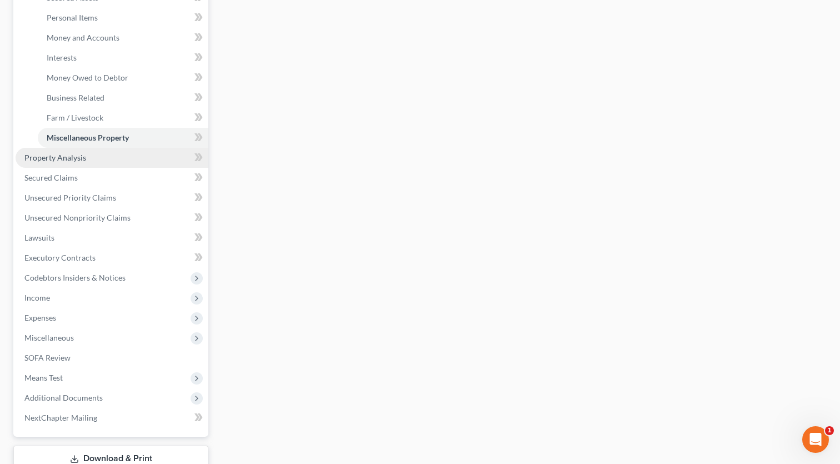
scroll to position [268, 0]
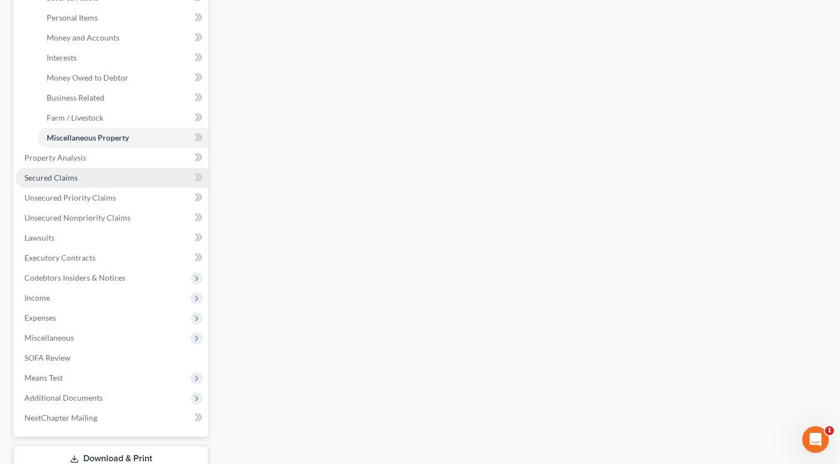
click at [78, 176] on link "Secured Claims" at bounding box center [112, 178] width 193 height 20
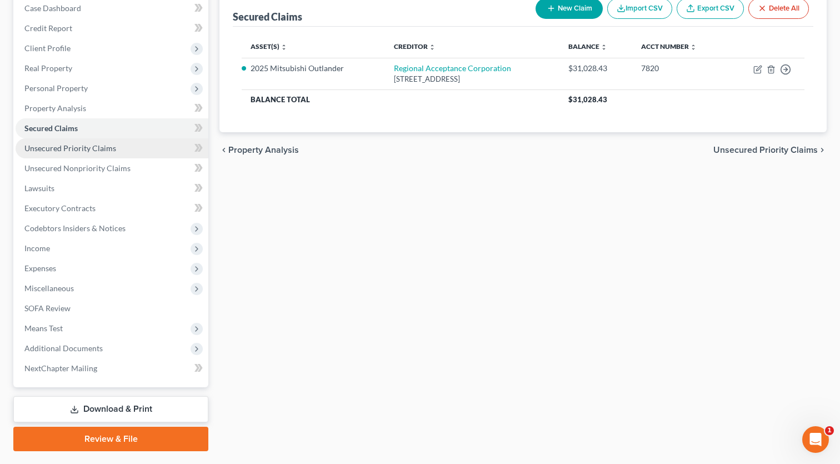
click at [44, 148] on span "Unsecured Priority Claims" at bounding box center [70, 147] width 92 height 9
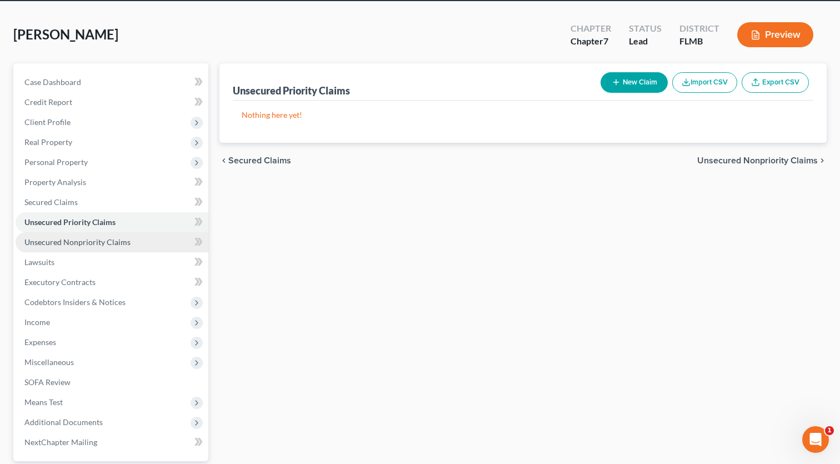
scroll to position [46, 0]
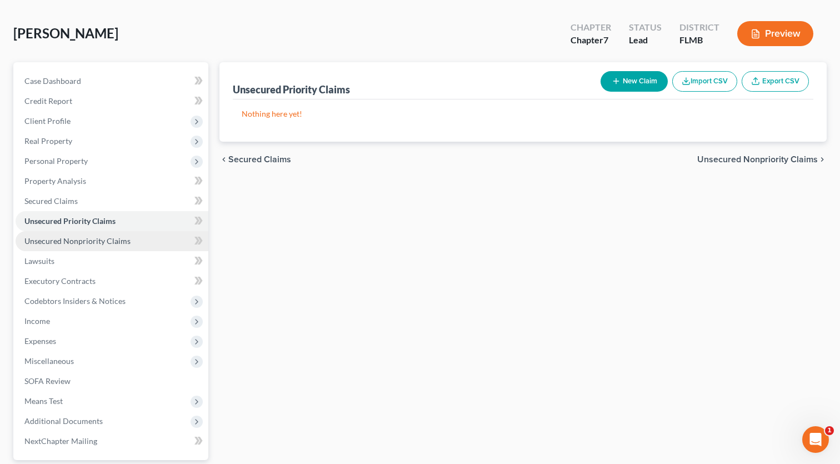
click at [77, 249] on link "Unsecured Nonpriority Claims" at bounding box center [112, 241] width 193 height 20
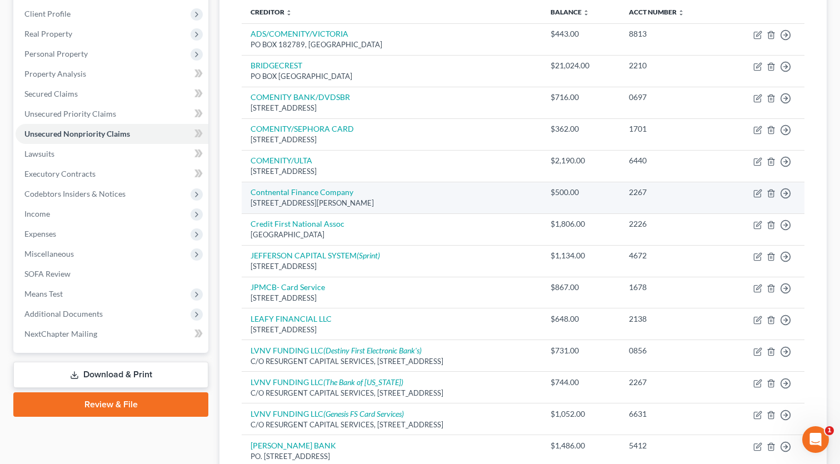
scroll to position [149, 0]
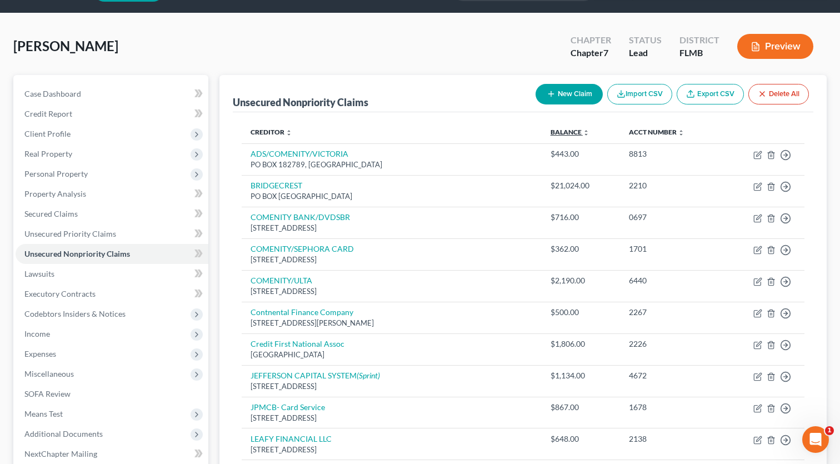
click at [589, 132] on icon "unfold_more" at bounding box center [586, 132] width 7 height 7
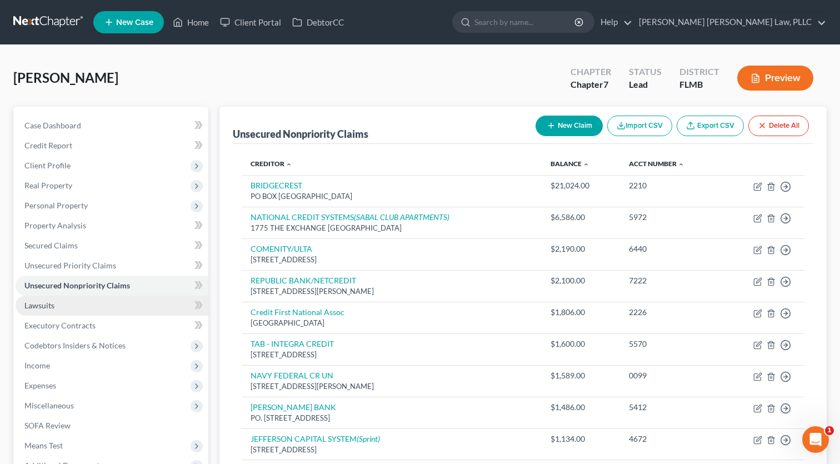
scroll to position [0, 0]
click at [62, 299] on link "Lawsuits" at bounding box center [112, 306] width 193 height 20
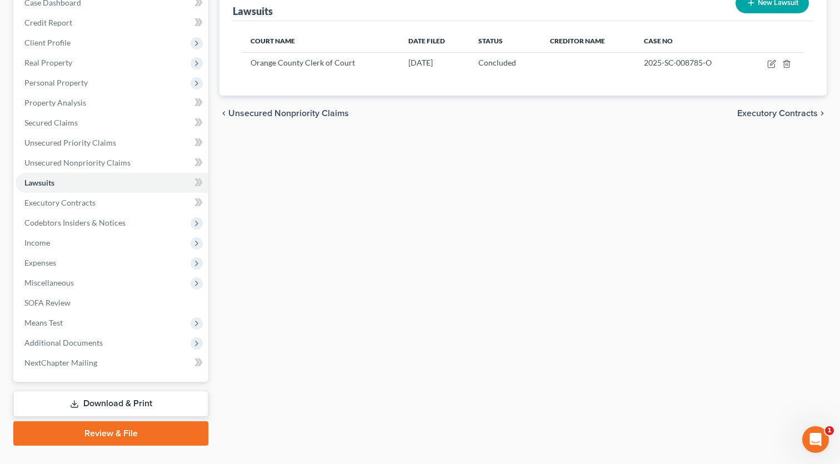
scroll to position [124, 0]
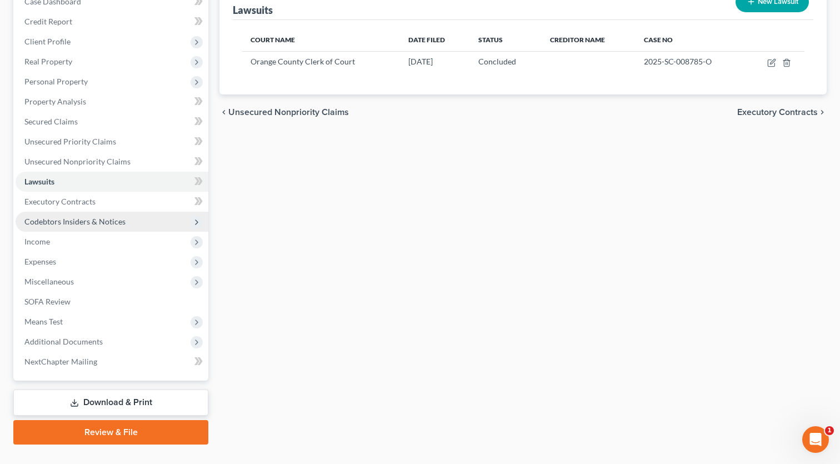
click at [46, 220] on span "Codebtors Insiders & Notices" at bounding box center [74, 221] width 101 height 9
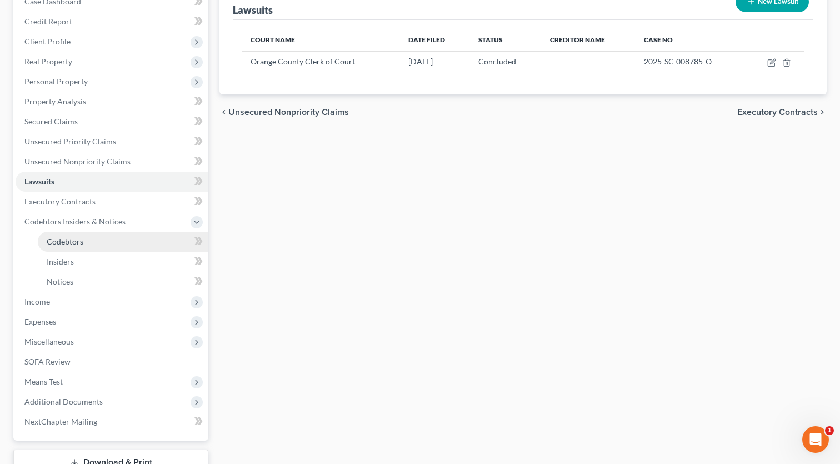
click at [78, 238] on span "Codebtors" at bounding box center [65, 241] width 37 height 9
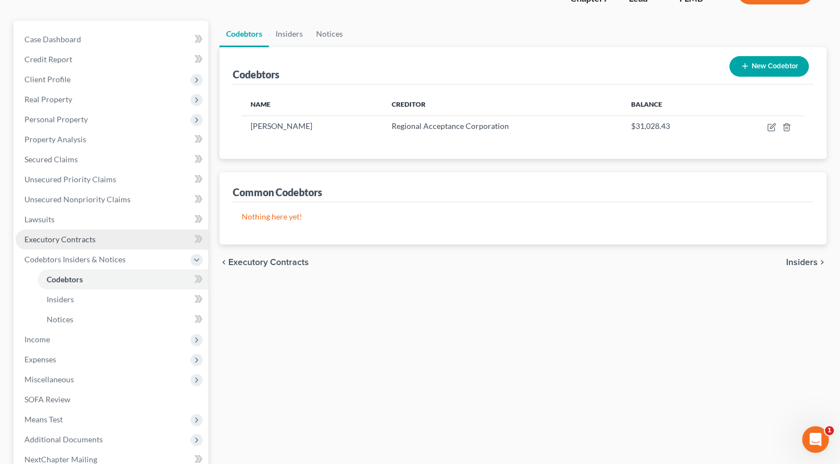
scroll to position [84, 0]
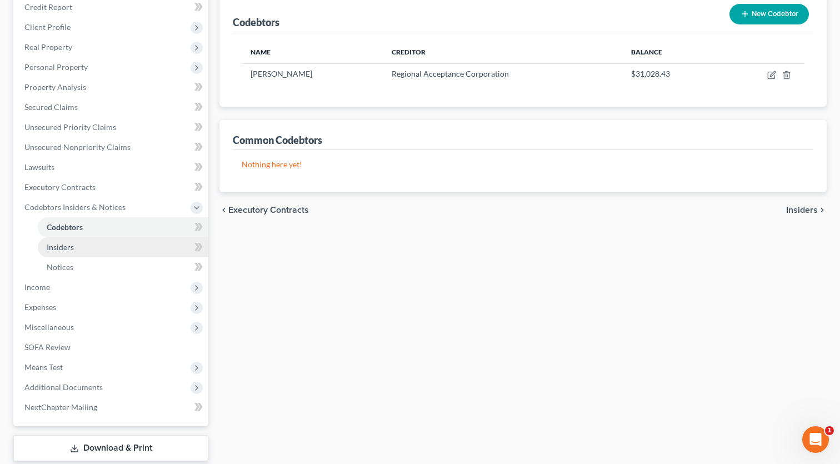
click at [67, 250] on span "Insiders" at bounding box center [60, 246] width 27 height 9
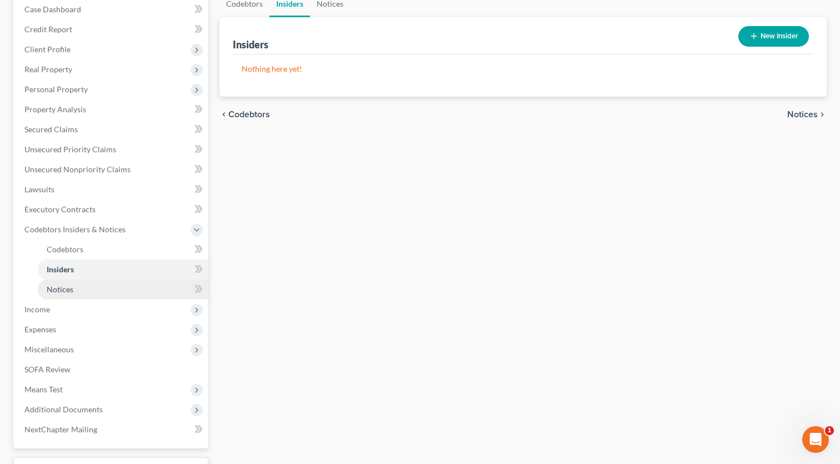
click at [66, 284] on span "Notices" at bounding box center [60, 288] width 27 height 9
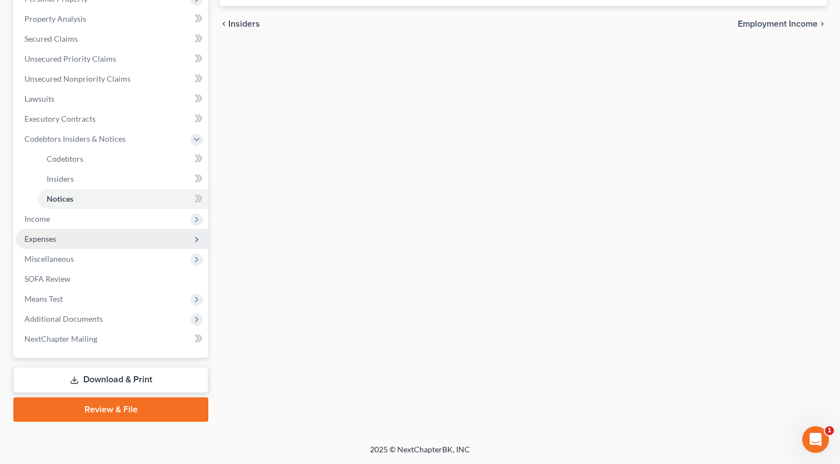
scroll to position [207, 0]
click at [38, 229] on span "Expenses" at bounding box center [112, 239] width 193 height 20
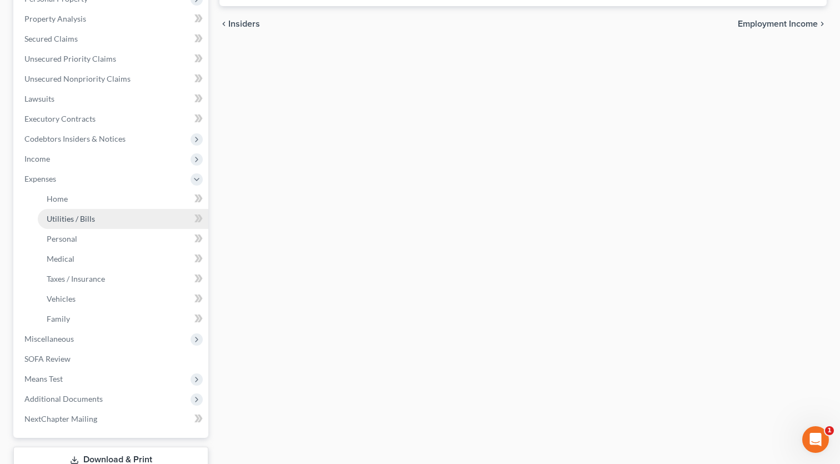
click at [40, 223] on link "Utilities / Bills" at bounding box center [123, 219] width 171 height 20
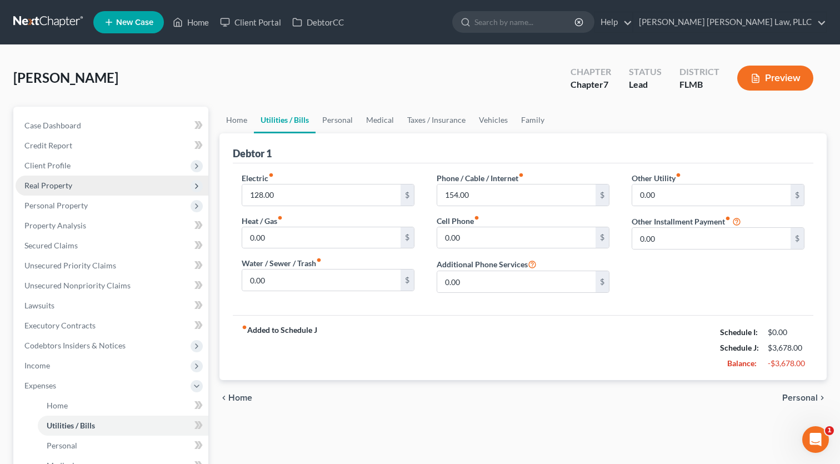
click at [39, 164] on span "Client Profile" at bounding box center [112, 166] width 193 height 20
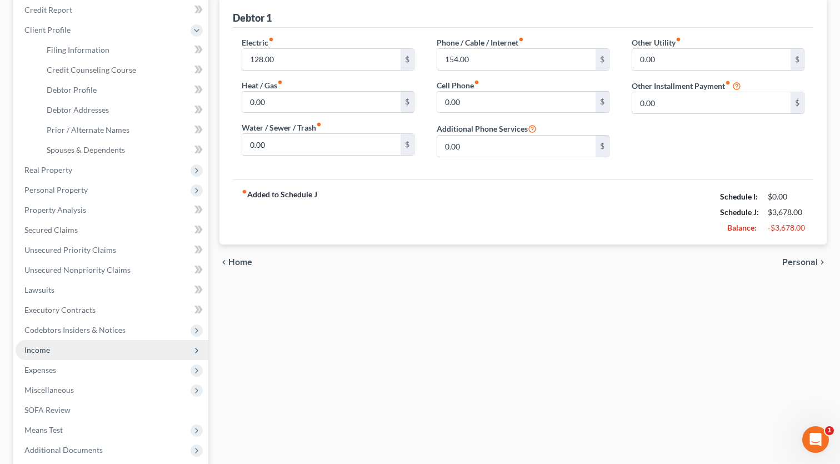
scroll to position [212, 0]
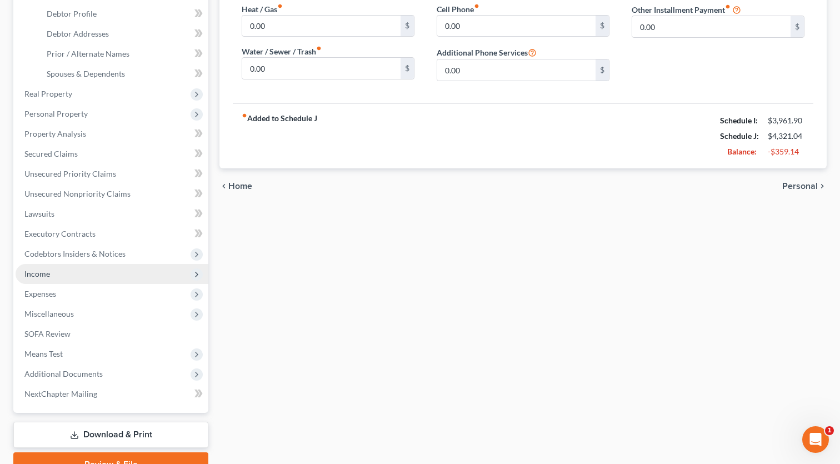
click at [37, 268] on span "Income" at bounding box center [112, 274] width 193 height 20
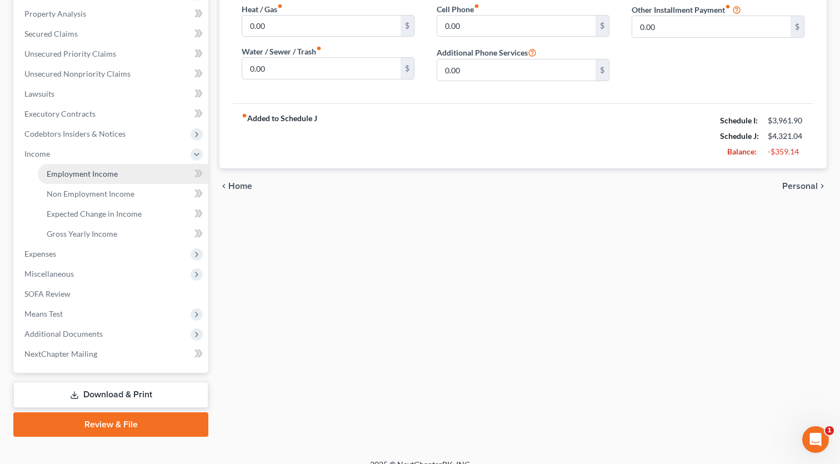
click at [79, 176] on span "Employment Income" at bounding box center [82, 173] width 71 height 9
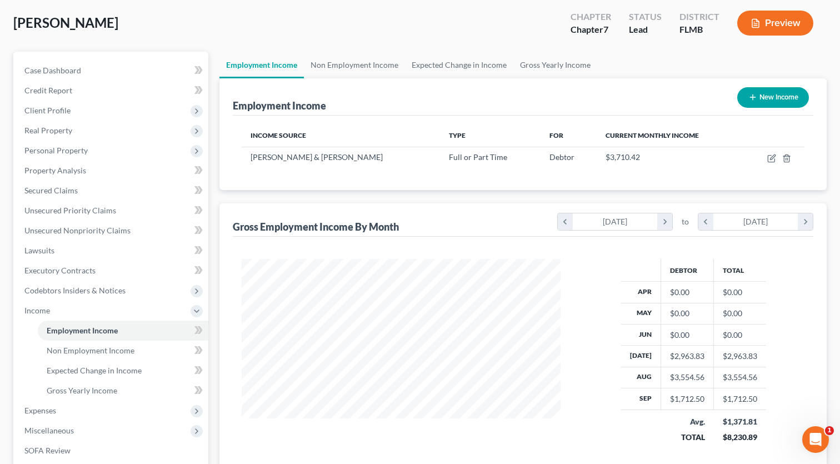
scroll to position [53, 0]
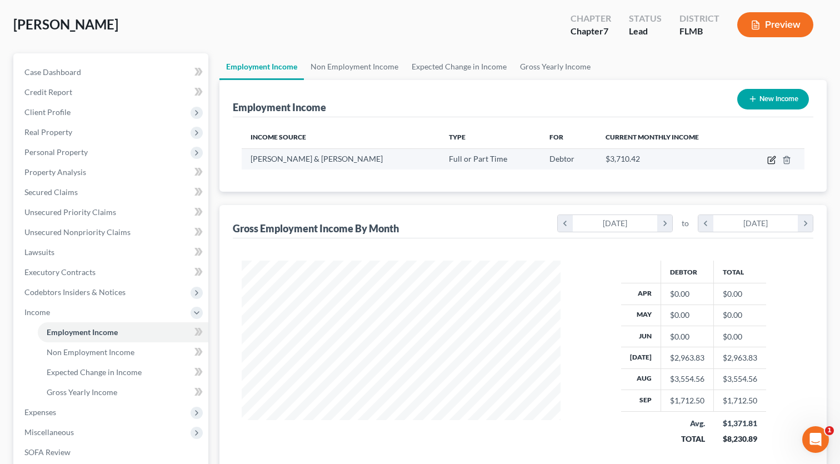
click at [768, 162] on icon "button" at bounding box center [771, 160] width 7 height 7
select select "0"
select select "9"
select select "2"
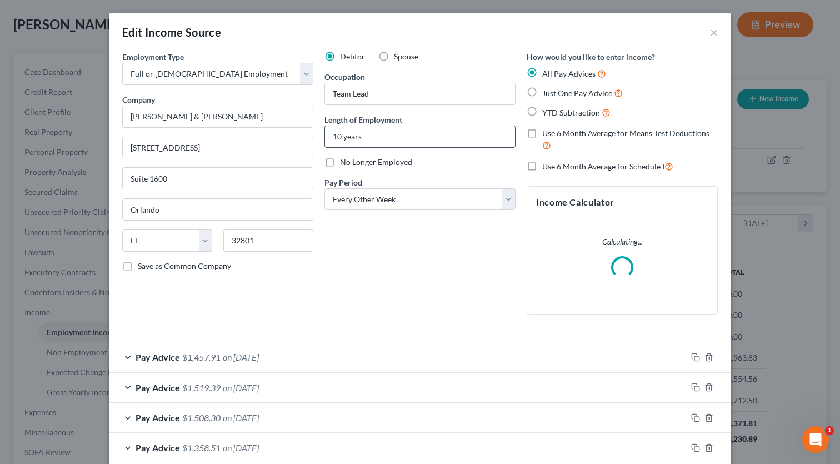
click at [349, 137] on input "10 years" at bounding box center [420, 136] width 190 height 21
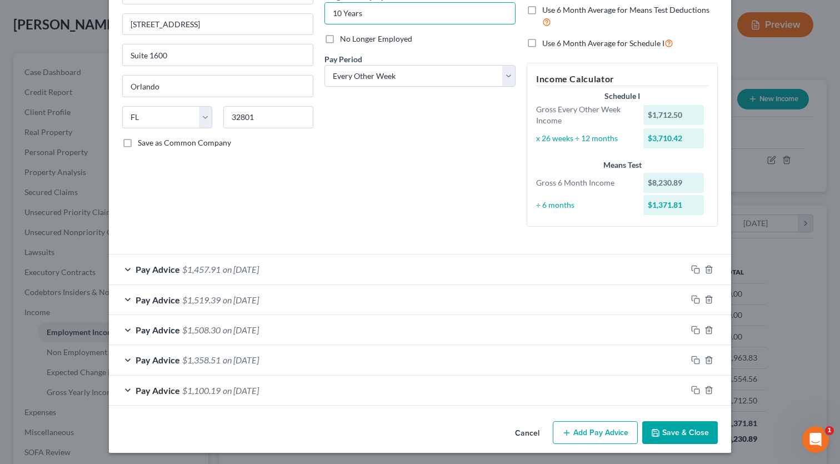
scroll to position [123, 0]
type input "10 Years"
click at [663, 426] on button "Save & Close" at bounding box center [680, 433] width 76 height 23
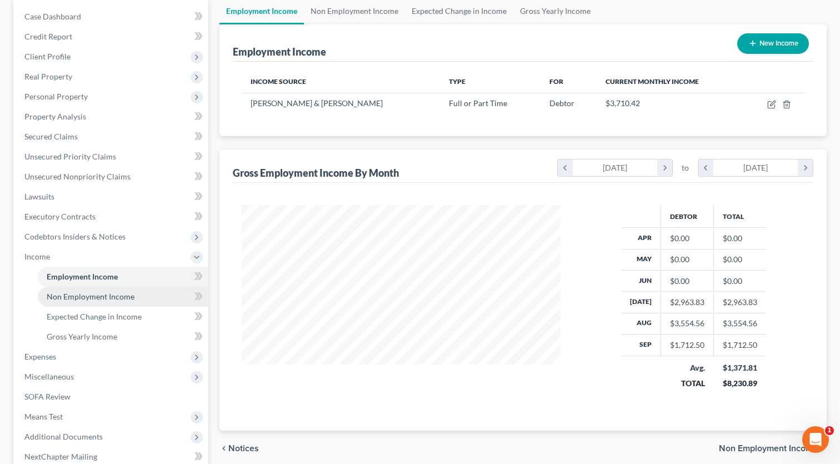
click at [67, 303] on link "Non Employment Income" at bounding box center [123, 297] width 171 height 20
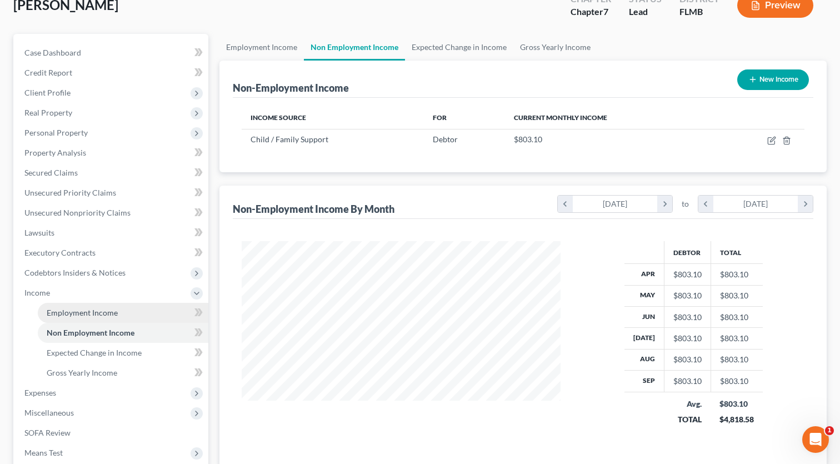
scroll to position [74, 0]
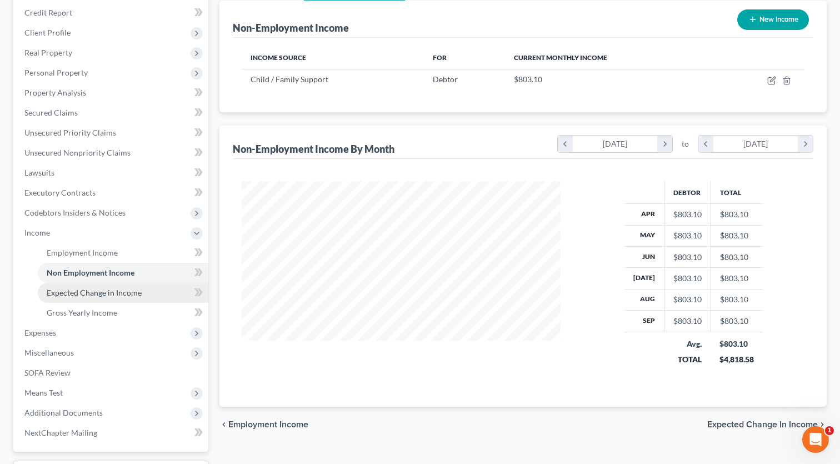
click at [76, 299] on link "Expected Change in Income" at bounding box center [123, 293] width 171 height 20
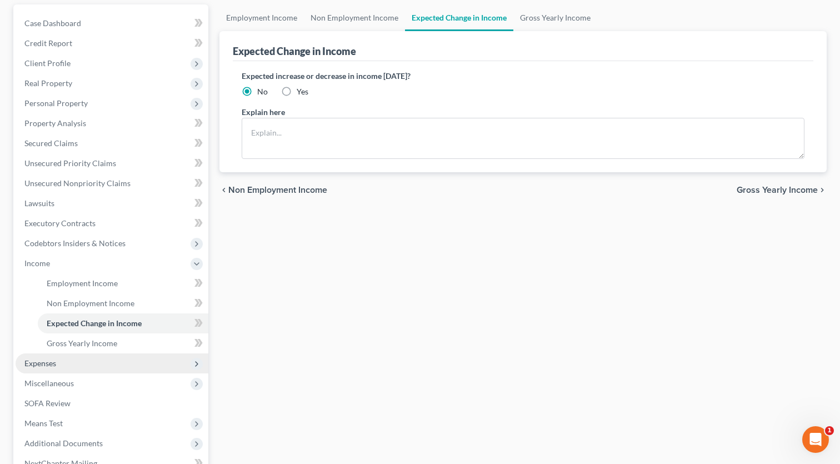
scroll to position [103, 0]
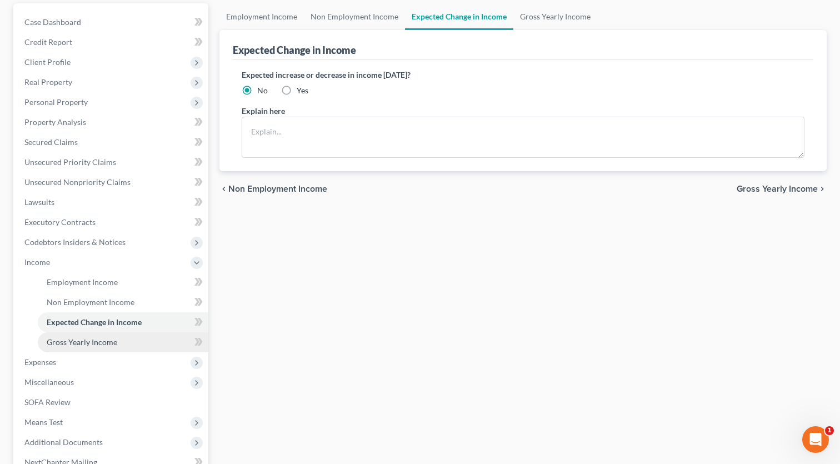
click at [108, 347] on link "Gross Yearly Income" at bounding box center [123, 342] width 171 height 20
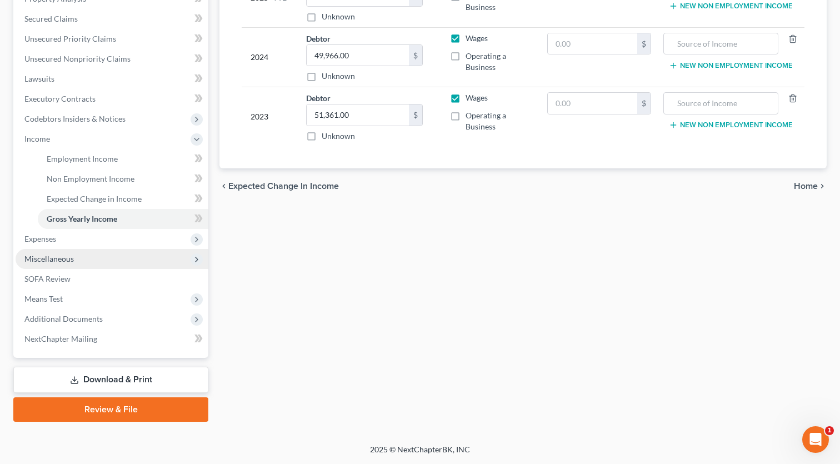
scroll to position [227, 0]
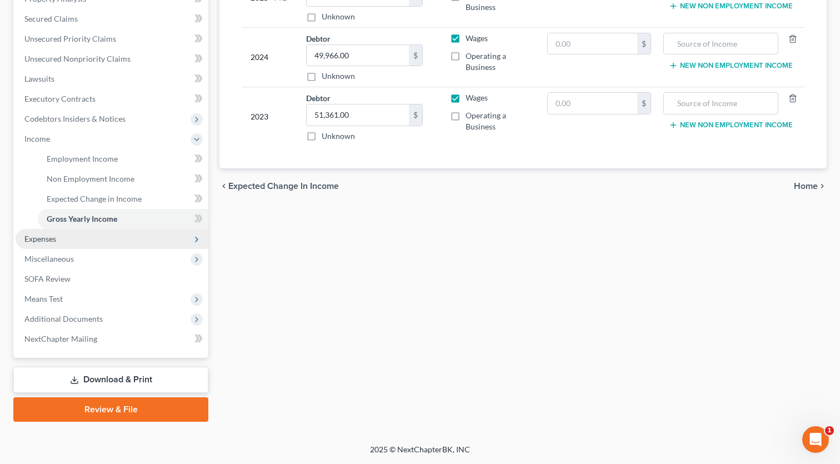
click at [75, 242] on span "Expenses" at bounding box center [112, 239] width 193 height 20
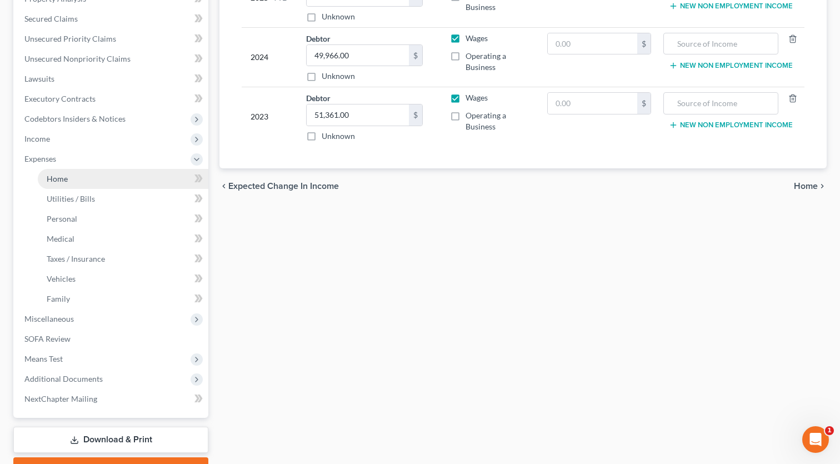
click at [67, 177] on span "Home" at bounding box center [57, 178] width 21 height 9
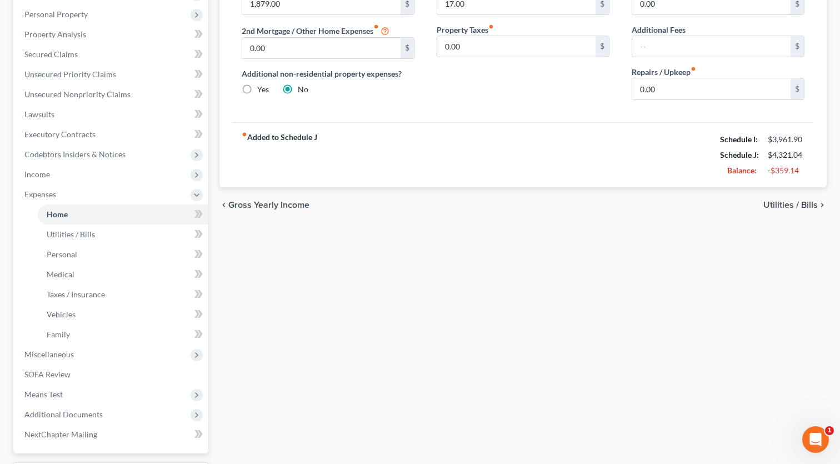
scroll to position [197, 1]
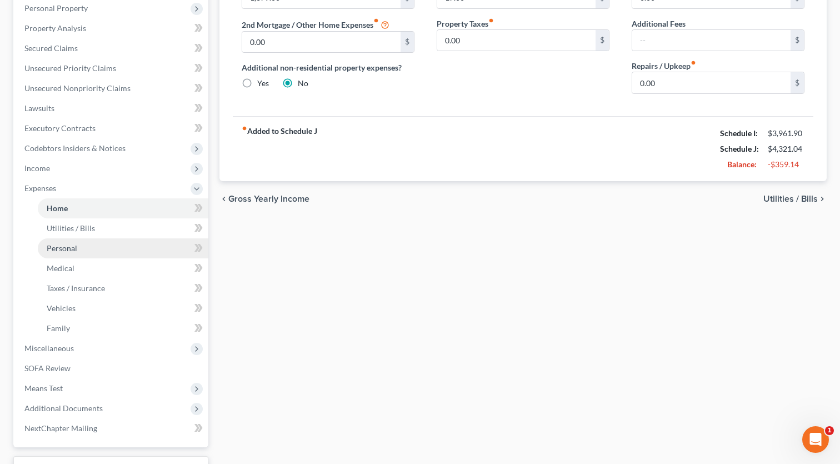
click at [72, 238] on link "Personal" at bounding box center [123, 248] width 171 height 20
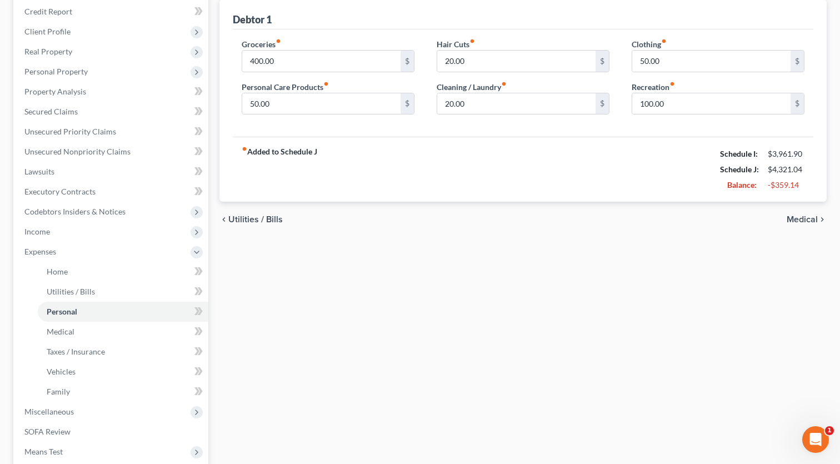
scroll to position [137, 0]
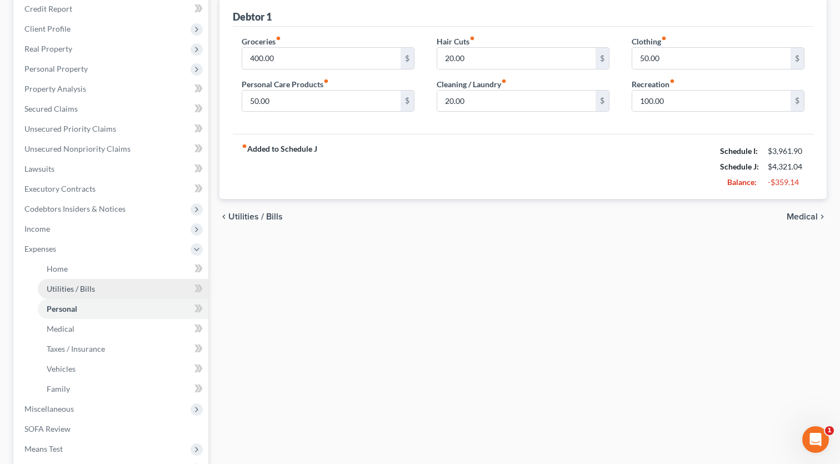
click at [57, 293] on span "Utilities / Bills" at bounding box center [71, 288] width 48 height 9
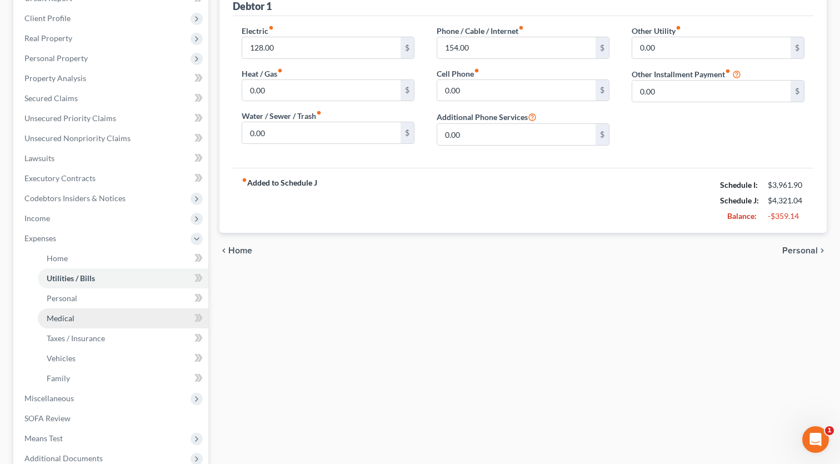
click at [53, 316] on span "Medical" at bounding box center [61, 317] width 28 height 9
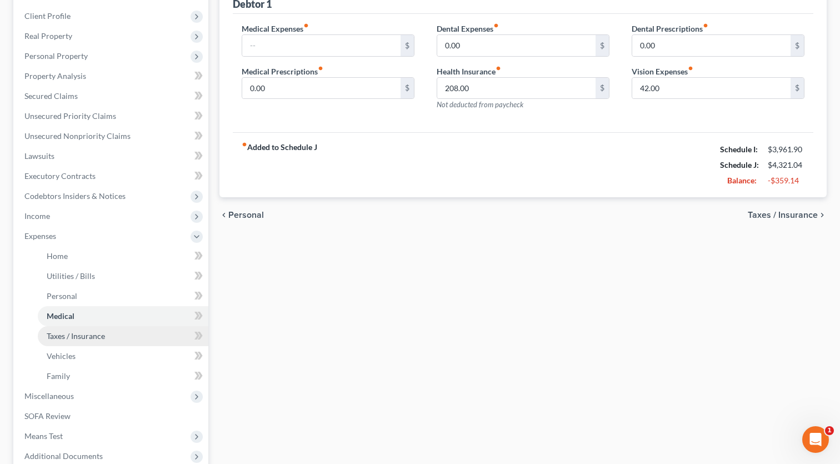
click at [76, 339] on span "Taxes / Insurance" at bounding box center [76, 335] width 58 height 9
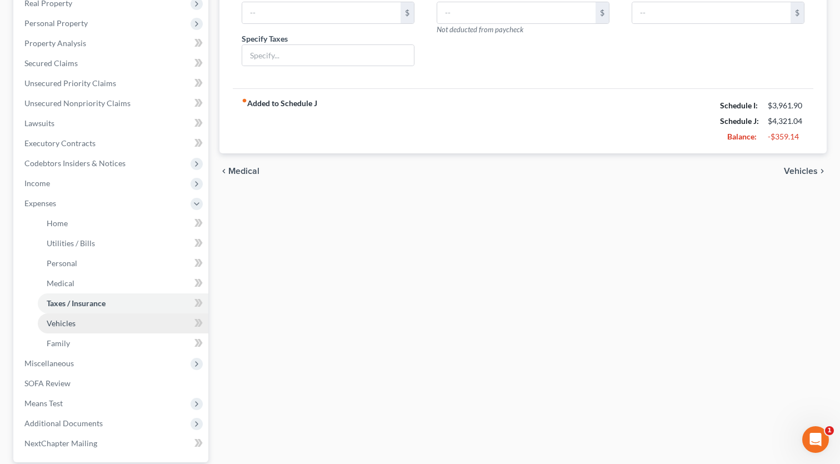
click at [75, 330] on link "Vehicles" at bounding box center [123, 323] width 171 height 20
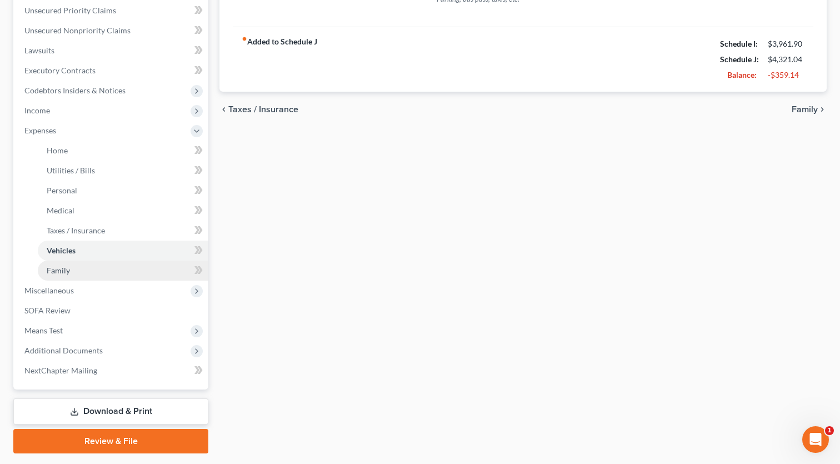
click at [81, 269] on link "Family" at bounding box center [123, 271] width 171 height 20
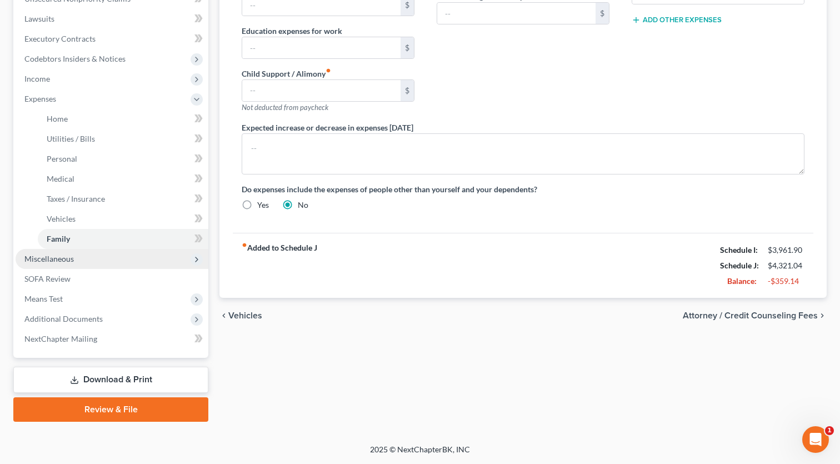
click at [29, 259] on span "Miscellaneous" at bounding box center [48, 258] width 49 height 9
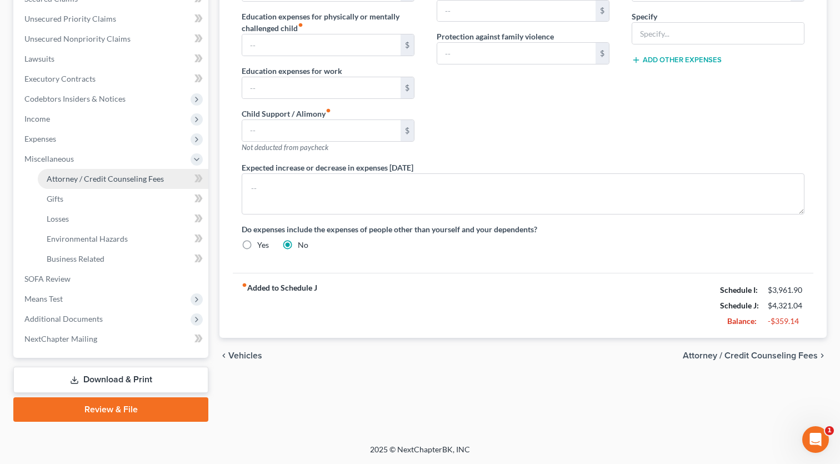
click at [80, 181] on span "Attorney / Credit Counseling Fees" at bounding box center [105, 178] width 117 height 9
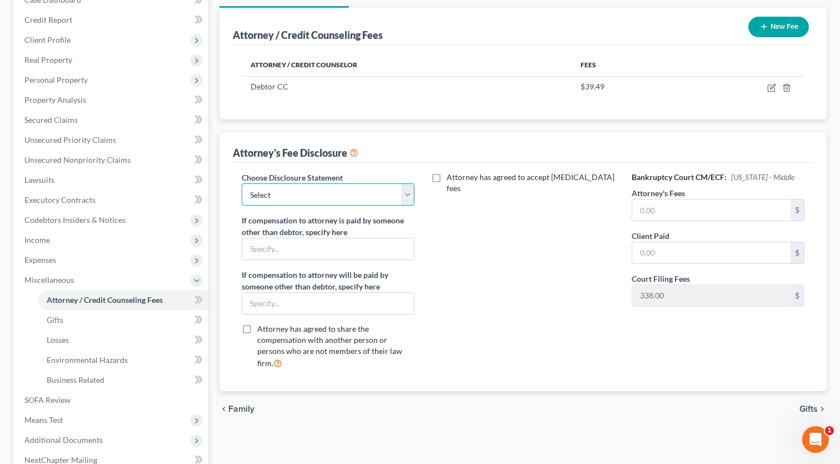
select select "1"
click at [677, 252] on input "text" at bounding box center [711, 252] width 158 height 21
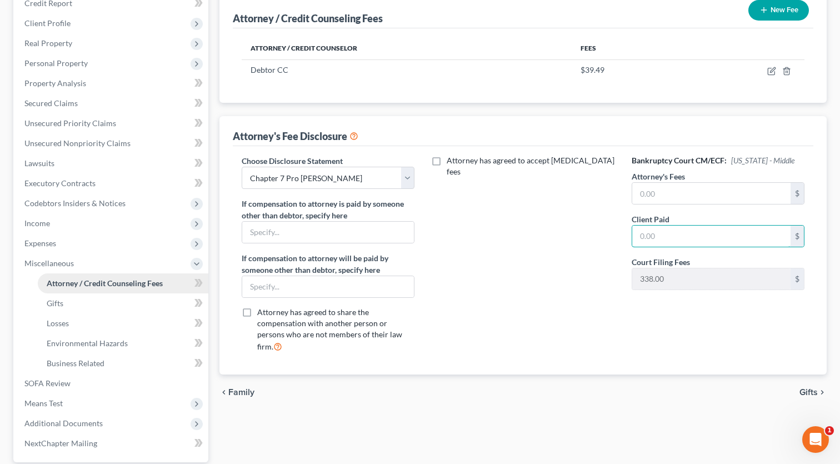
scroll to position [149, 0]
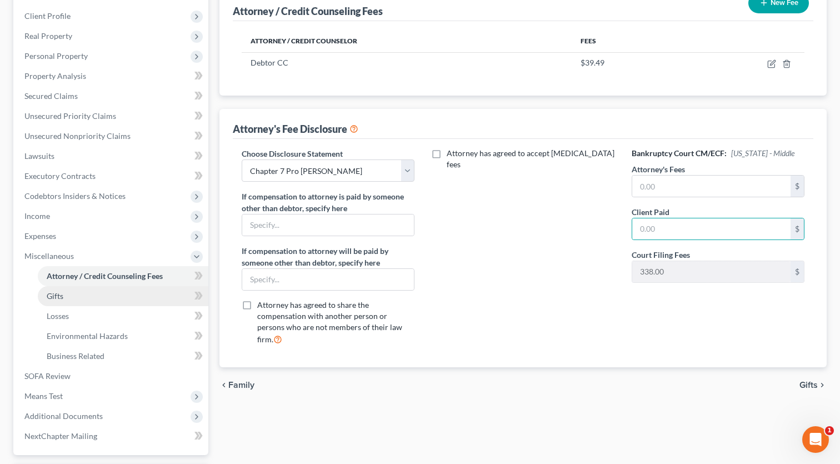
click at [67, 296] on link "Gifts" at bounding box center [123, 296] width 171 height 20
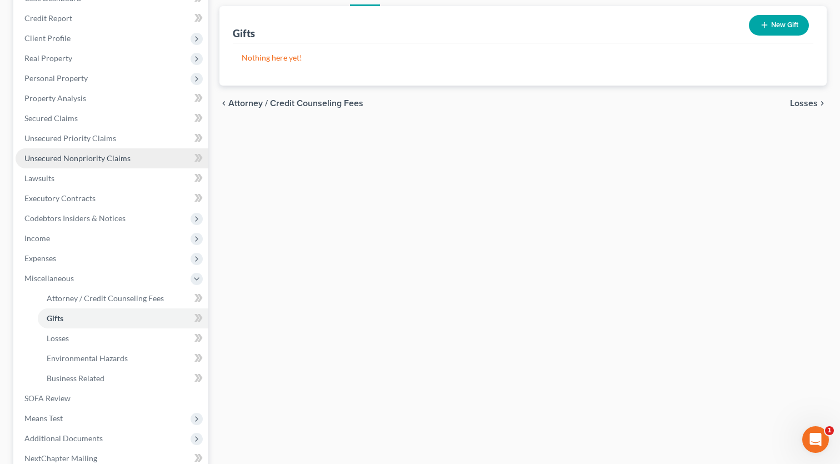
scroll to position [131, 0]
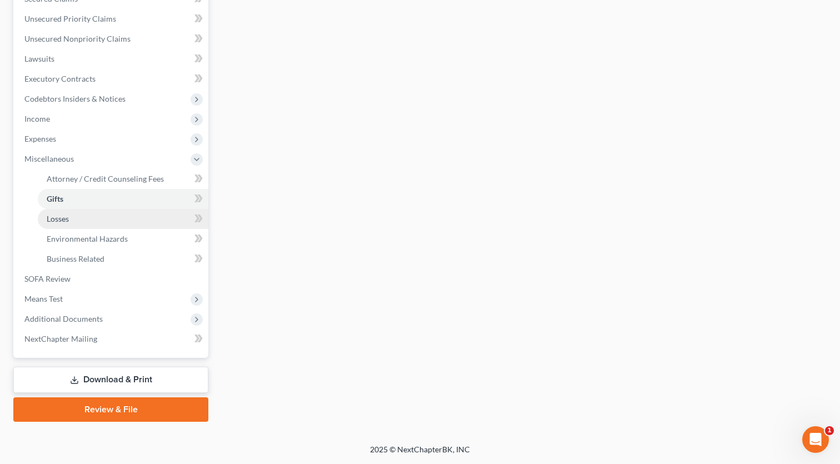
click at [81, 217] on link "Losses" at bounding box center [123, 219] width 171 height 20
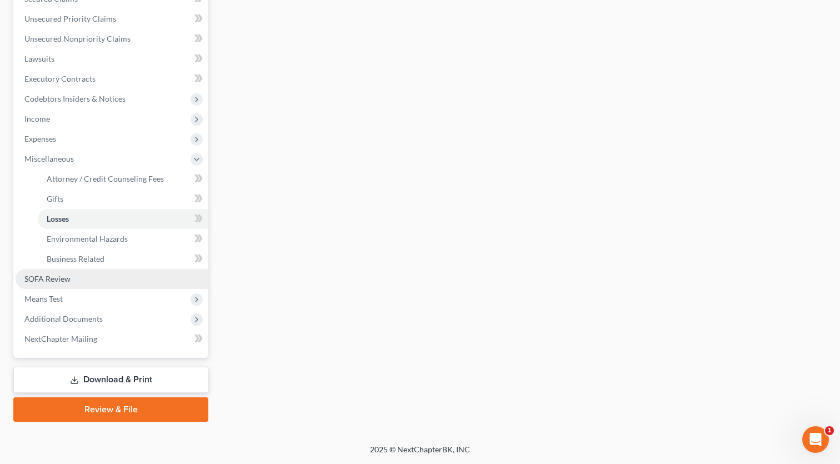
click at [69, 278] on span "SOFA Review" at bounding box center [47, 278] width 46 height 9
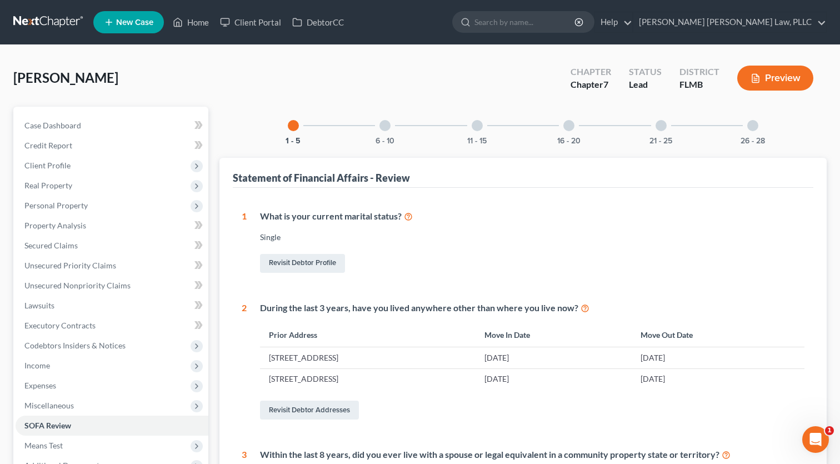
click at [390, 128] on div "6 - 10" at bounding box center [385, 126] width 38 height 38
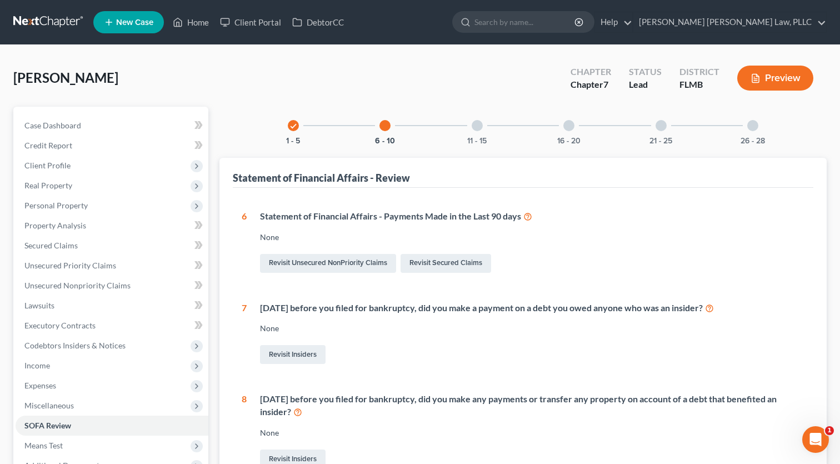
click at [481, 127] on div at bounding box center [477, 125] width 11 height 11
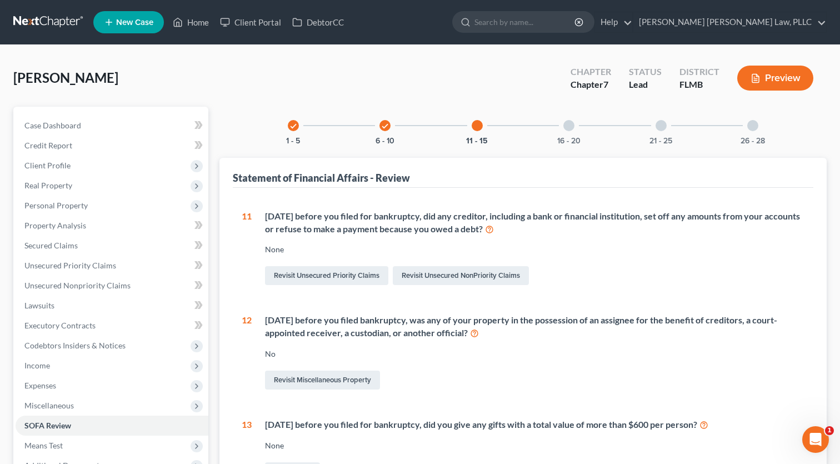
click at [386, 128] on icon "check" at bounding box center [385, 126] width 8 height 8
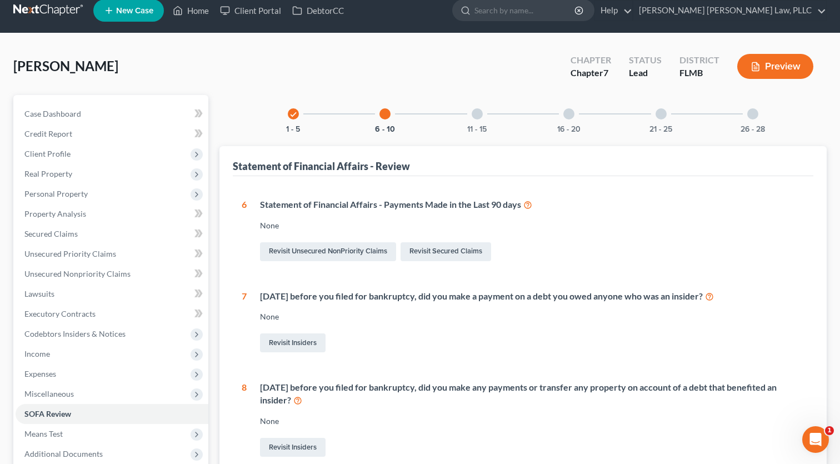
scroll to position [19, 0]
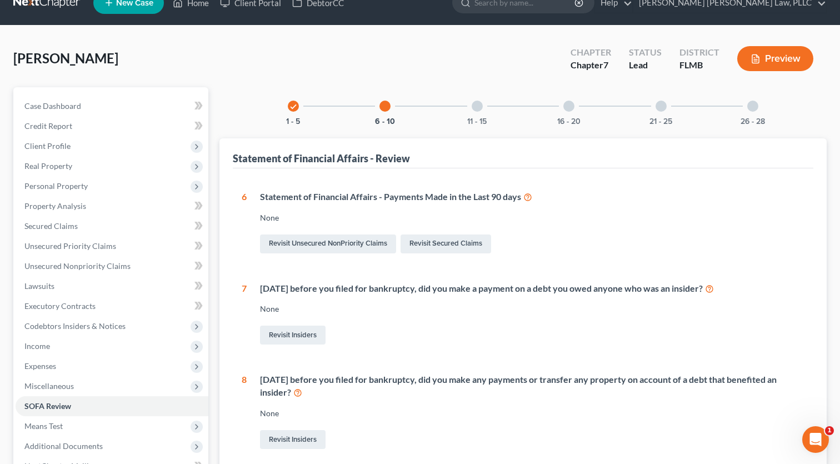
click at [471, 106] on div "11 - 15" at bounding box center [477, 106] width 38 height 38
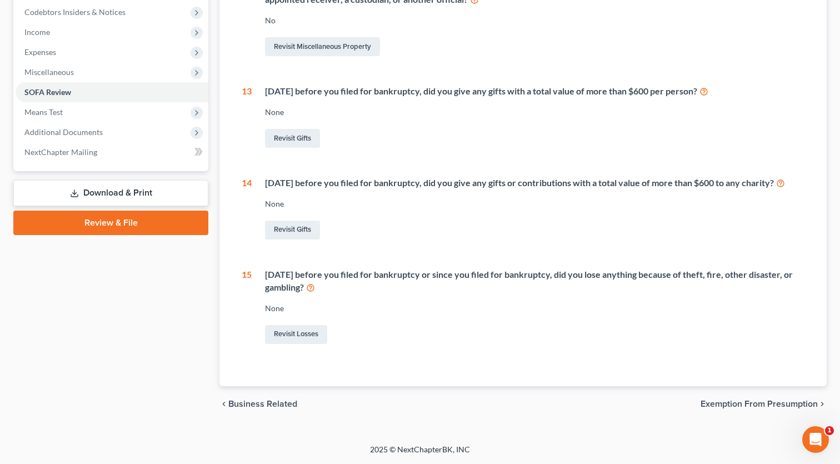
scroll to position [342, 0]
click at [487, 177] on div "[DATE] before you filed for bankruptcy, did you give any gifts or contributions…" at bounding box center [534, 183] width 539 height 13
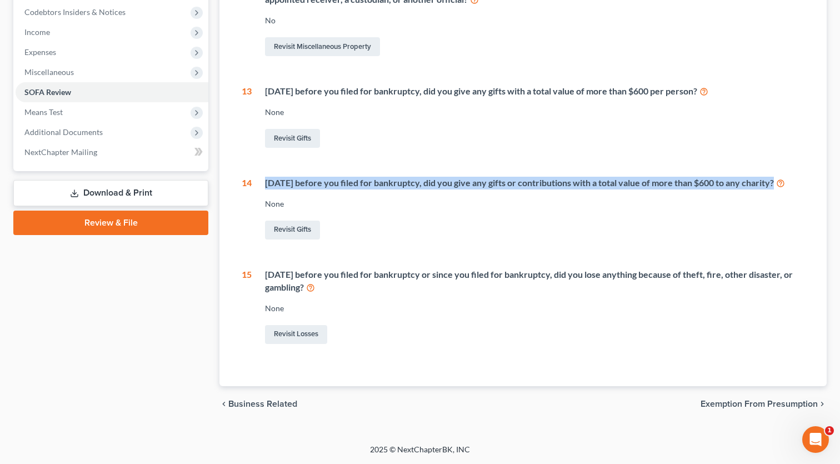
click at [487, 177] on div "[DATE] before you filed for bankruptcy, did you give any gifts or contributions…" at bounding box center [534, 183] width 539 height 13
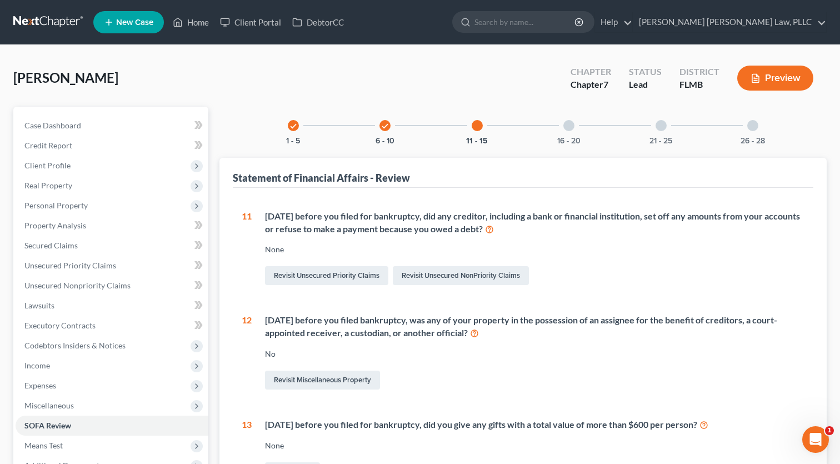
scroll to position [0, 0]
click at [574, 124] on div at bounding box center [568, 125] width 11 height 11
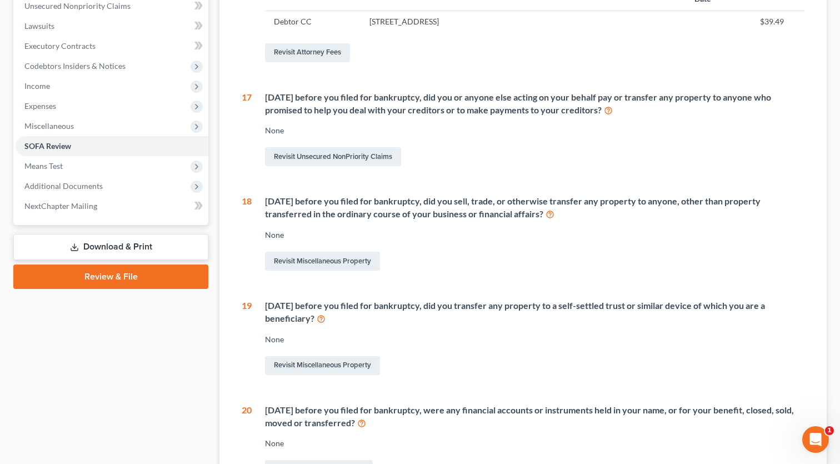
scroll to position [201, 0]
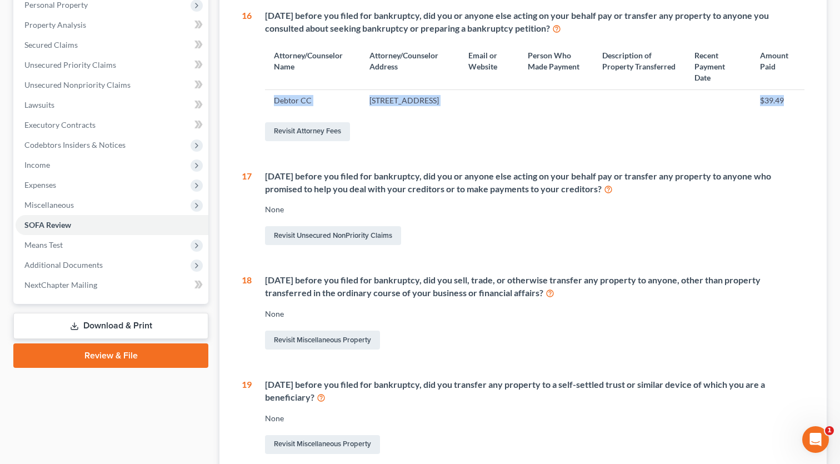
drag, startPoint x: 793, startPoint y: 98, endPoint x: 276, endPoint y: 98, distance: 517.8
click at [276, 98] on tr "Debtor CC [STREET_ADDRESS] $39.49" at bounding box center [534, 100] width 539 height 21
click at [803, 103] on td "$39.49" at bounding box center [777, 100] width 53 height 21
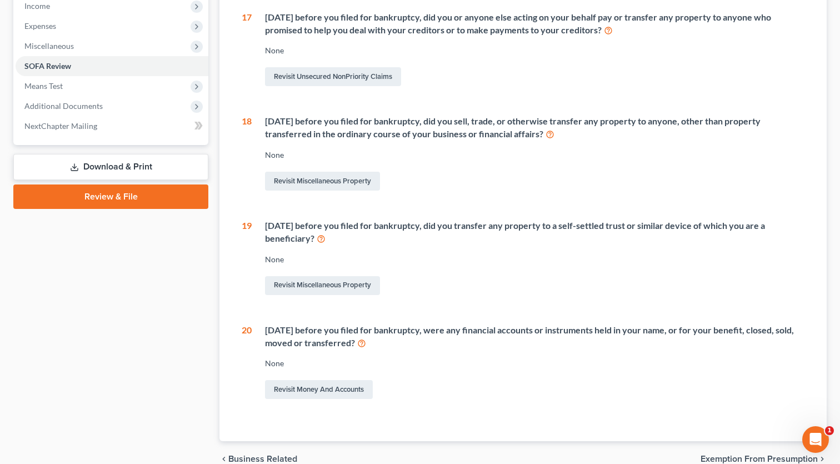
scroll to position [367, 0]
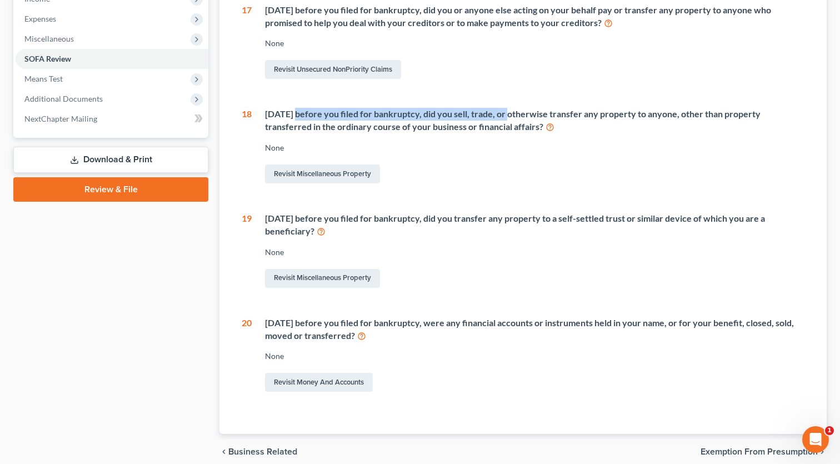
drag, startPoint x: 296, startPoint y: 123, endPoint x: 506, endPoint y: 122, distance: 210.0
click at [506, 122] on div "[DATE] before you filed for bankruptcy, did you sell, trade, or otherwise trans…" at bounding box center [534, 121] width 539 height 26
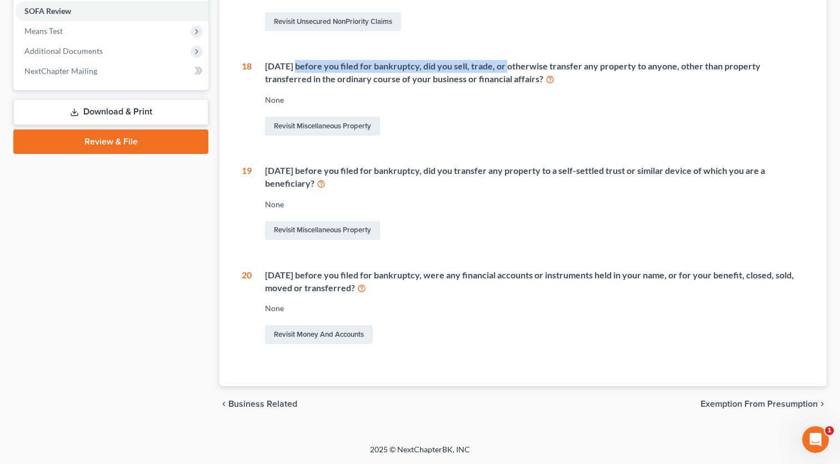
scroll to position [421, 0]
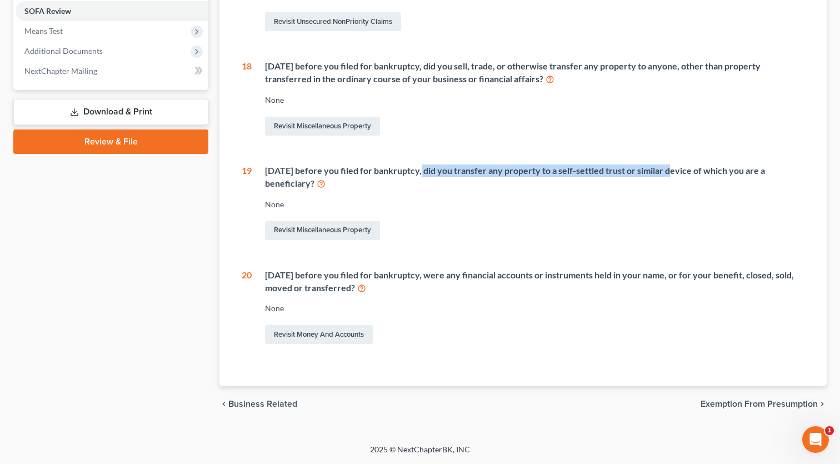
drag, startPoint x: 442, startPoint y: 173, endPoint x: 669, endPoint y: 173, distance: 227.2
click at [669, 173] on div "[DATE] before you filed for bankruptcy, did you transfer any property to a self…" at bounding box center [534, 177] width 539 height 26
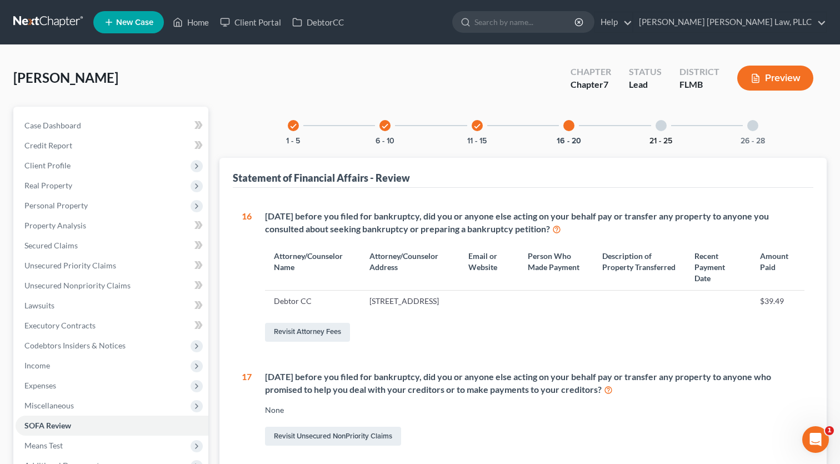
scroll to position [0, 0]
click at [659, 124] on div at bounding box center [661, 125] width 11 height 11
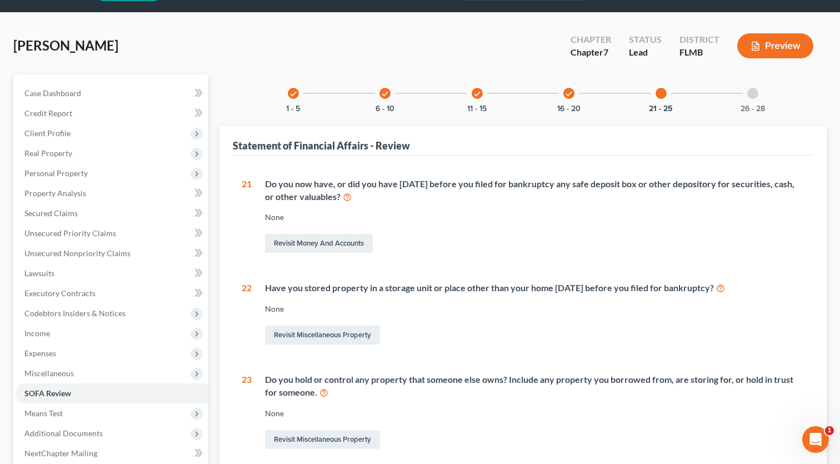
scroll to position [34, 0]
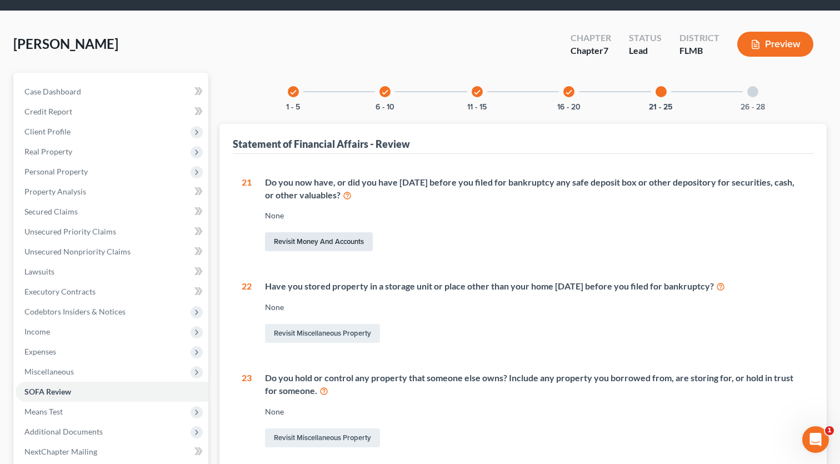
click at [322, 240] on link "Revisit Money and Accounts" at bounding box center [319, 241] width 108 height 19
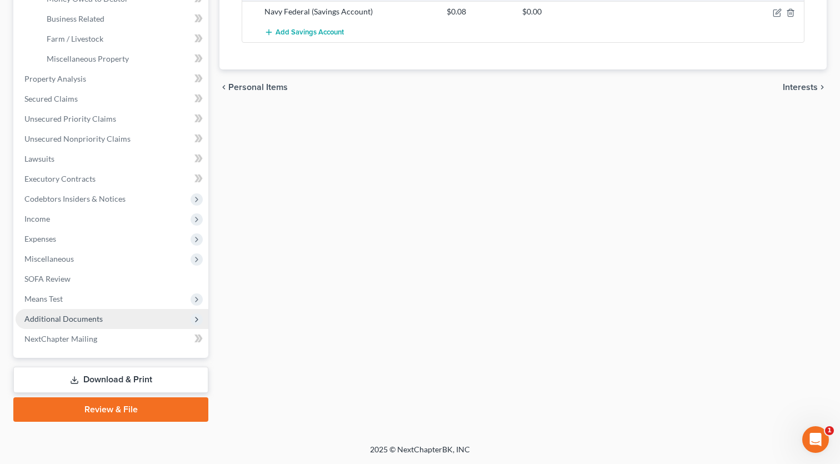
scroll to position [347, 0]
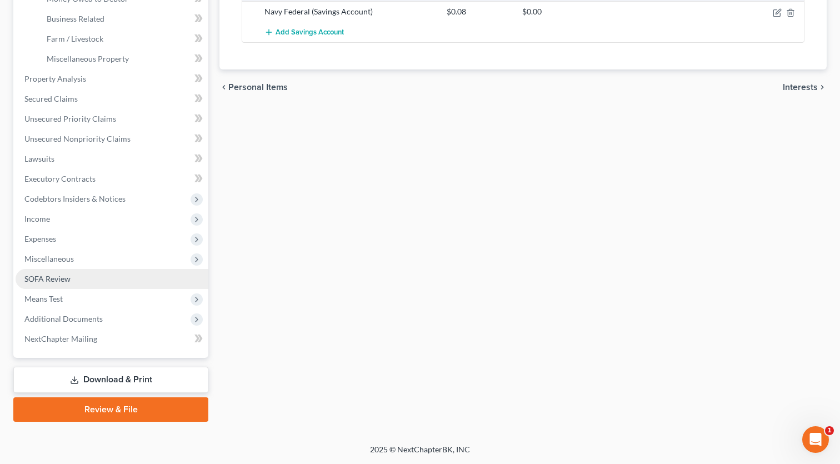
click at [52, 279] on span "SOFA Review" at bounding box center [47, 278] width 46 height 9
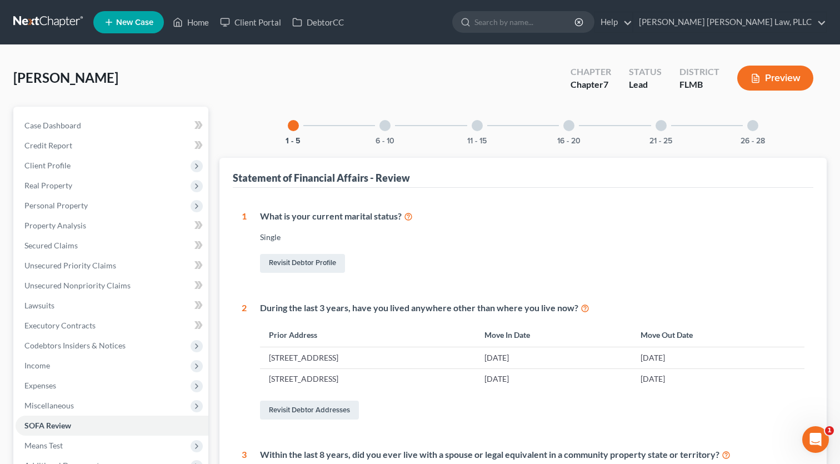
click at [566, 126] on div at bounding box center [568, 125] width 11 height 11
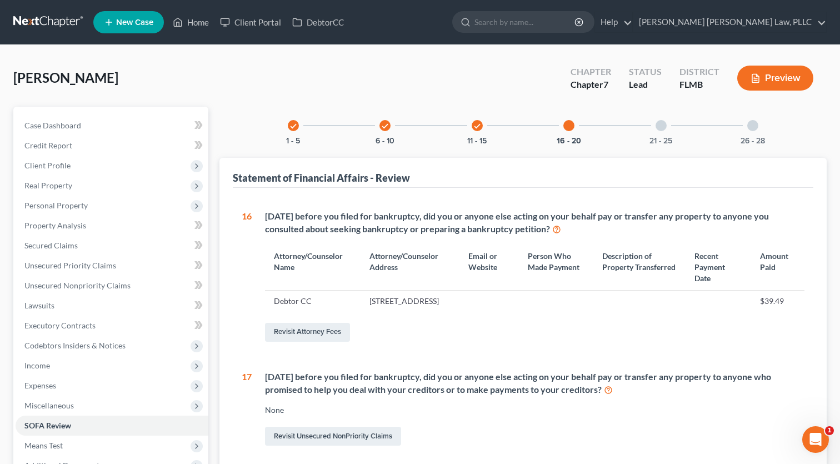
click at [654, 127] on div "21 - 25" at bounding box center [661, 126] width 38 height 38
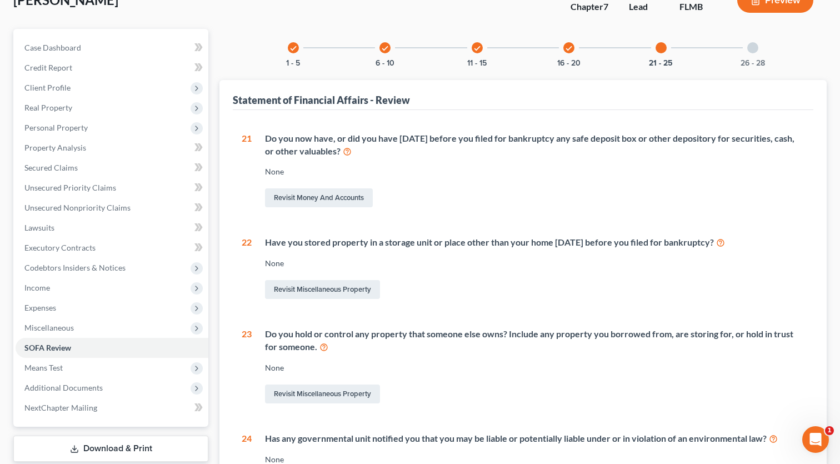
scroll to position [79, 0]
click at [302, 286] on link "Revisit Miscellaneous Property" at bounding box center [322, 288] width 115 height 19
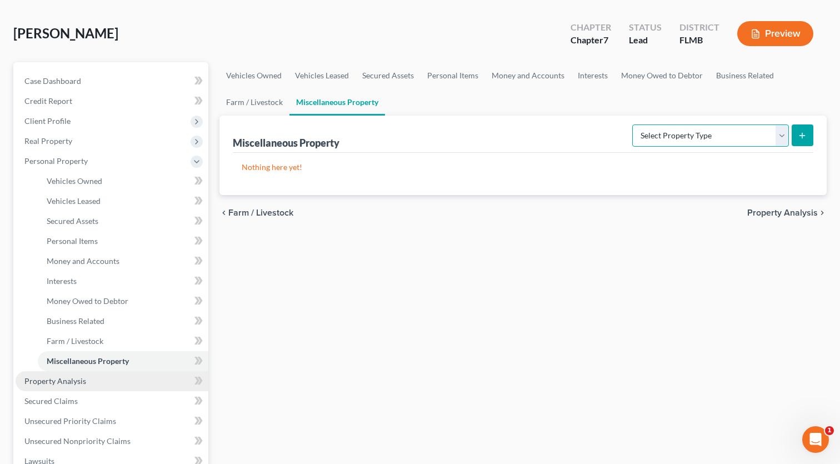
scroll to position [75, 0]
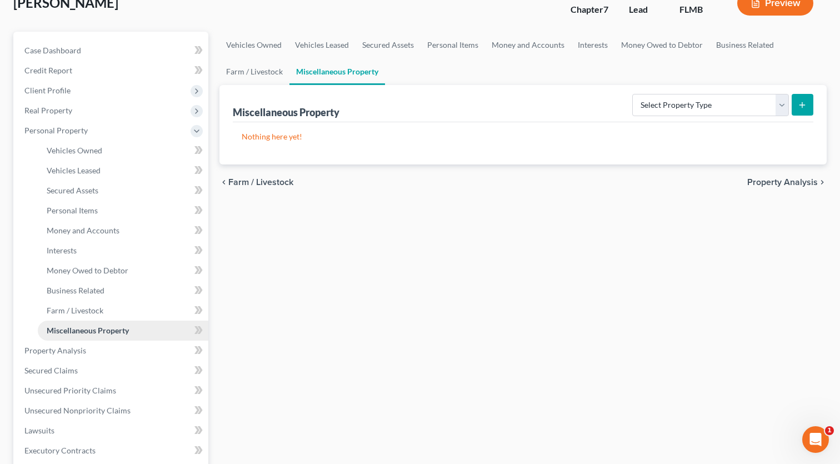
click at [71, 332] on span "Miscellaneous Property" at bounding box center [88, 330] width 82 height 9
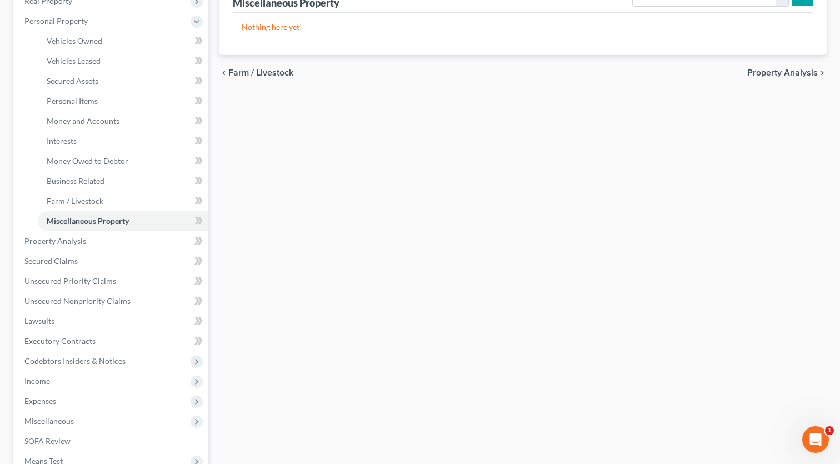
scroll to position [347, 0]
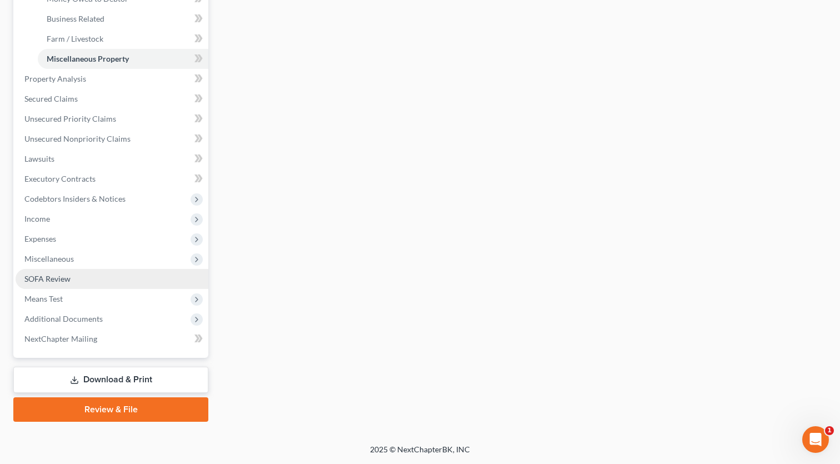
click at [53, 273] on link "SOFA Review" at bounding box center [112, 279] width 193 height 20
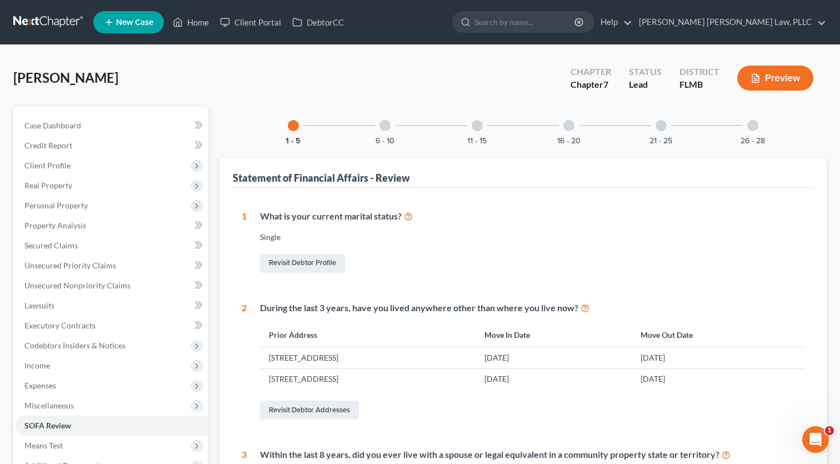
click at [668, 127] on div "21 - 25" at bounding box center [661, 126] width 38 height 38
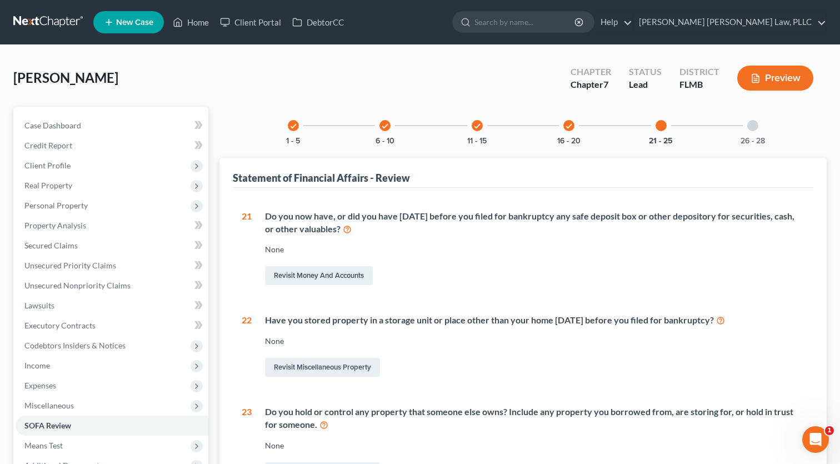
click at [762, 122] on div "26 - 28" at bounding box center [753, 126] width 38 height 38
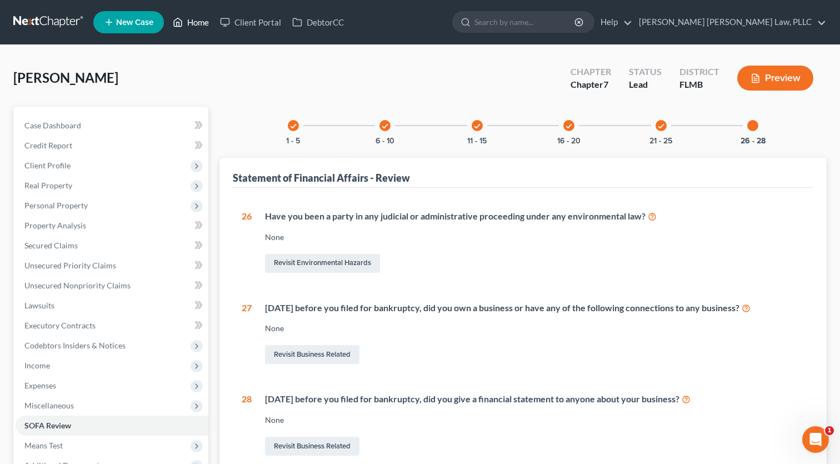
click at [194, 19] on link "Home" at bounding box center [190, 22] width 47 height 20
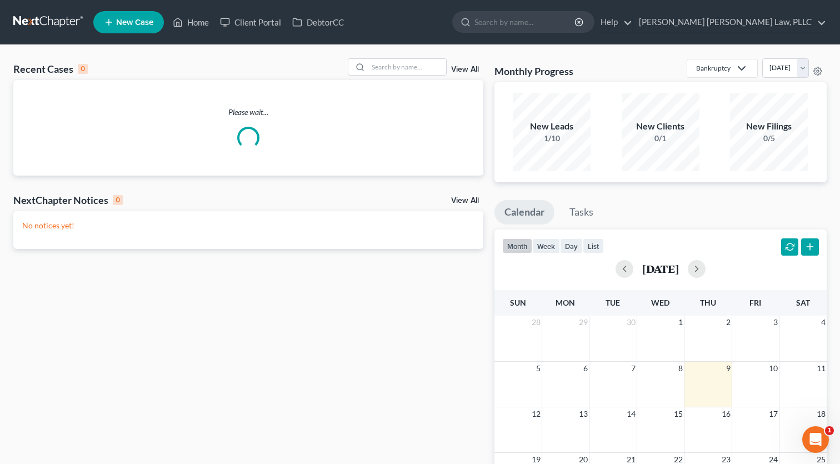
scroll to position [8, 0]
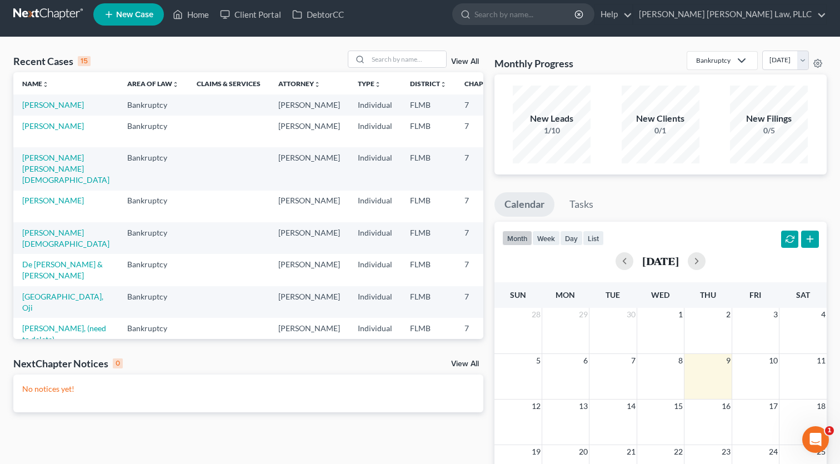
click at [46, 142] on td "[PERSON_NAME]" at bounding box center [65, 132] width 105 height 32
click at [46, 131] on link "[PERSON_NAME]" at bounding box center [53, 125] width 62 height 9
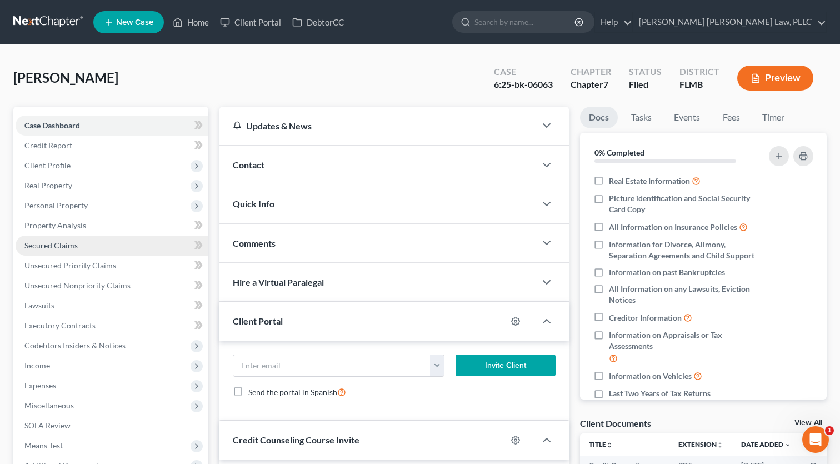
scroll to position [1, 0]
click at [55, 246] on span "Secured Claims" at bounding box center [50, 244] width 53 height 9
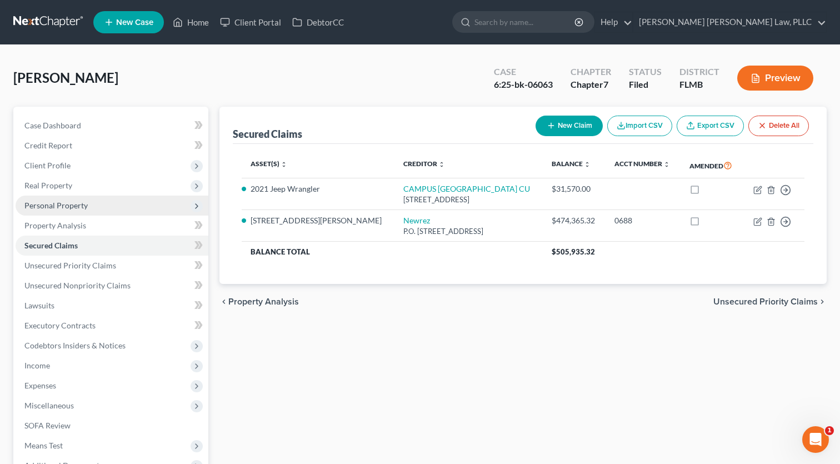
click at [54, 211] on span "Personal Property" at bounding box center [112, 206] width 193 height 20
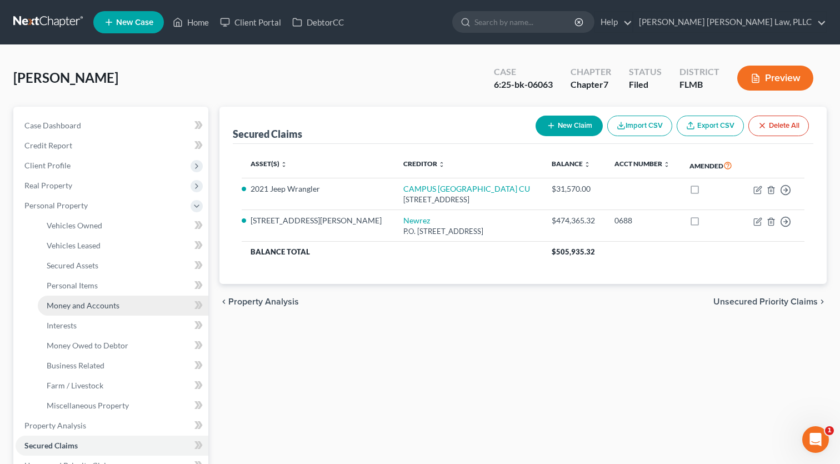
click at [65, 301] on span "Money and Accounts" at bounding box center [83, 305] width 73 height 9
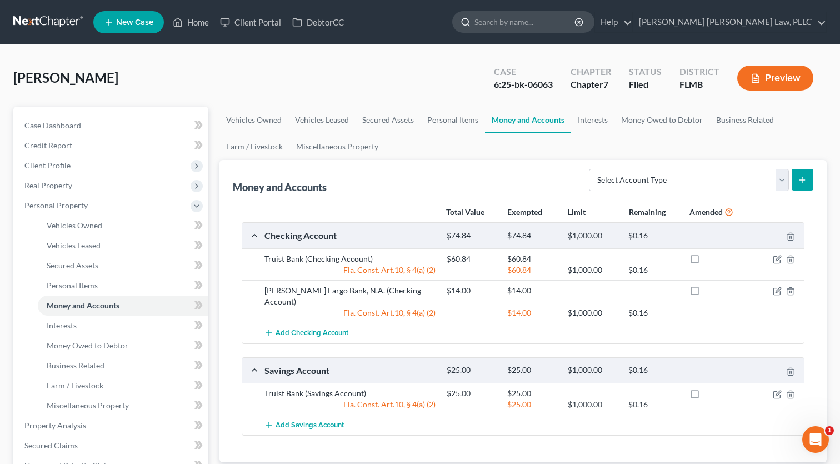
click at [576, 24] on input "search" at bounding box center [525, 22] width 102 height 21
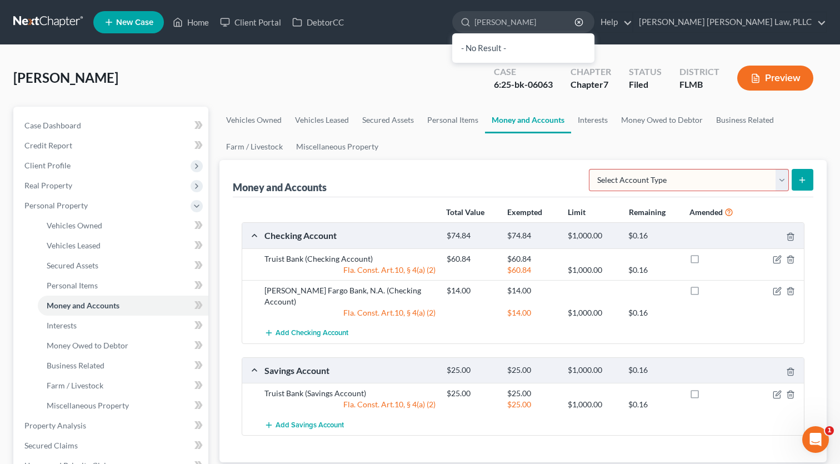
scroll to position [1, 0]
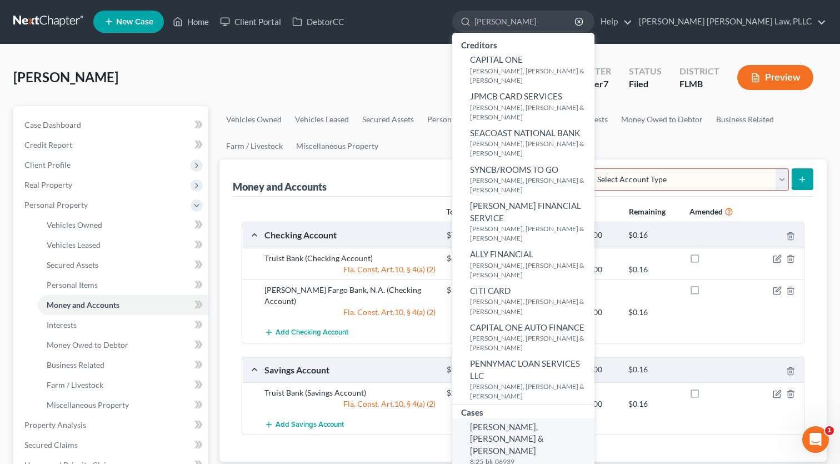
type input "[PERSON_NAME]"
click at [544, 422] on span "[PERSON_NAME], [PERSON_NAME] & [PERSON_NAME]" at bounding box center [507, 439] width 74 height 34
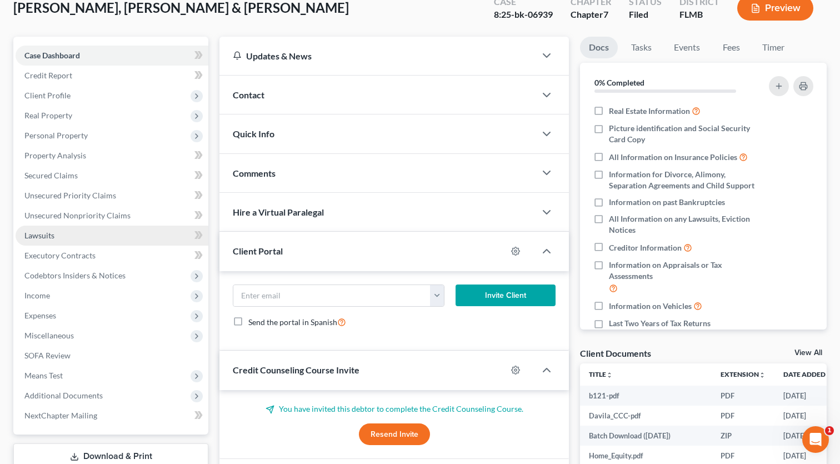
scroll to position [72, 0]
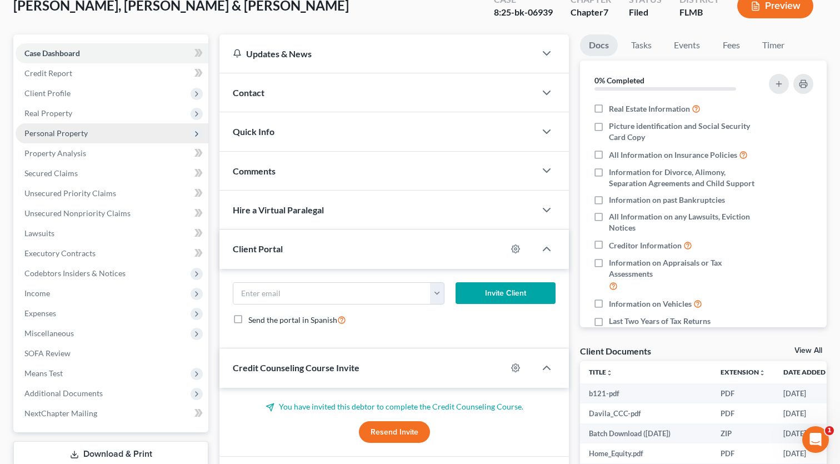
click at [55, 134] on span "Personal Property" at bounding box center [55, 132] width 63 height 9
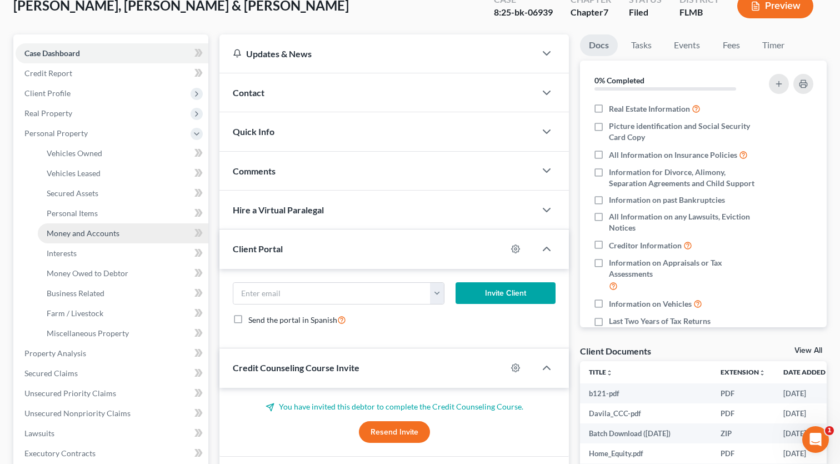
click at [74, 237] on span "Money and Accounts" at bounding box center [83, 232] width 73 height 9
